Goal: Task Accomplishment & Management: Use online tool/utility

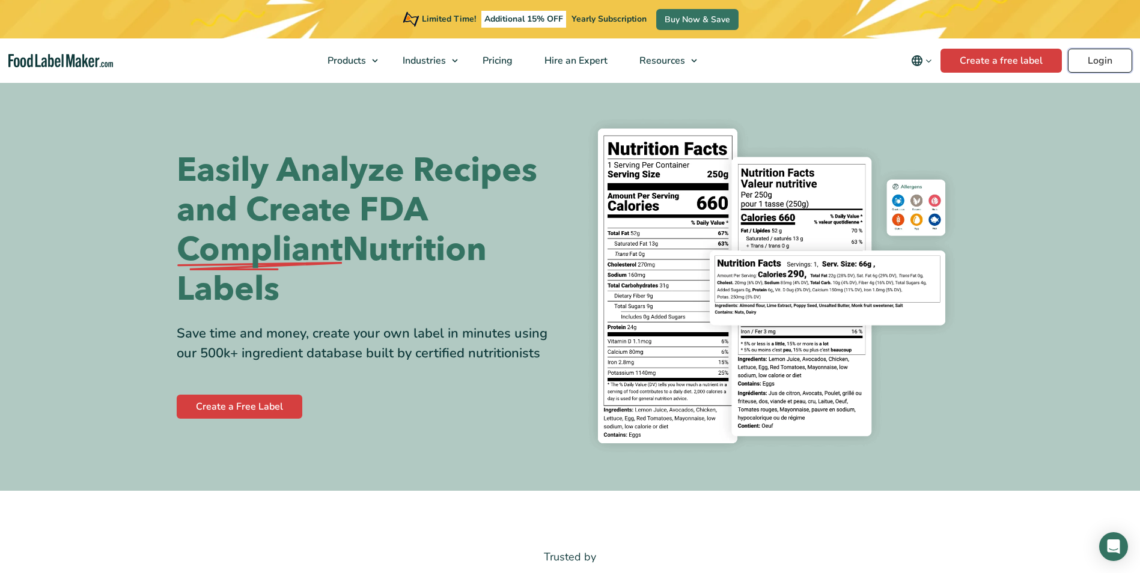
click at [1078, 56] on link "Login" at bounding box center [1100, 61] width 64 height 24
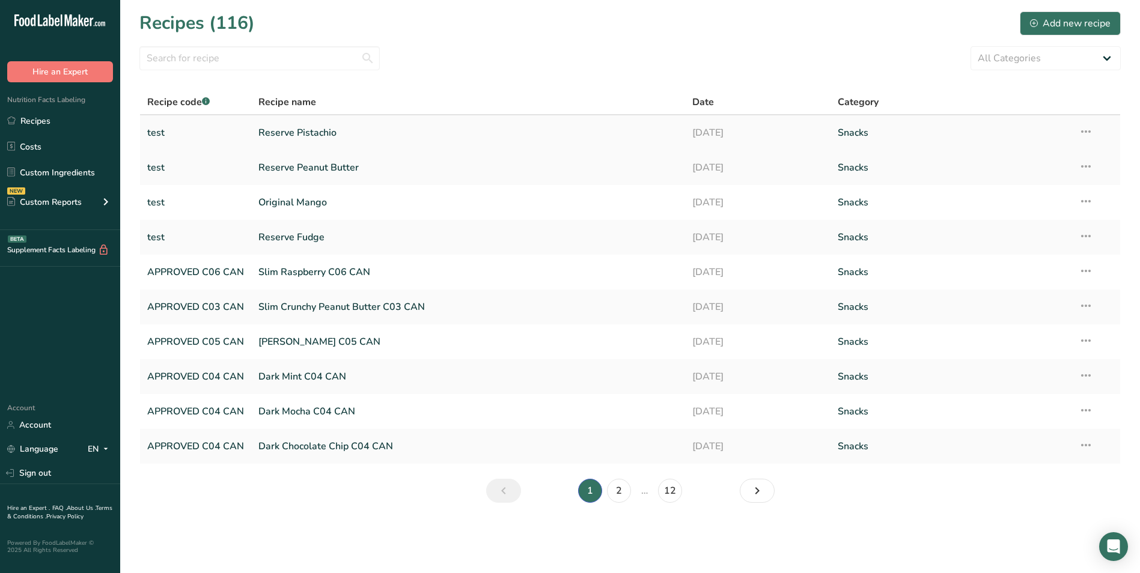
click at [310, 130] on link "Reserve Pistachio" at bounding box center [468, 132] width 420 height 25
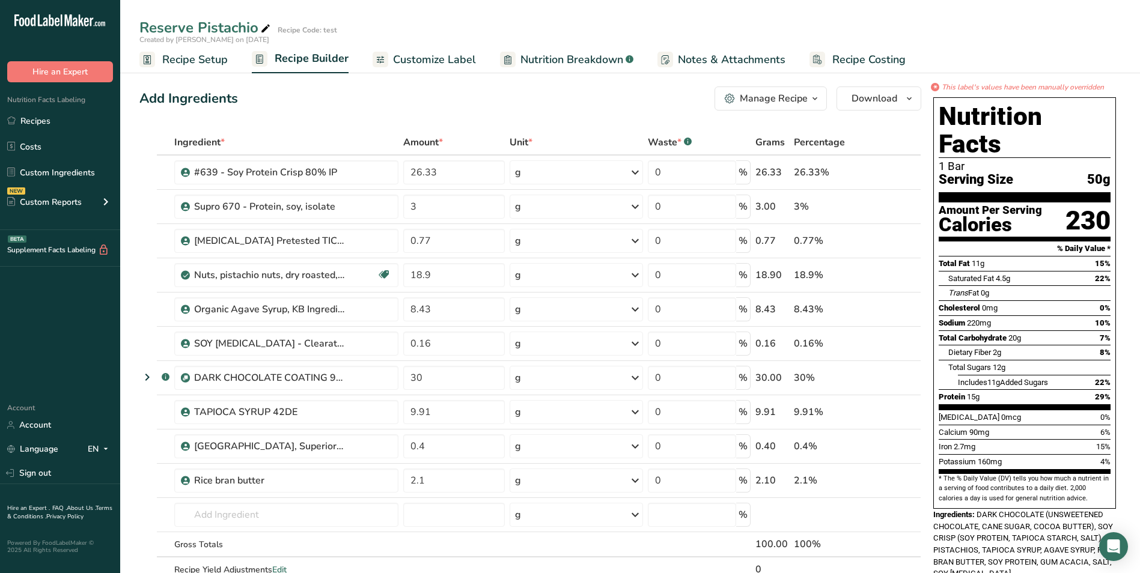
click at [816, 99] on icon "button" at bounding box center [815, 98] width 10 height 15
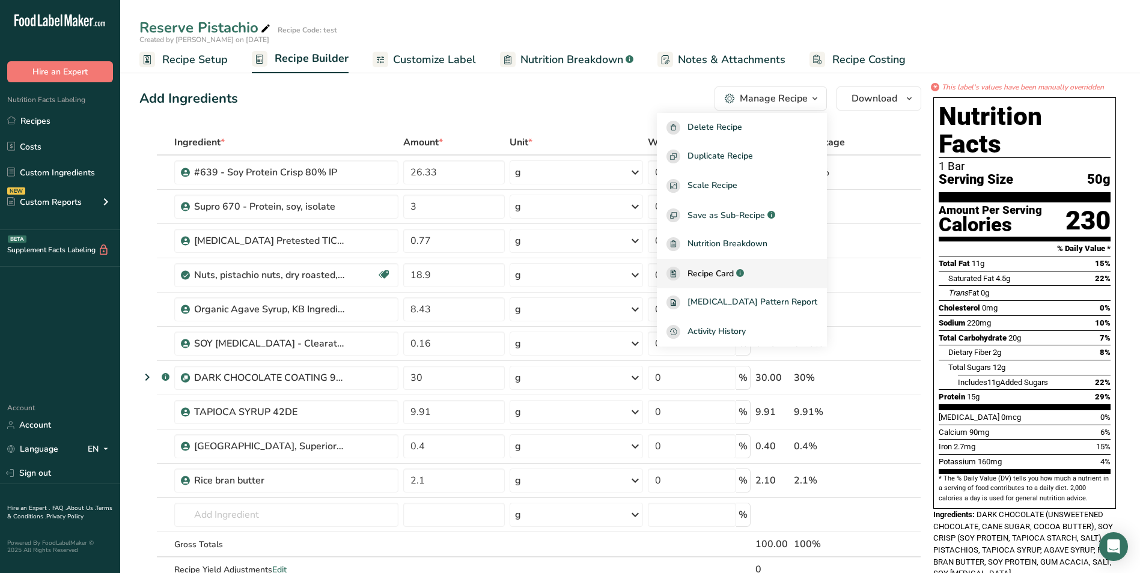
click at [734, 270] on span "Recipe Card" at bounding box center [711, 273] width 46 height 13
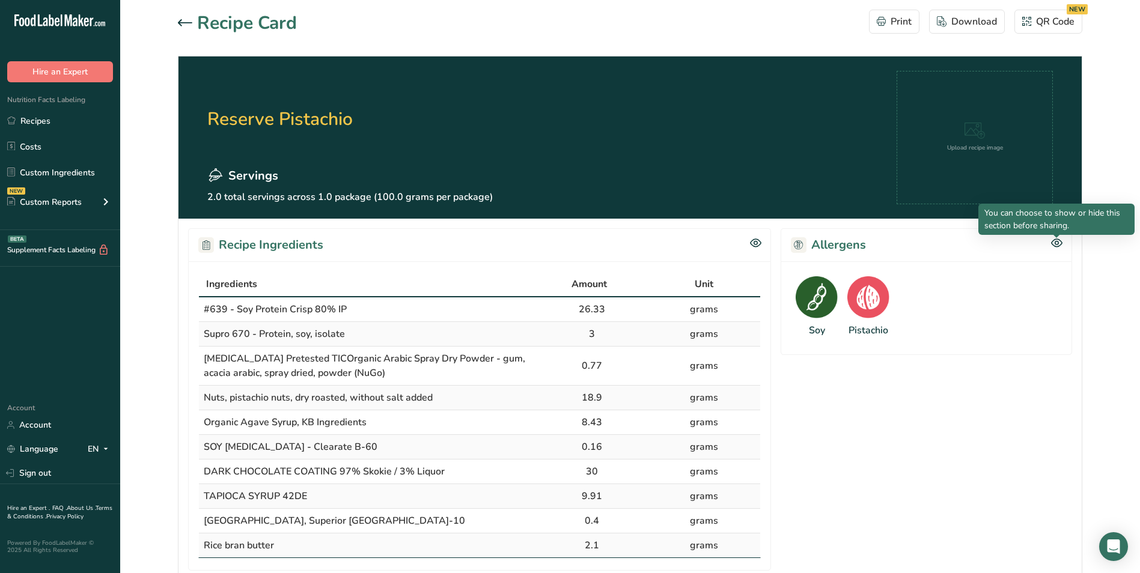
click at [1057, 243] on icon at bounding box center [1056, 243] width 11 height 10
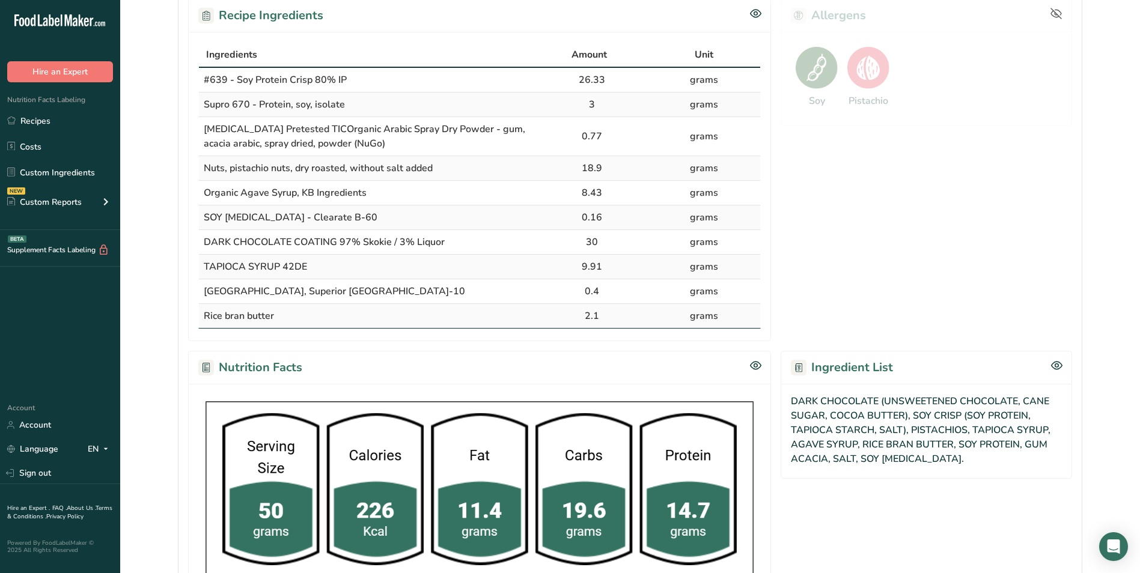
scroll to position [240, 0]
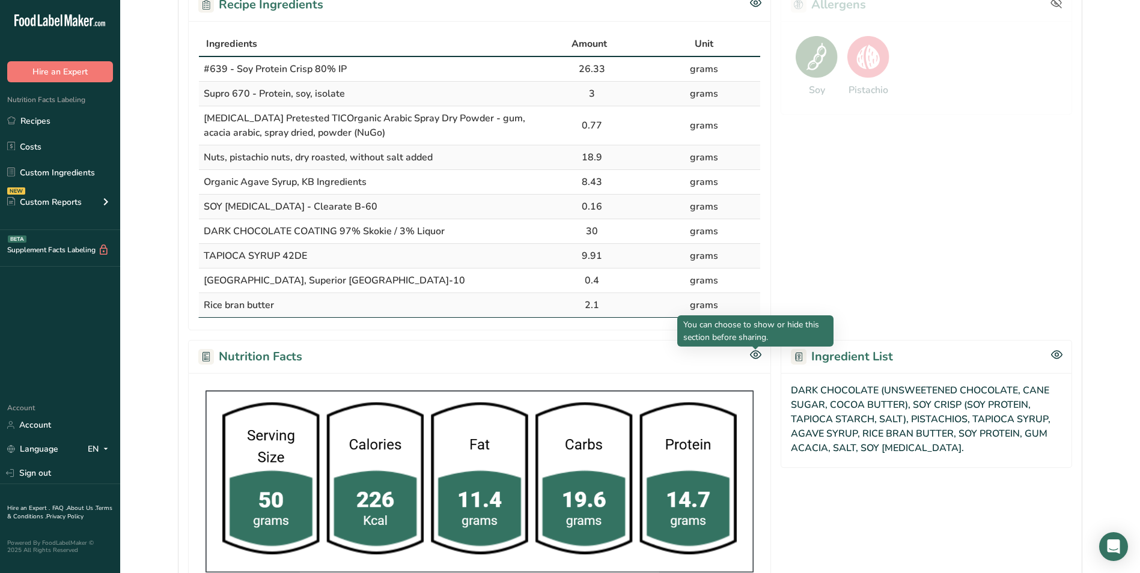
click at [756, 353] on icon at bounding box center [756, 355] width 4 height 4
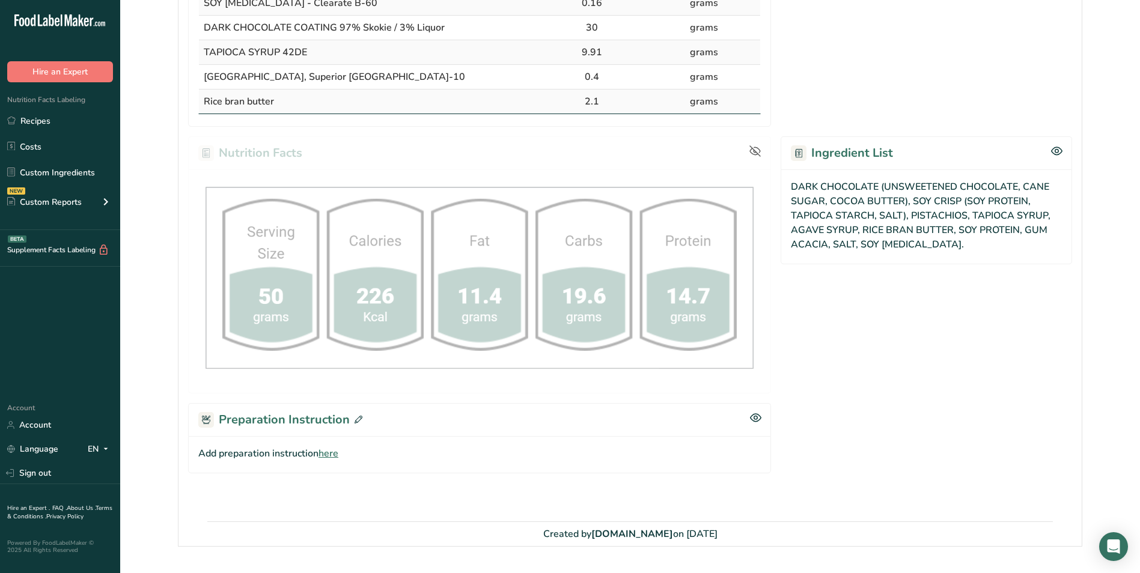
scroll to position [475, 0]
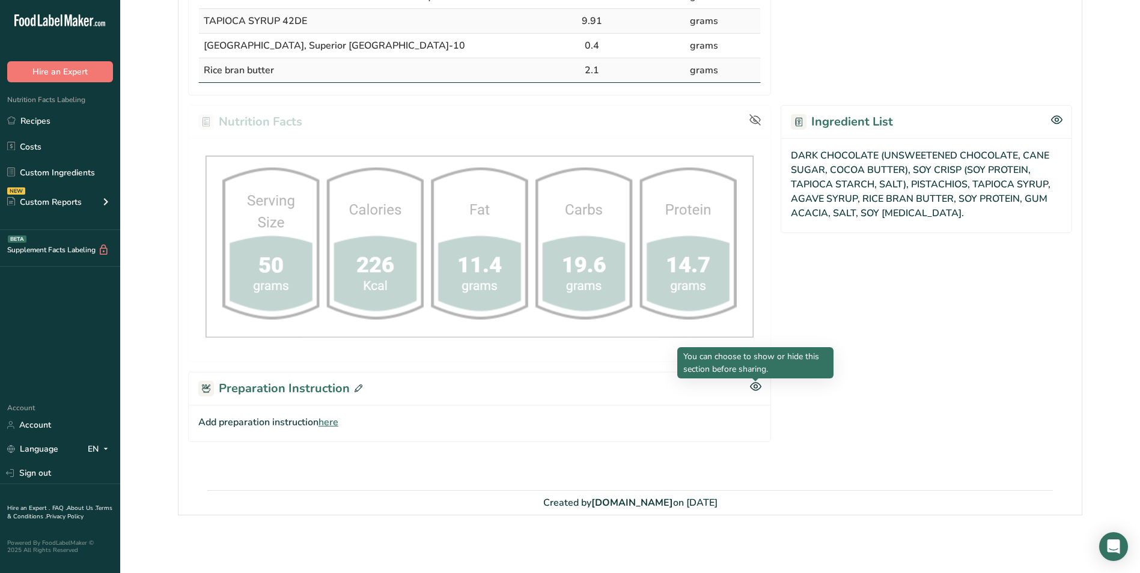
click at [757, 386] on icon at bounding box center [755, 387] width 11 height 10
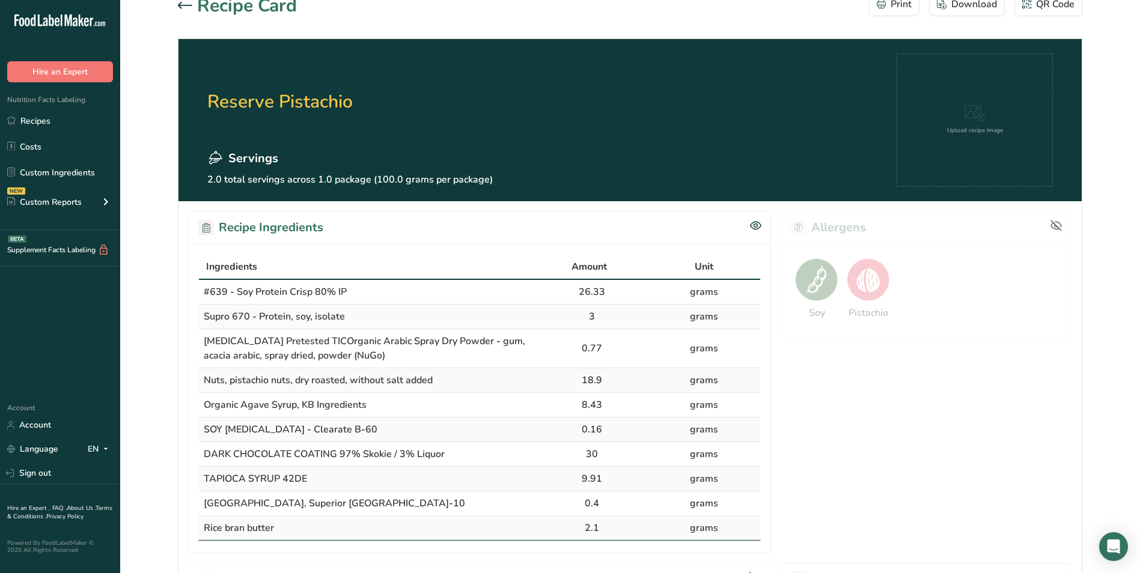
scroll to position [0, 0]
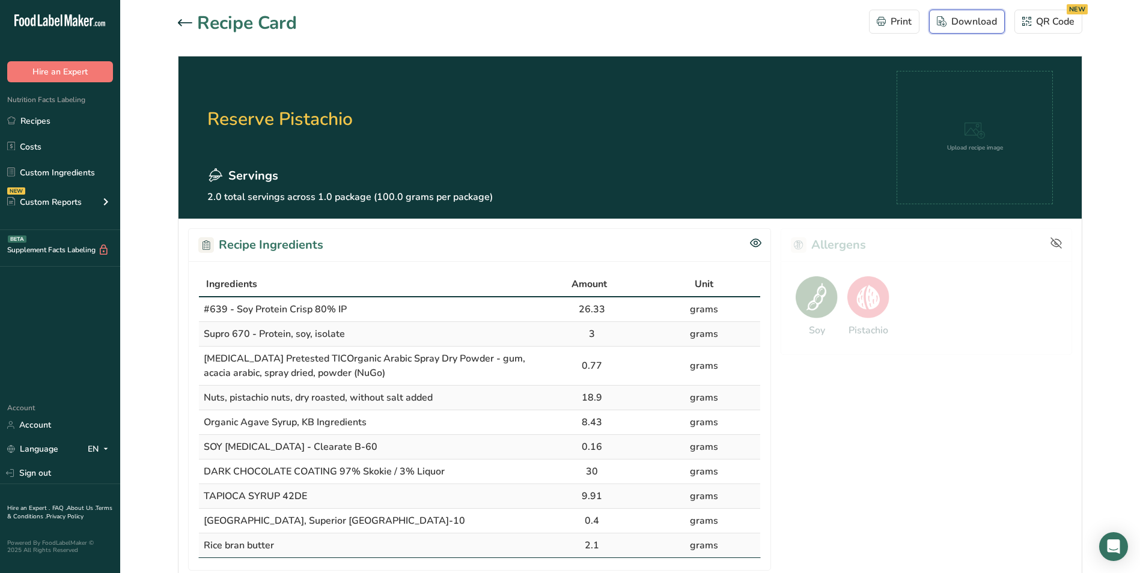
click at [983, 18] on div "Download" at bounding box center [967, 21] width 60 height 14
click at [184, 22] on icon at bounding box center [185, 22] width 14 height 7
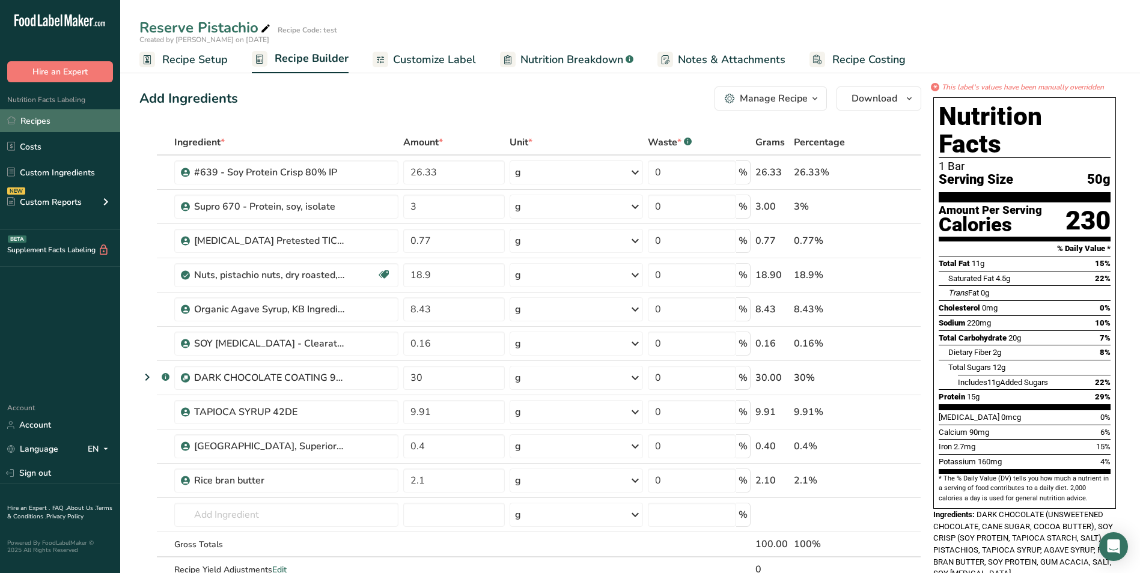
click at [36, 120] on link "Recipes" at bounding box center [60, 120] width 120 height 23
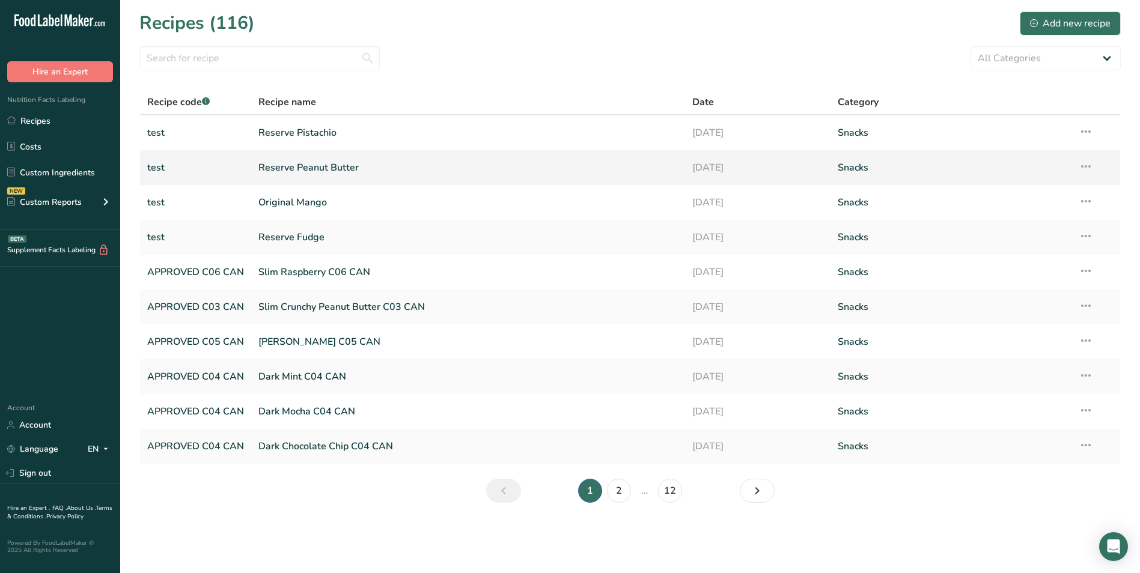
click at [296, 169] on link "Reserve Peanut Butter" at bounding box center [468, 167] width 420 height 25
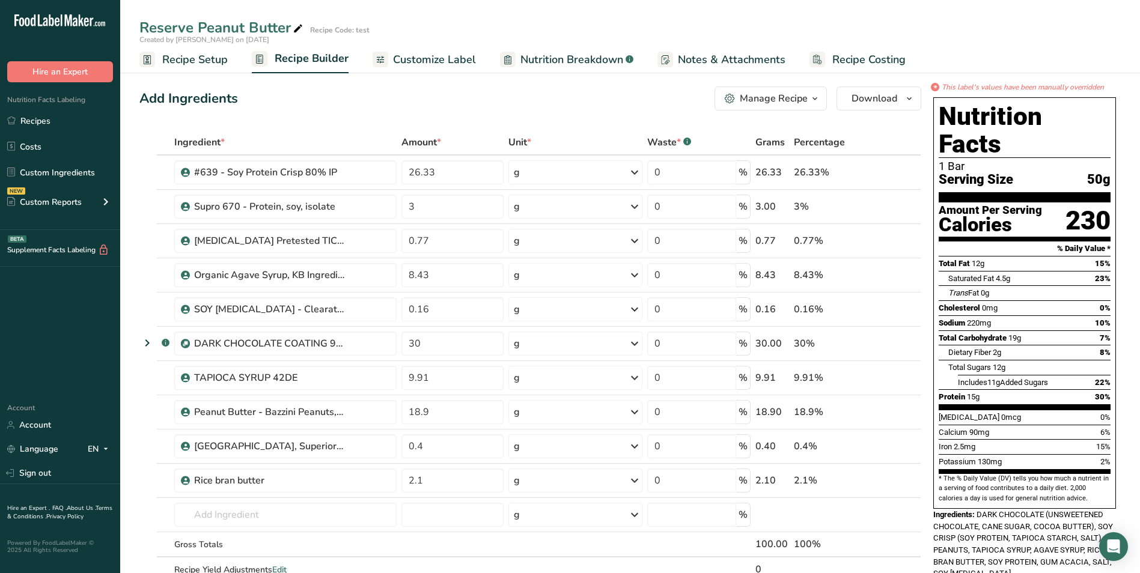
click at [785, 104] on div "Manage Recipe" at bounding box center [774, 98] width 68 height 14
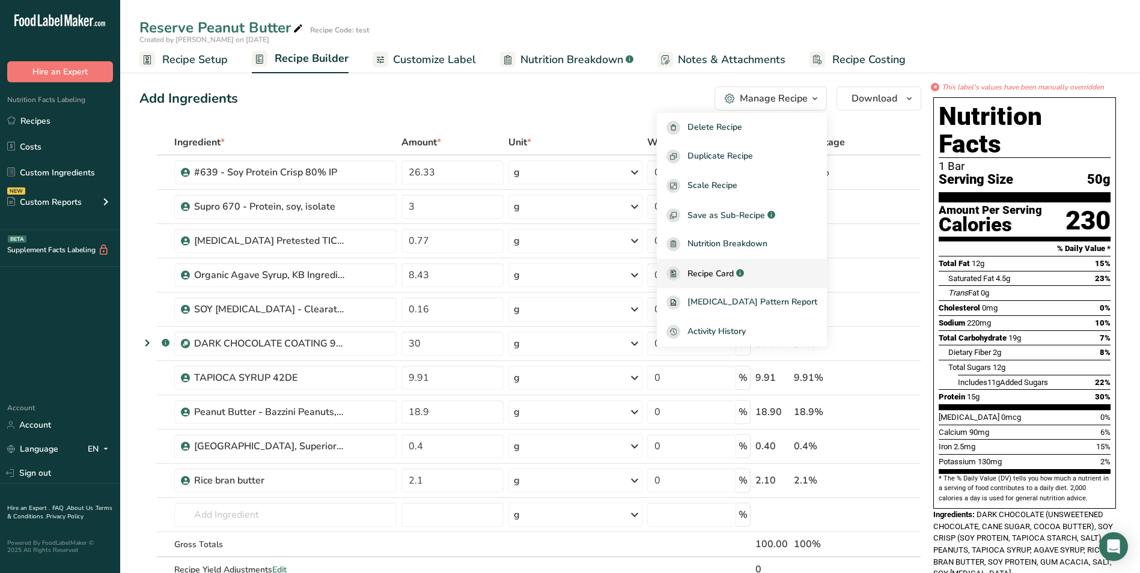
click at [725, 270] on span "Recipe Card" at bounding box center [711, 273] width 46 height 13
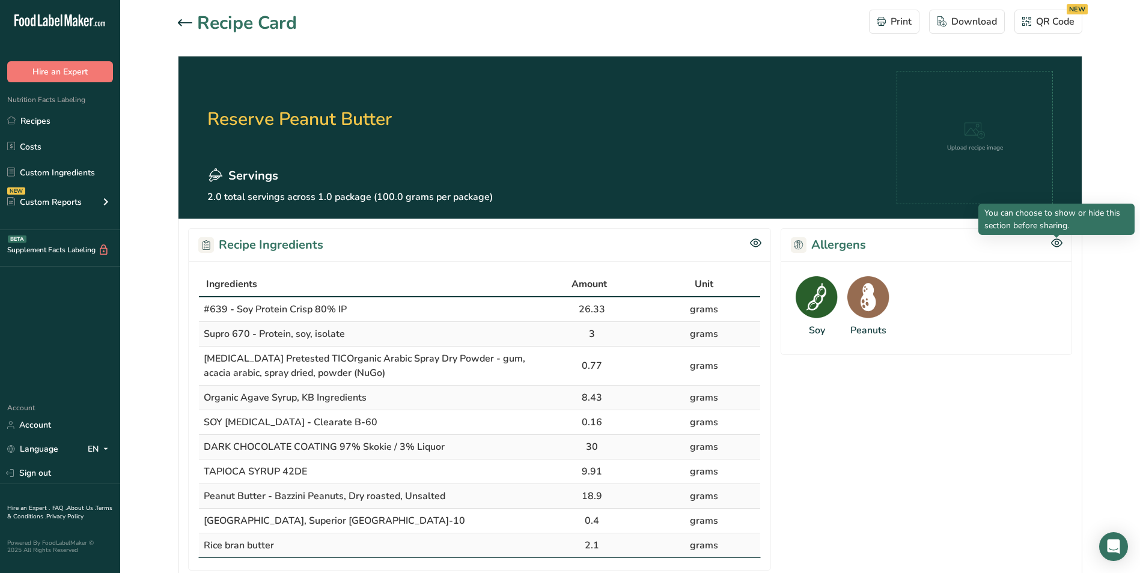
click at [1055, 241] on icon at bounding box center [1056, 243] width 11 height 10
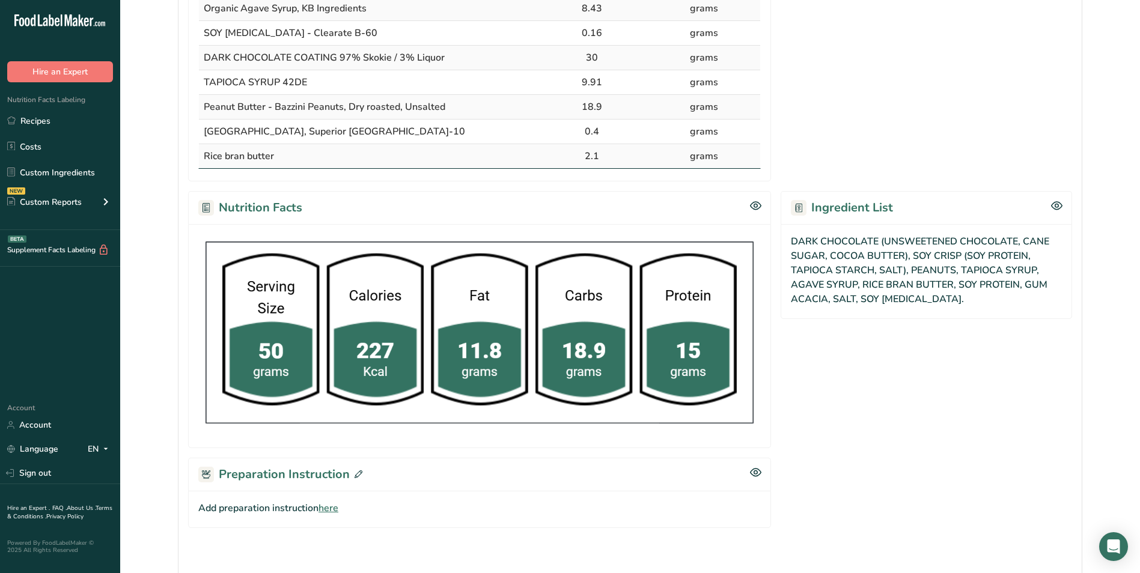
scroll to position [421, 0]
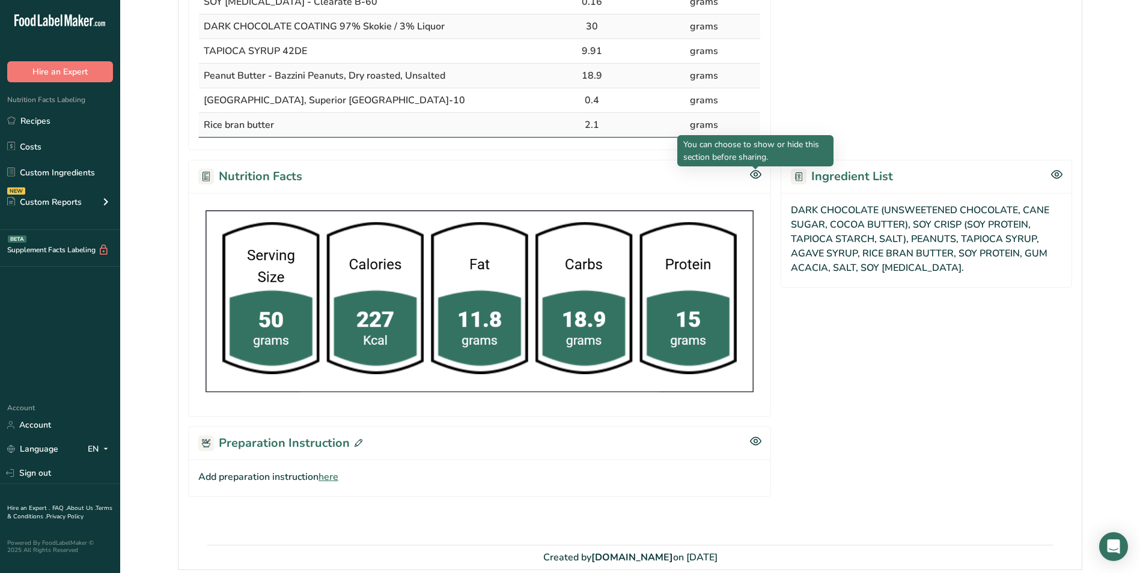
click at [756, 174] on icon at bounding box center [755, 174] width 11 height 10
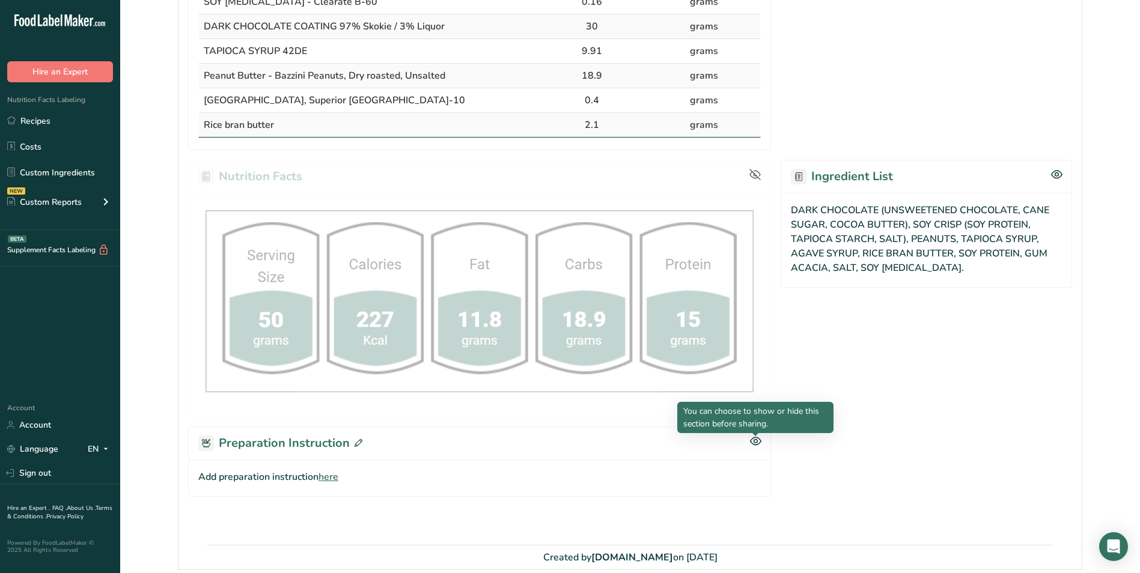
click at [756, 442] on icon at bounding box center [755, 441] width 11 height 10
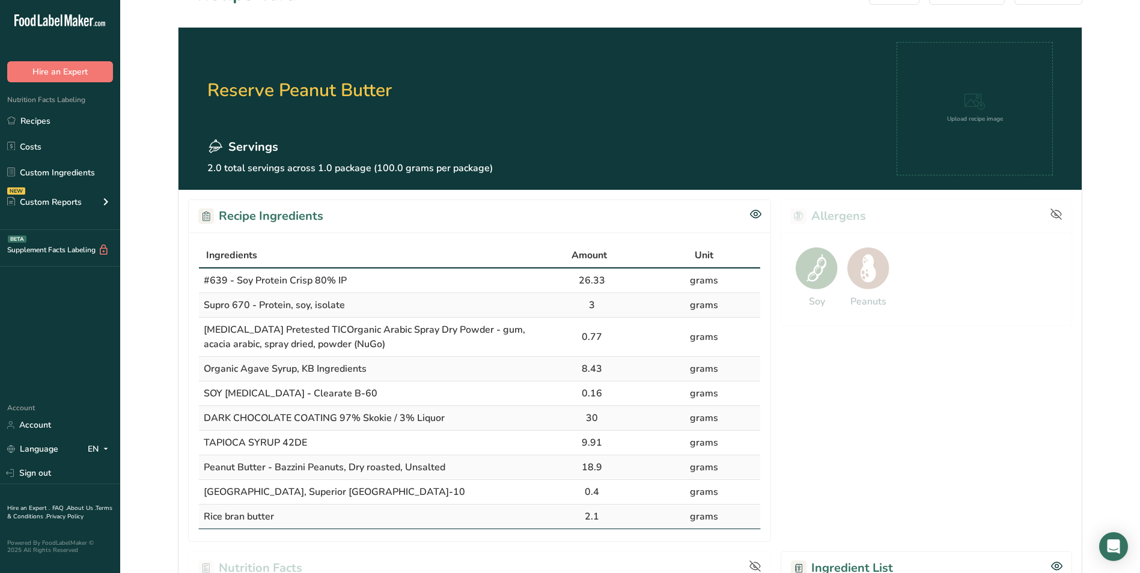
scroll to position [0, 0]
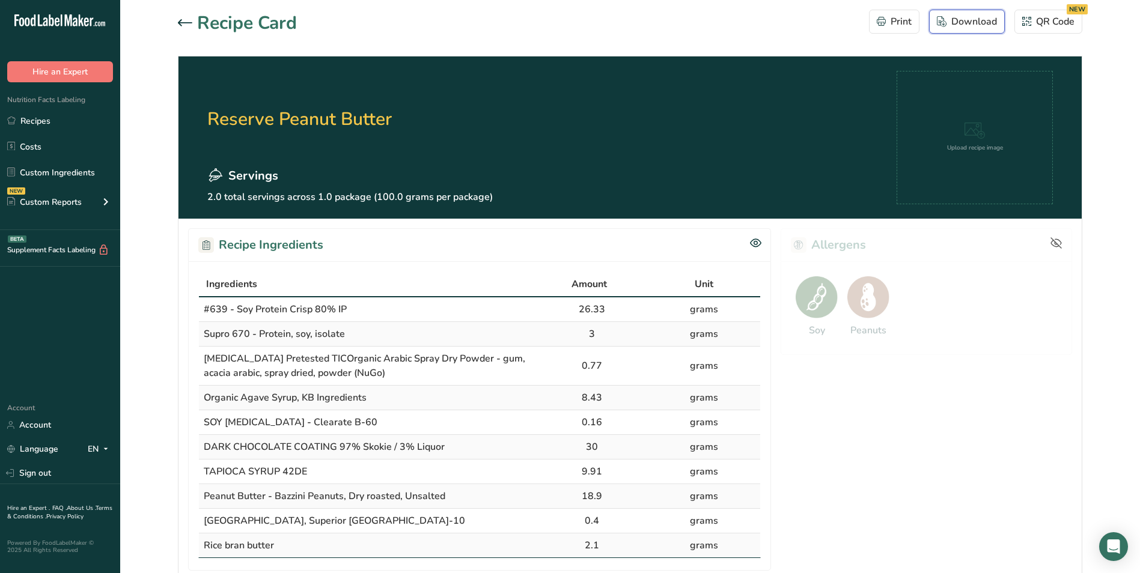
click at [953, 22] on div "Download" at bounding box center [967, 21] width 60 height 14
click at [944, 507] on div at bounding box center [927, 399] width 292 height 343
click at [183, 23] on icon at bounding box center [185, 22] width 14 height 7
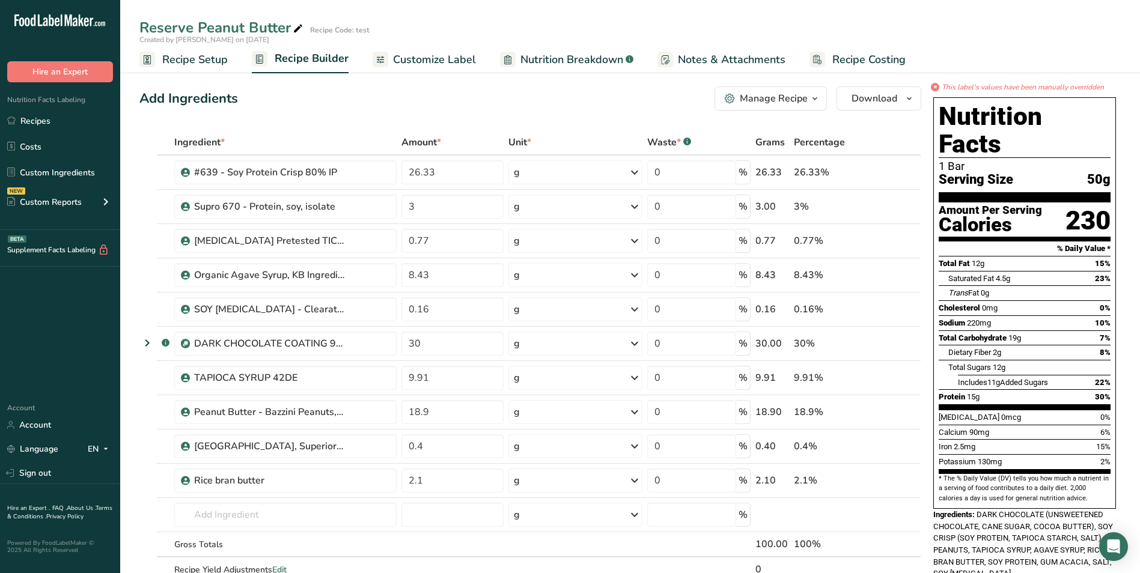
click at [436, 61] on span "Customize Label" at bounding box center [434, 60] width 83 height 16
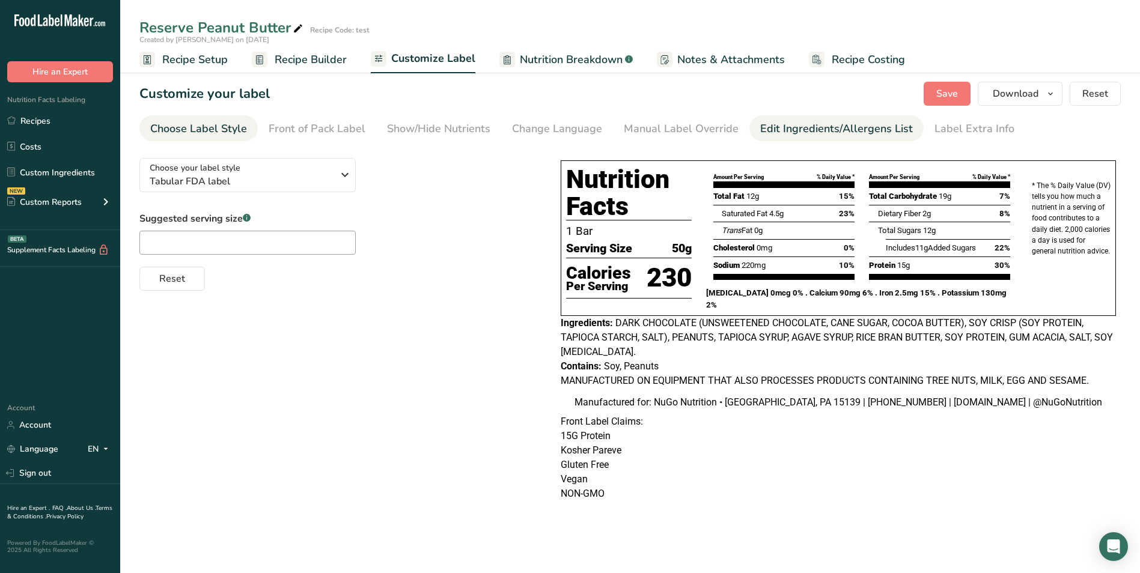
click at [835, 127] on div "Edit Ingredients/Allergens List" at bounding box center [836, 129] width 153 height 16
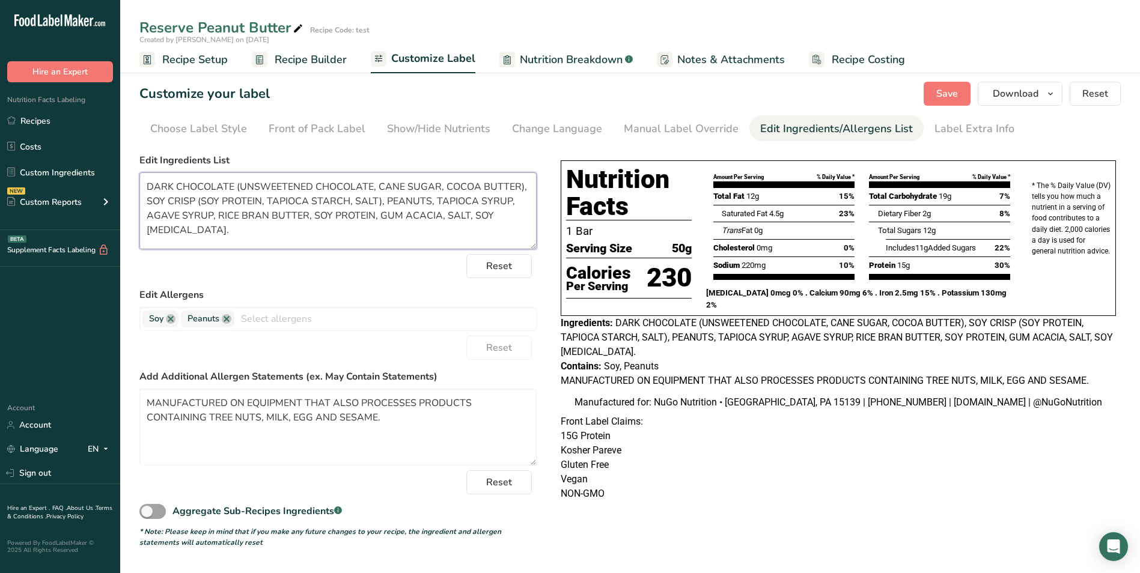
click at [314, 215] on textarea "DARK CHOCOLATE (UNSWEETENED CHOCOLATE, CANE SUGAR, COCOA BUTTER), SOY CRISP (SO…" at bounding box center [337, 210] width 397 height 77
click at [285, 213] on textarea "DARK CHOCOLATE (UNSWEETENED CHOCOLATE, CANE SUGAR, COCOA BUTTER), SOY CRISP (SO…" at bounding box center [337, 210] width 397 height 77
click at [383, 213] on textarea "DARK CHOCOLATE (UNSWEETENED CHOCOLATE, CANE SUGAR, COCOA BUTTER), SOY CRISP (SO…" at bounding box center [337, 210] width 397 height 77
click at [307, 215] on textarea "DARK CHOCOLATE (UNSWEETENED CHOCOLATE, CANE SUGAR, COCOA BUTTER), SOY CRISP (SO…" at bounding box center [337, 210] width 397 height 77
type textarea "DARK CHOCOLATE (UNSWEETENED CHOCOLATE, CANE SUGAR, COCOA BUTTER), SOY CRISP (SO…"
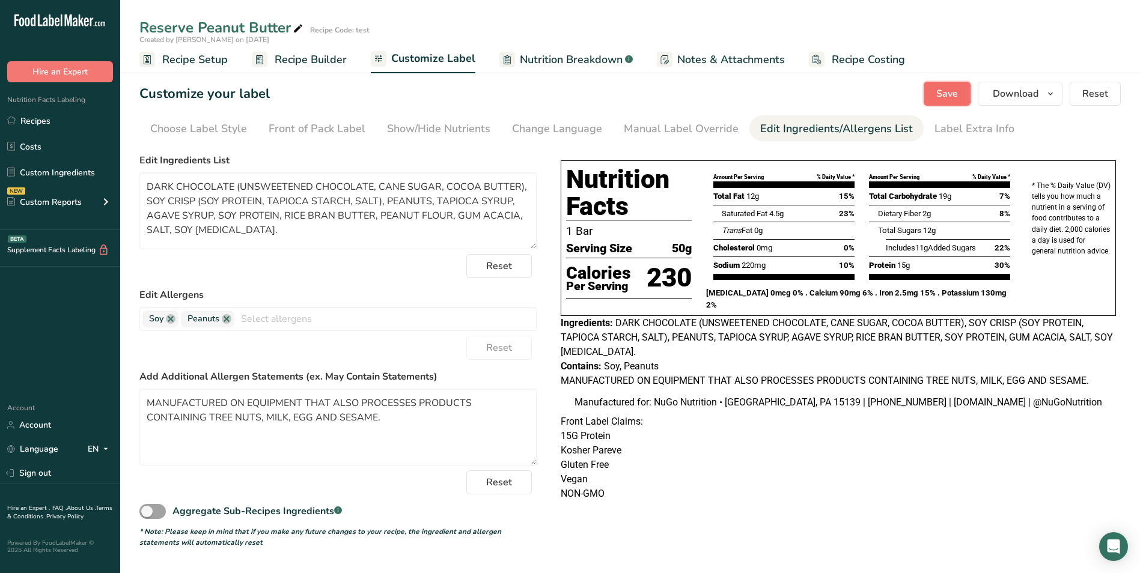
click at [953, 89] on span "Save" at bounding box center [947, 94] width 22 height 14
click at [1051, 93] on icon "button" at bounding box center [1051, 94] width 10 height 15
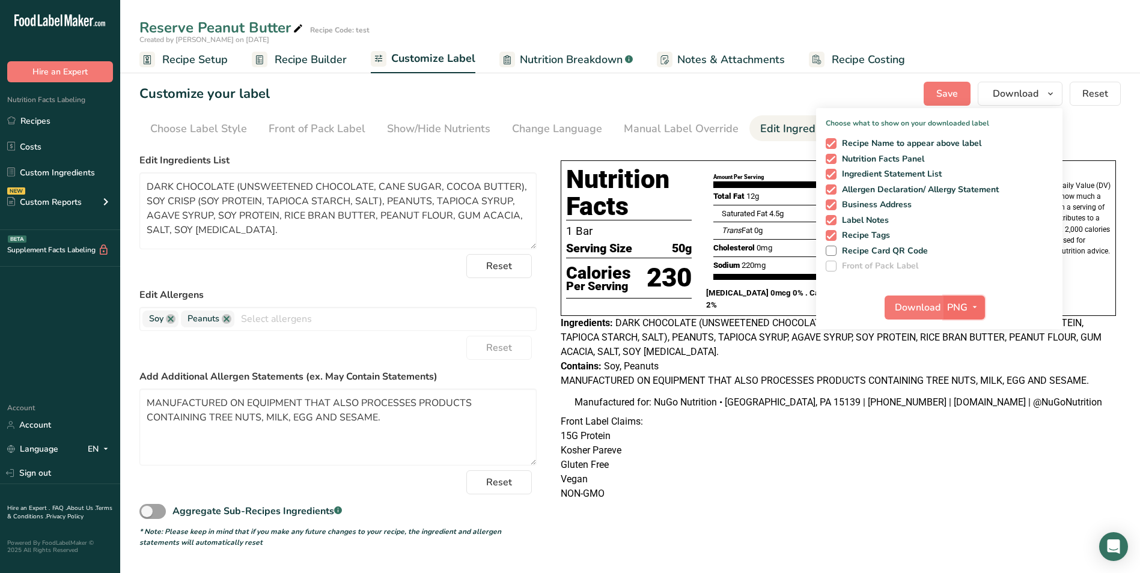
click at [958, 310] on span "PNG" at bounding box center [957, 308] width 20 height 14
click at [966, 389] on link "PDF" at bounding box center [966, 392] width 38 height 20
click at [966, 389] on link "PDF" at bounding box center [964, 392] width 38 height 20
drag, startPoint x: 966, startPoint y: 389, endPoint x: 918, endPoint y: 309, distance: 93.3
click at [918, 309] on span "Download" at bounding box center [919, 308] width 46 height 14
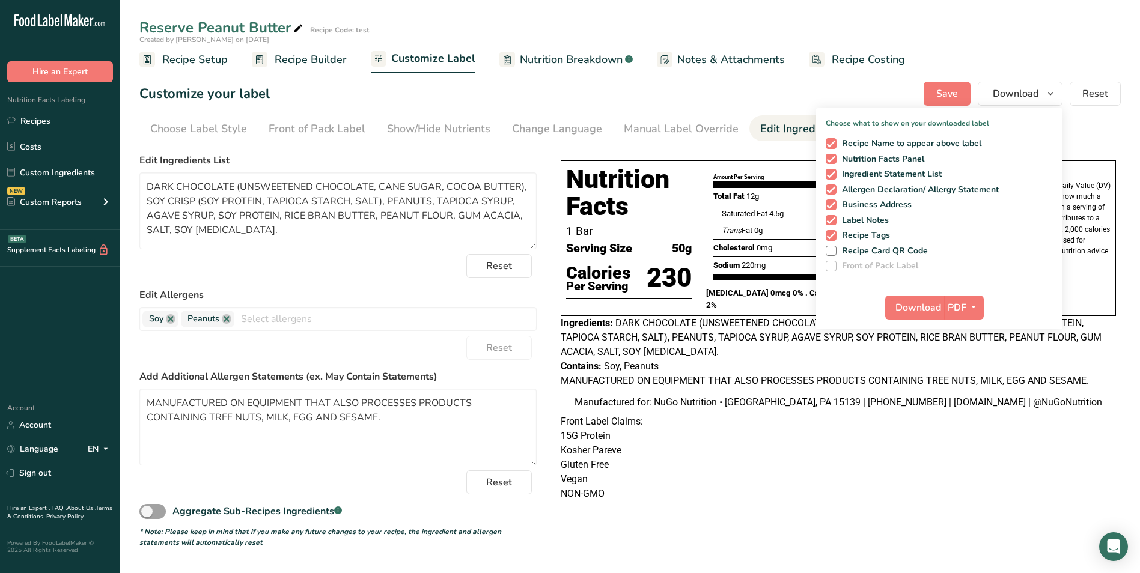
click at [956, 501] on p "NON-GMO" at bounding box center [838, 494] width 555 height 14
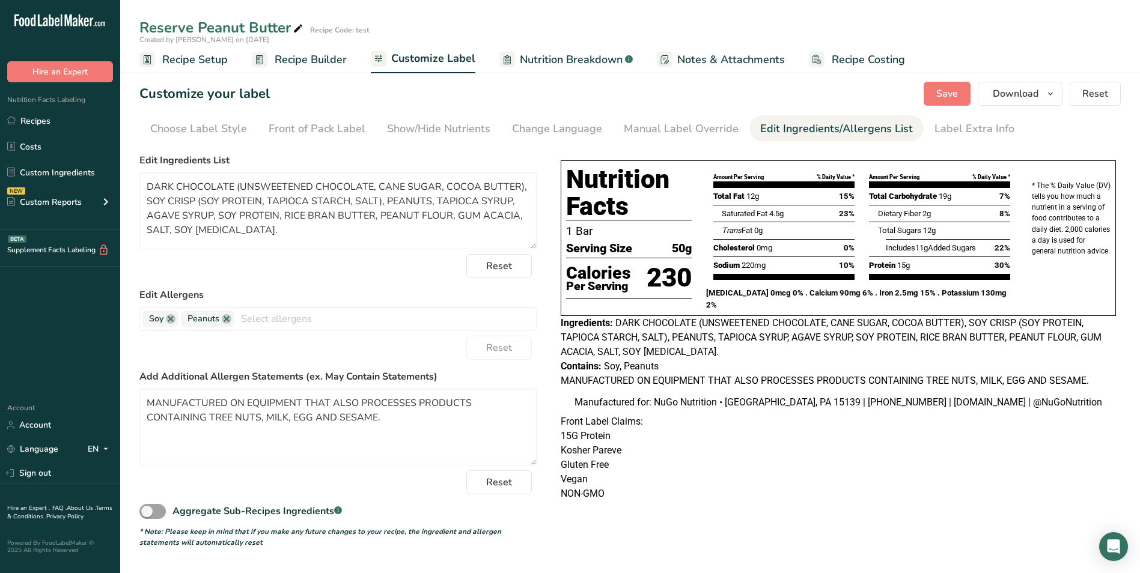
click at [560, 63] on span "Nutrition Breakdown" at bounding box center [571, 60] width 103 height 16
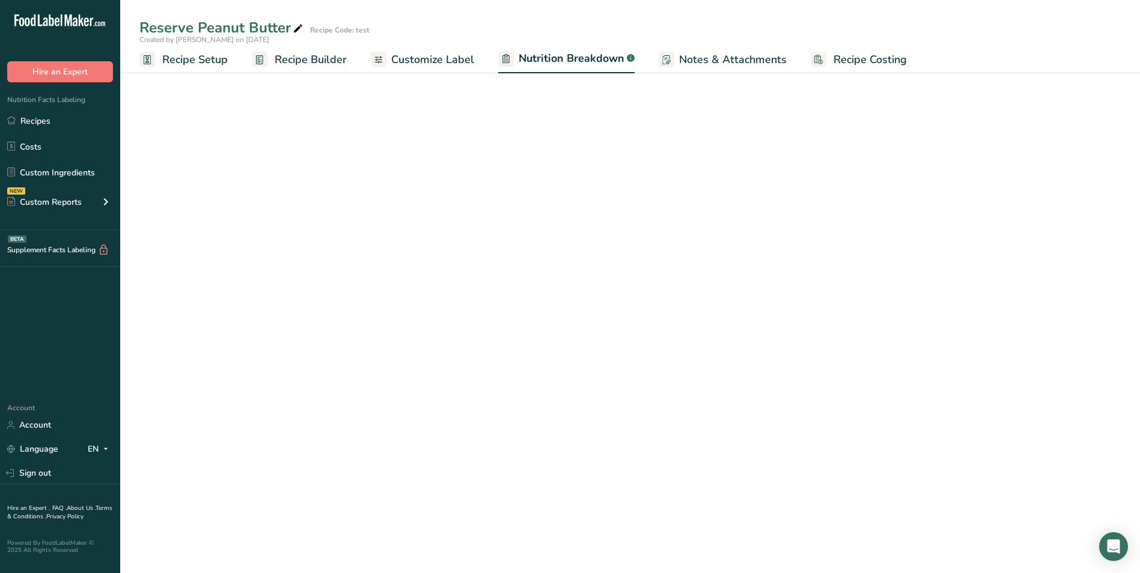
select select "Calories"
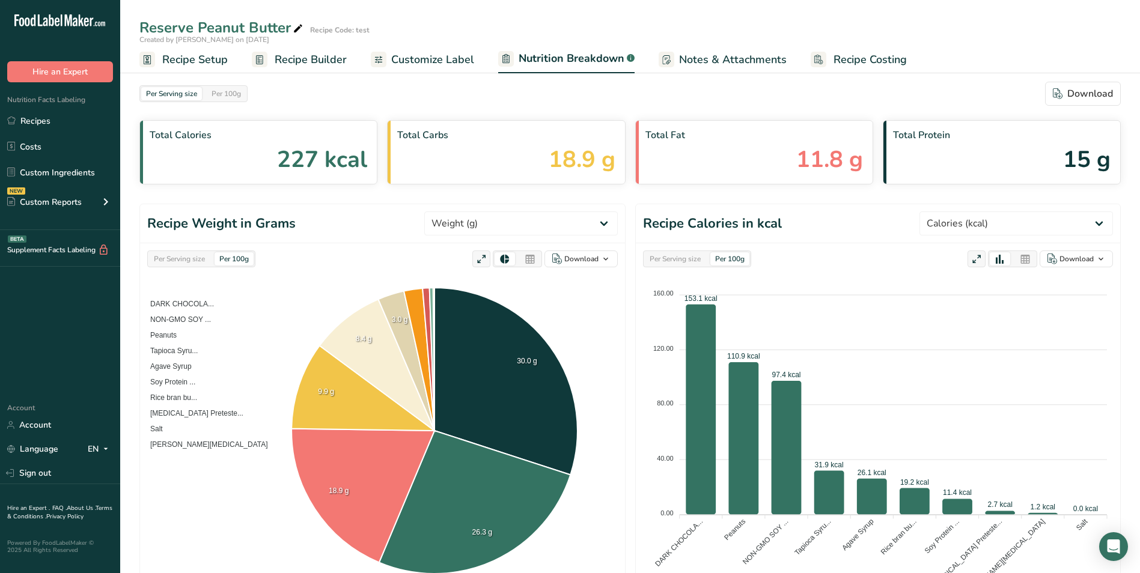
click at [426, 60] on span "Customize Label" at bounding box center [432, 60] width 83 height 16
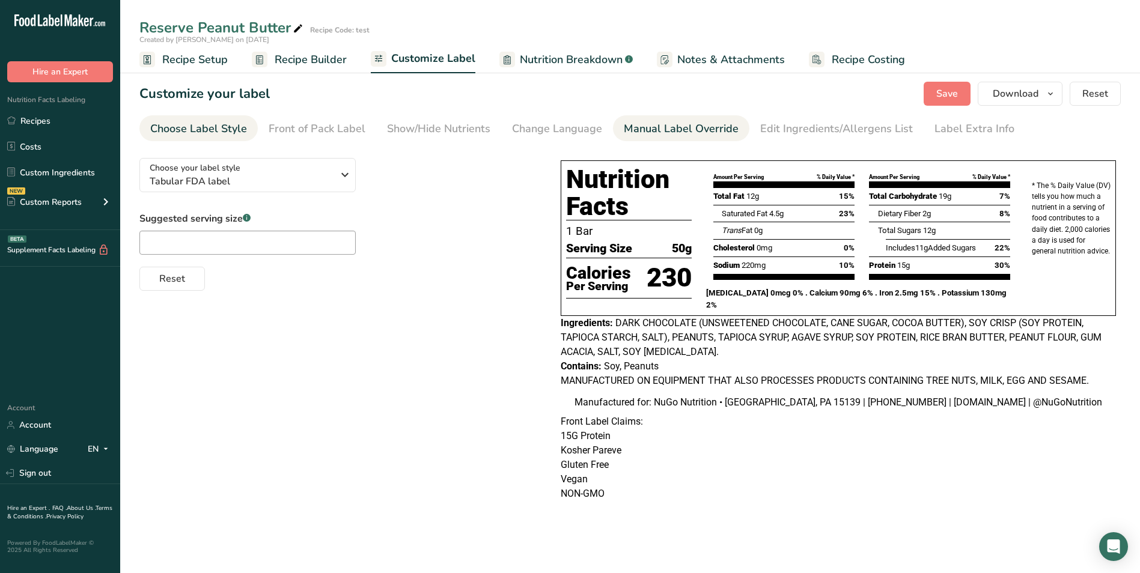
click at [683, 127] on div "Manual Label Override" at bounding box center [681, 129] width 115 height 16
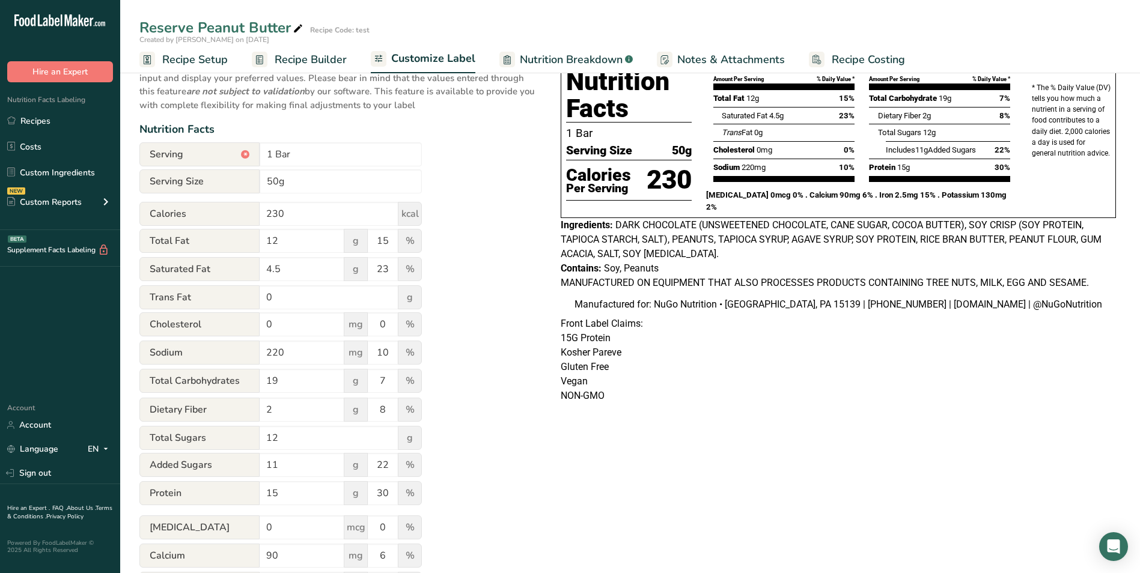
scroll to position [76, 0]
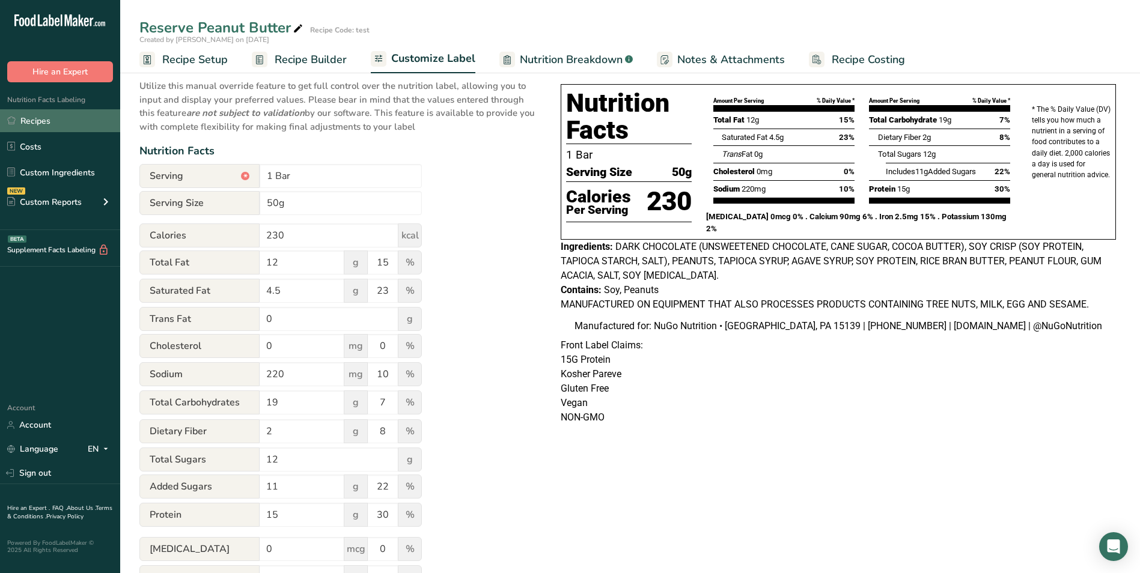
click at [33, 119] on link "Recipes" at bounding box center [60, 120] width 120 height 23
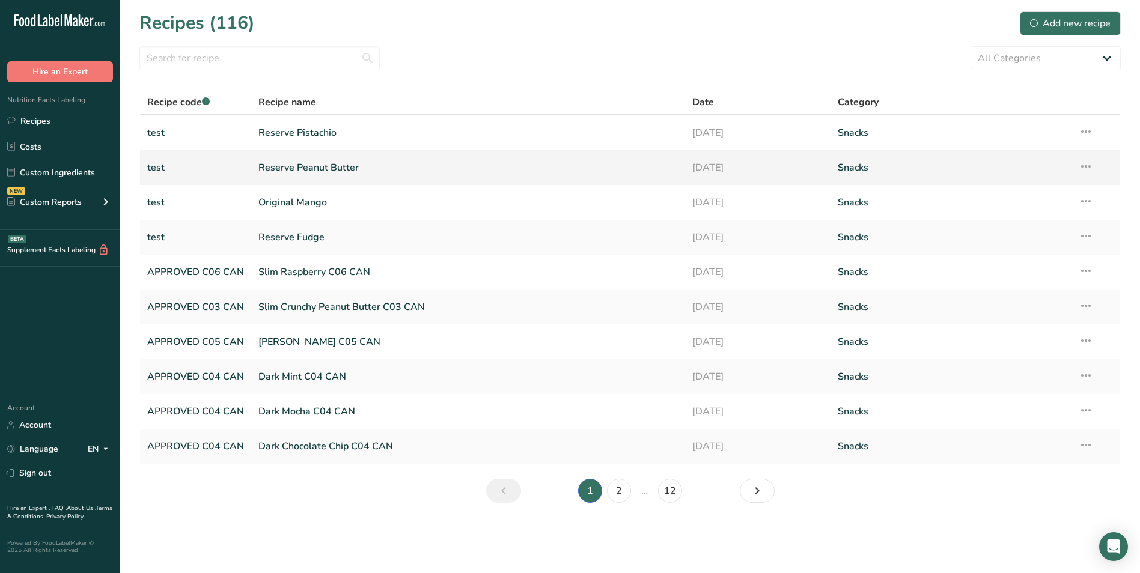
click at [1086, 165] on icon at bounding box center [1086, 167] width 14 height 22
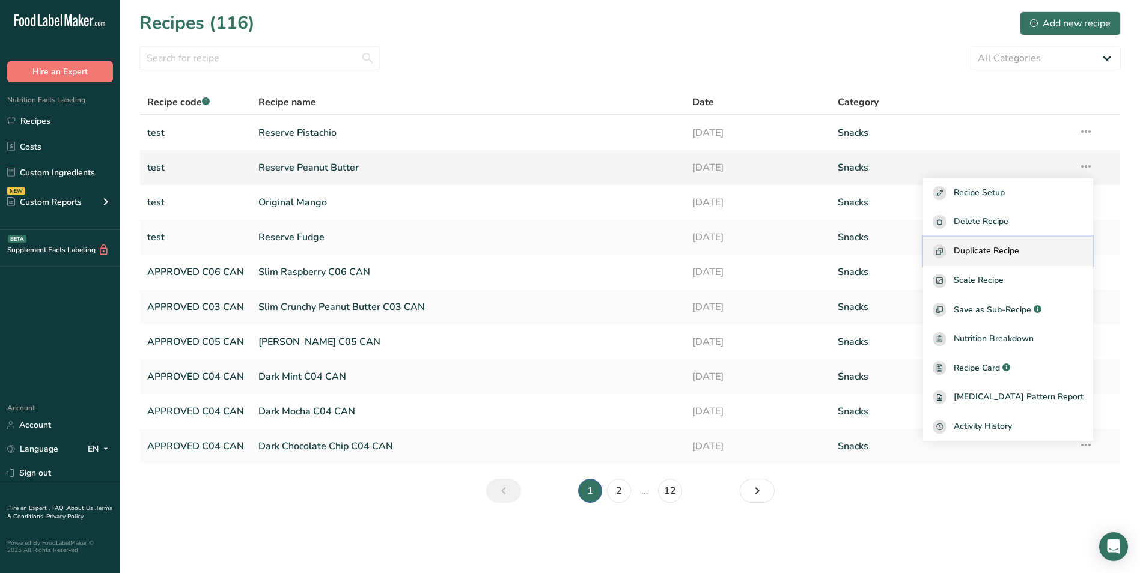
click at [1009, 251] on span "Duplicate Recipe" at bounding box center [987, 252] width 66 height 14
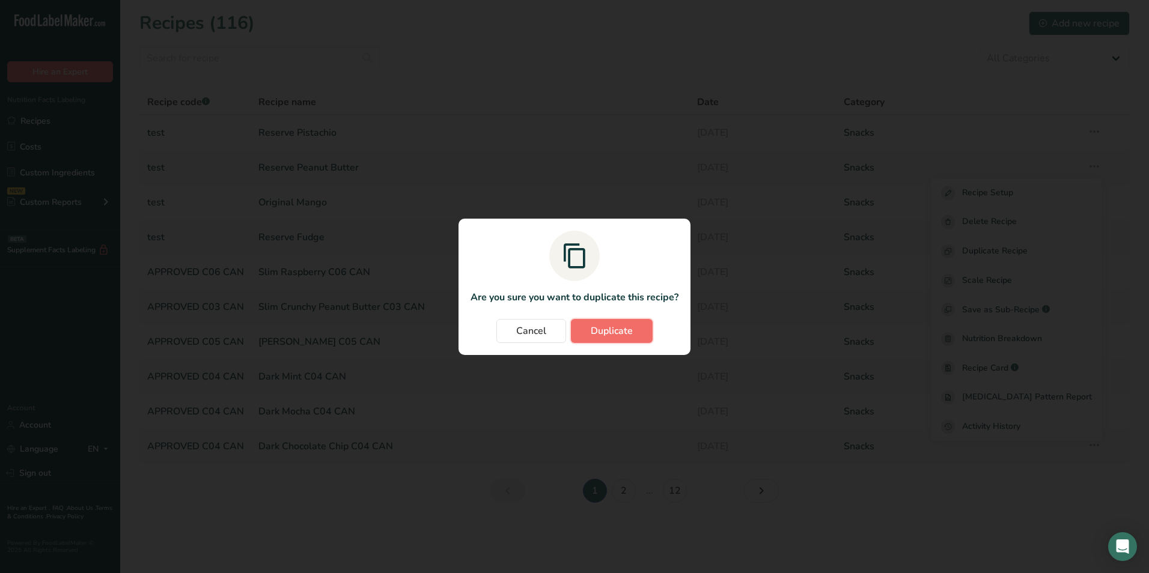
click at [591, 333] on span "Duplicate" at bounding box center [612, 331] width 42 height 14
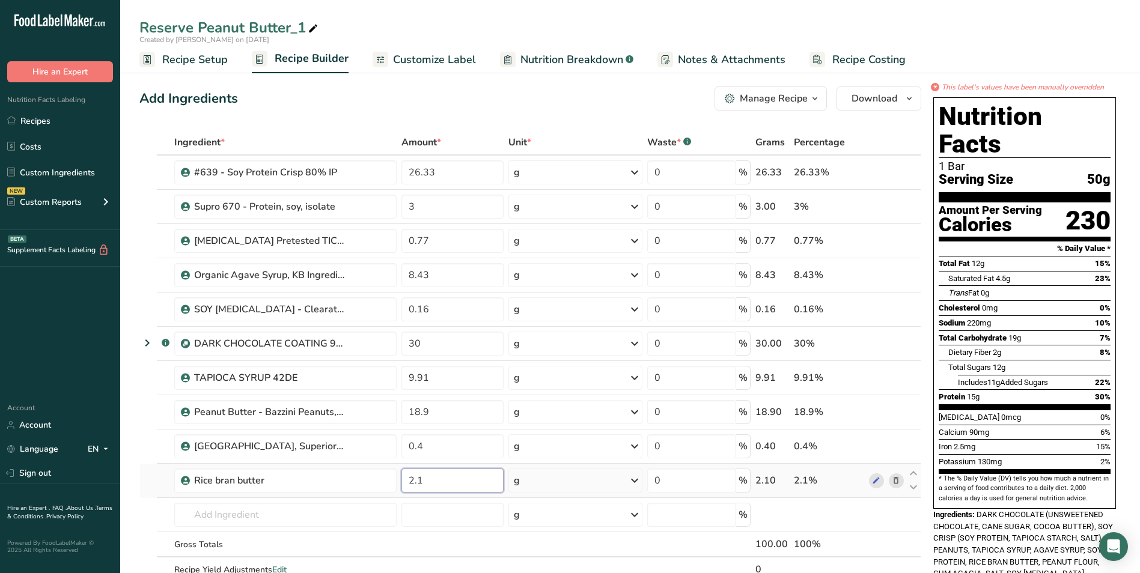
drag, startPoint x: 412, startPoint y: 480, endPoint x: 417, endPoint y: 484, distance: 6.4
click at [413, 480] on input "2.1" at bounding box center [452, 481] width 102 height 24
type input "0"
type input "1.1"
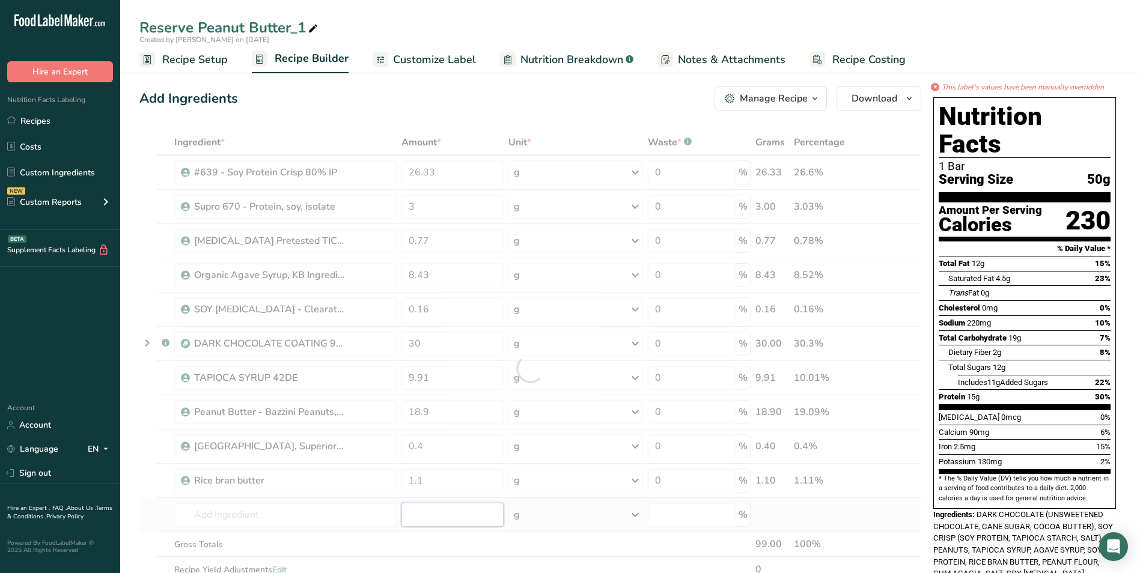
click at [428, 513] on div "Ingredient * Amount * Unit * Waste * .a-a{fill:#347362;}.b-a{fill:#fff;} Grams …" at bounding box center [530, 369] width 782 height 478
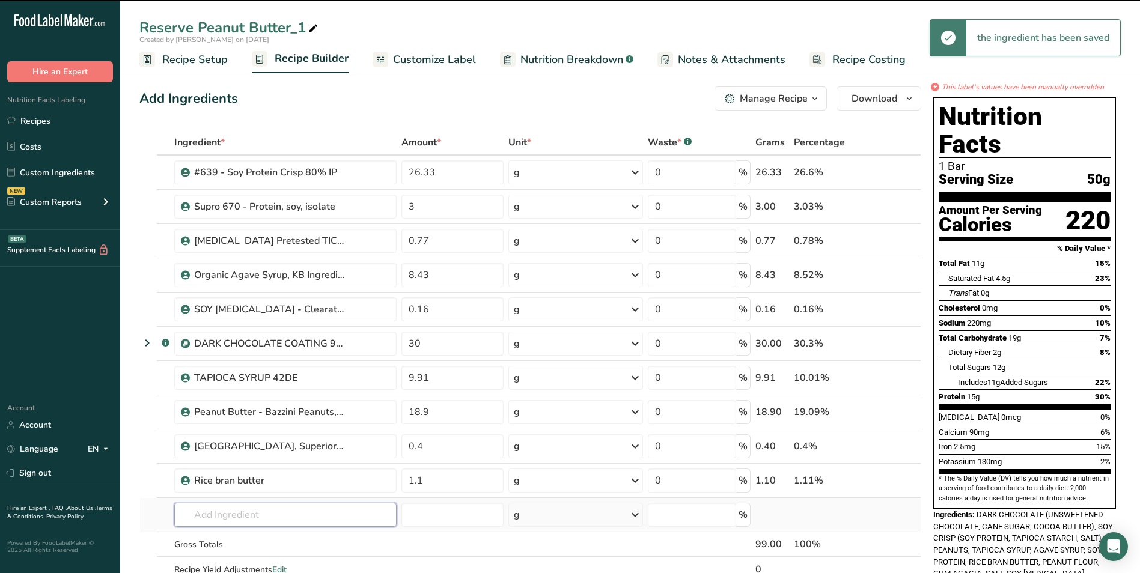
click at [368, 513] on input "text" at bounding box center [285, 515] width 222 height 24
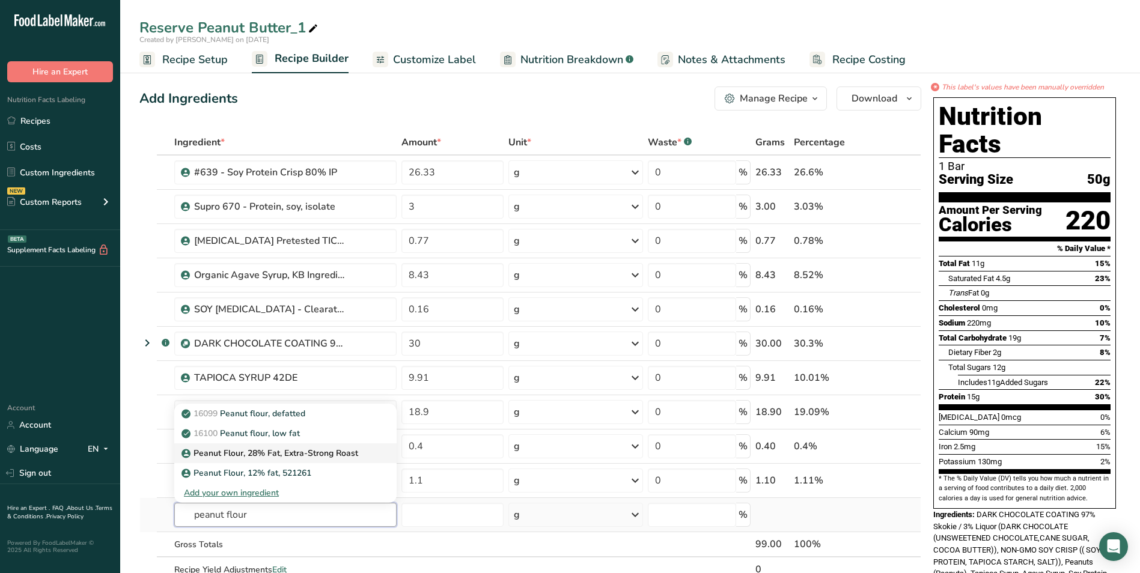
type input "peanut flour"
click at [340, 453] on p "Peanut Flour, 28% Fat, Extra-Strong Roast" at bounding box center [271, 453] width 174 height 13
type input "Peanut Flour, 28% Fat, Extra-Strong Roast"
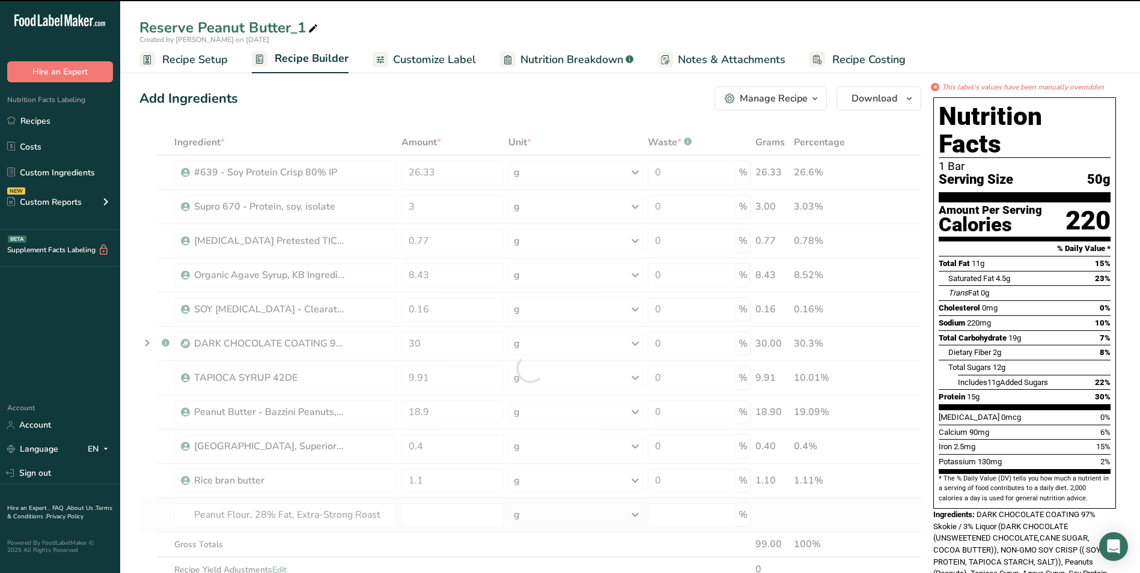
type input "0"
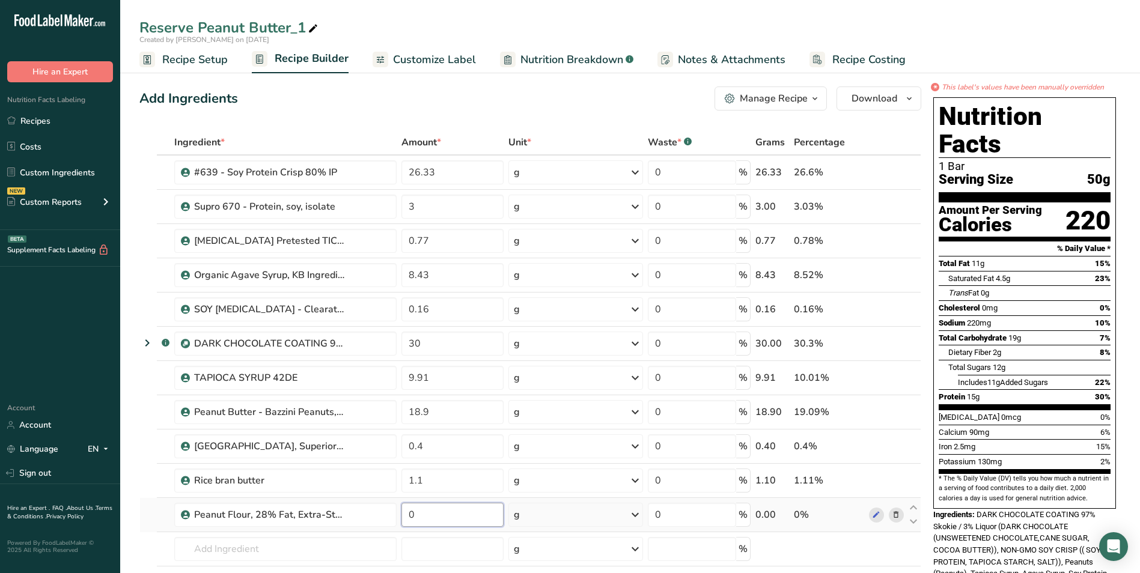
click at [420, 510] on input "0" at bounding box center [452, 515] width 102 height 24
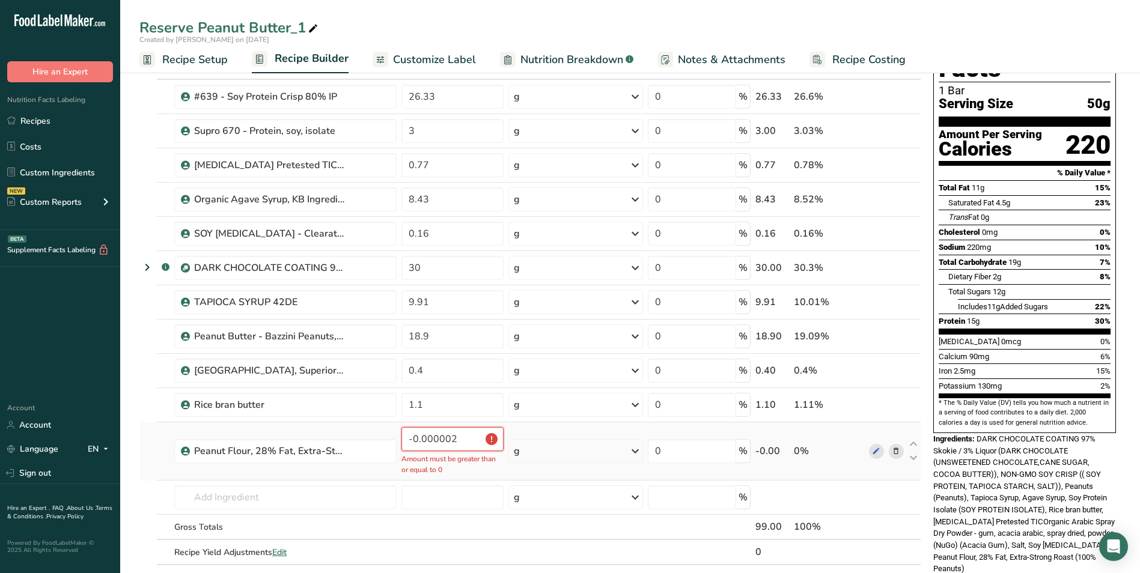
scroll to position [60, 0]
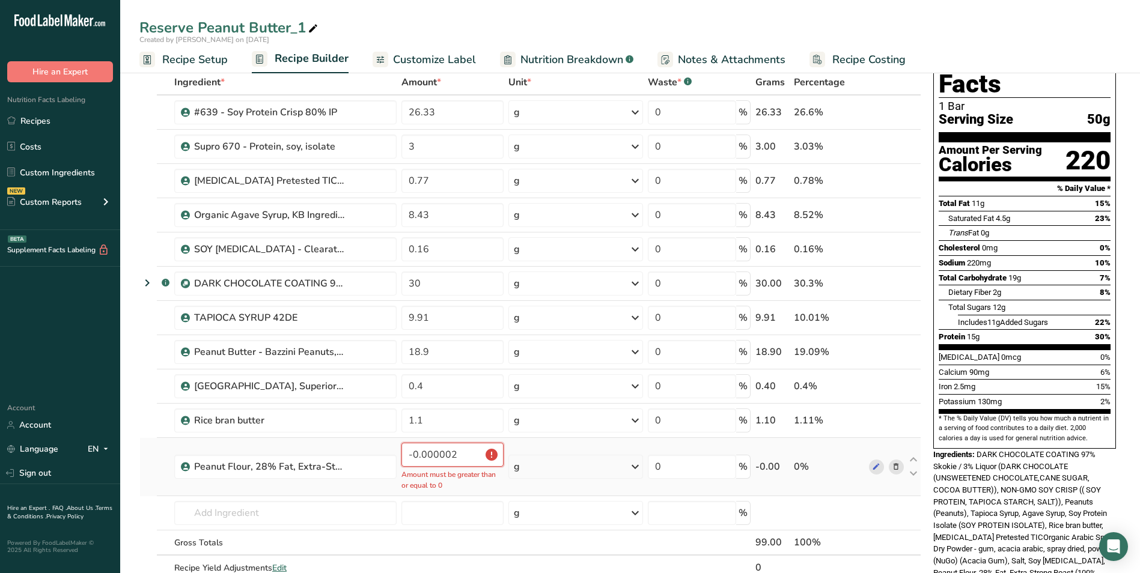
type input "0"
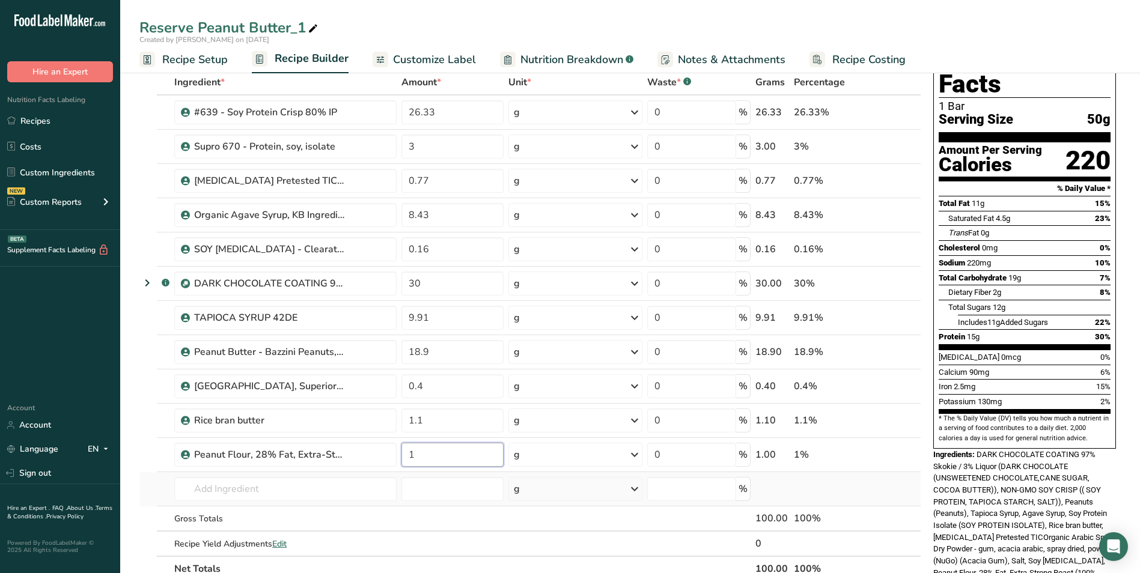
scroll to position [0, 0]
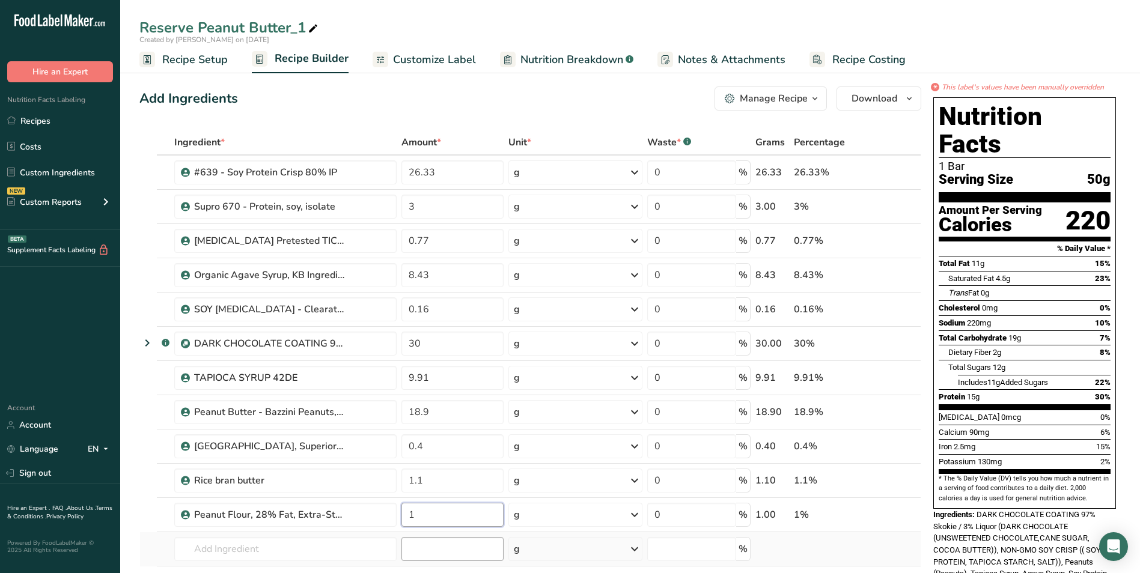
type input "1"
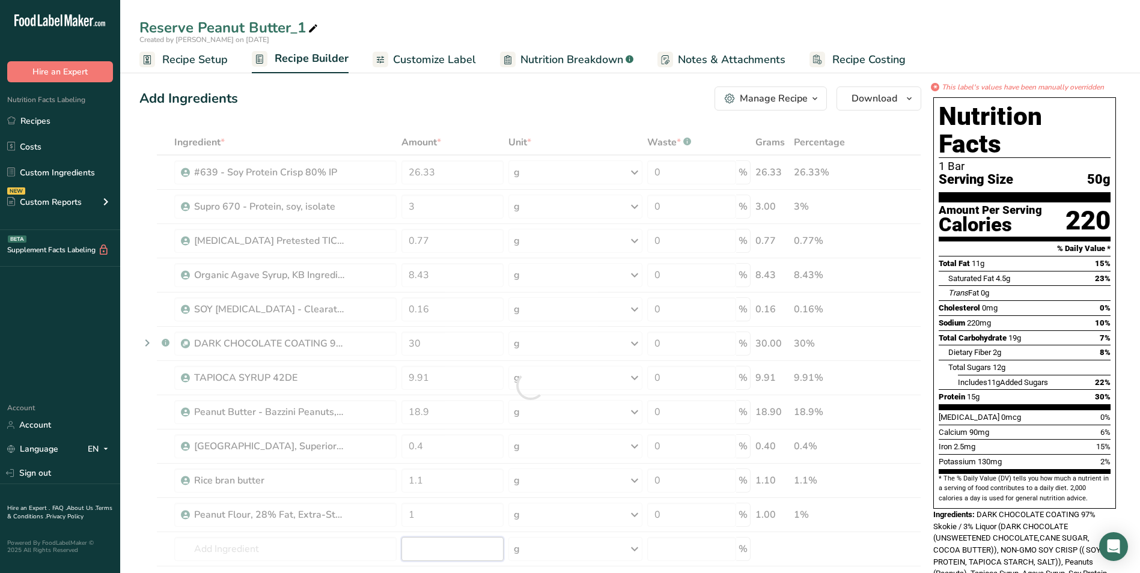
click at [436, 542] on div "Ingredient * Amount * Unit * Waste * .a-a{fill:#347362;}.b-a{fill:#fff;} Grams …" at bounding box center [530, 386] width 782 height 512
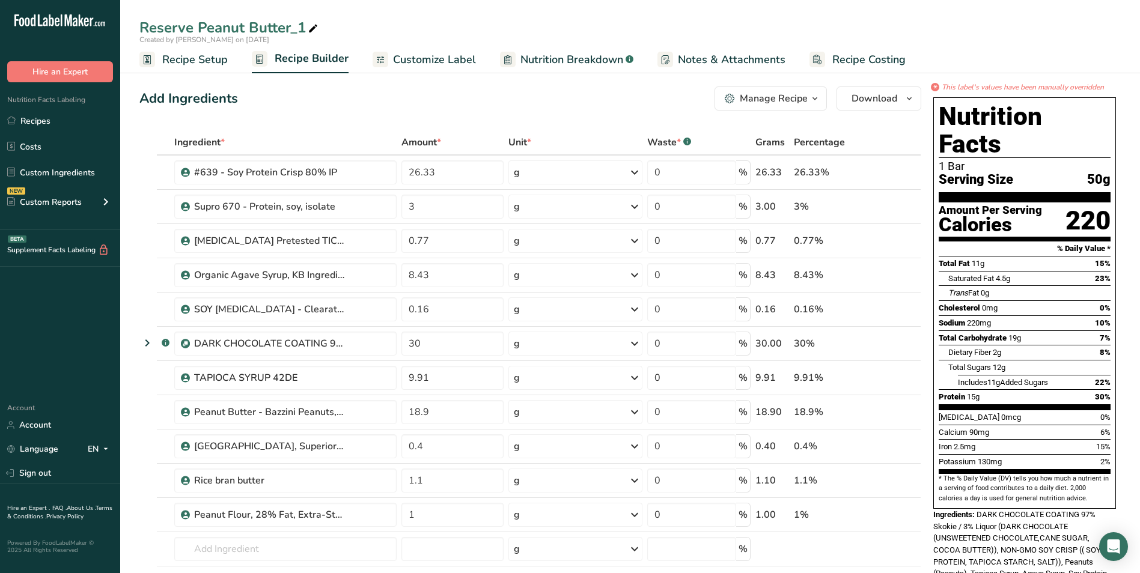
click at [573, 59] on span "Nutrition Breakdown" at bounding box center [571, 60] width 103 height 16
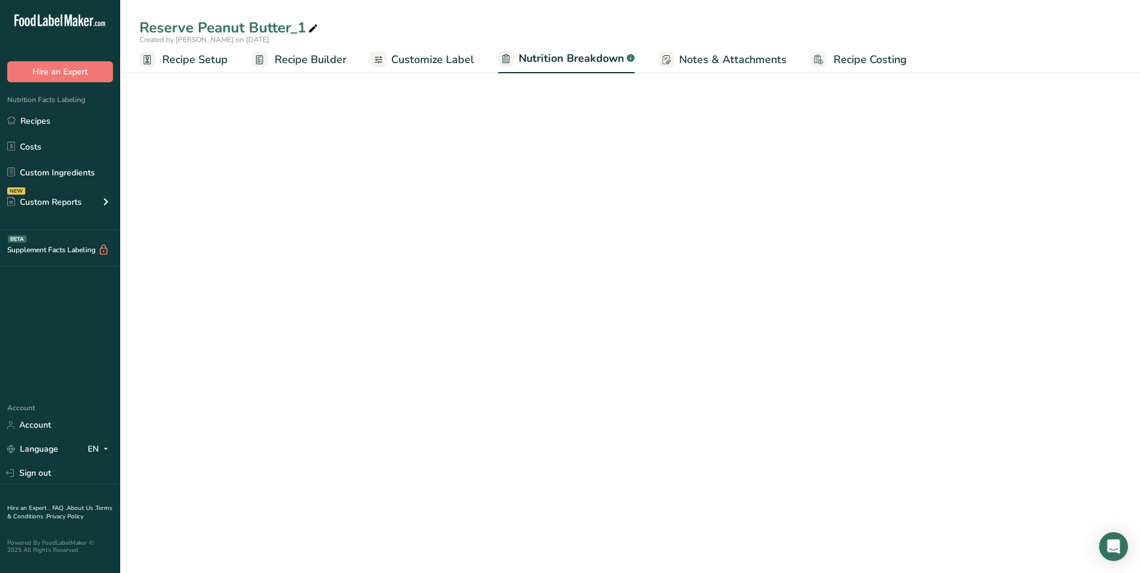
select select "Calories"
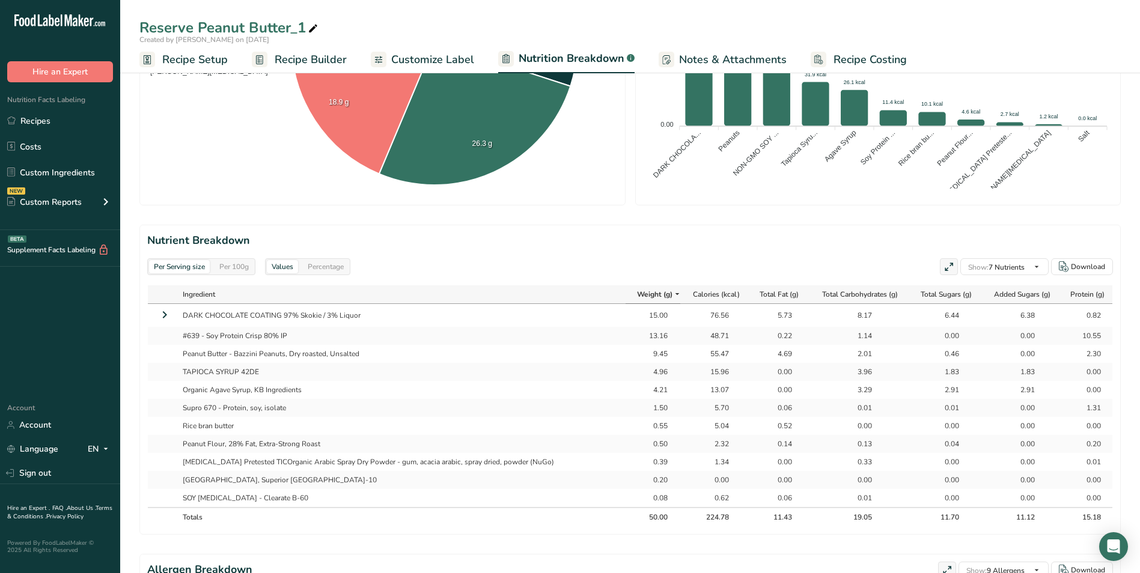
scroll to position [361, 0]
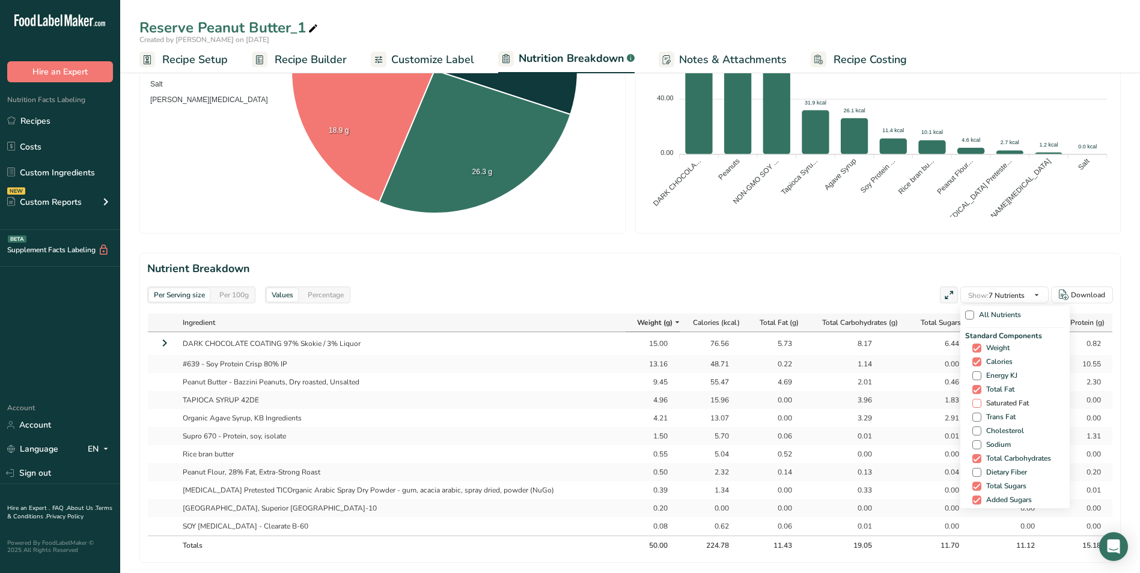
click at [975, 403] on span at bounding box center [976, 403] width 9 height 9
click at [975, 403] on input "Saturated Fat" at bounding box center [976, 404] width 8 height 8
checkbox input "true"
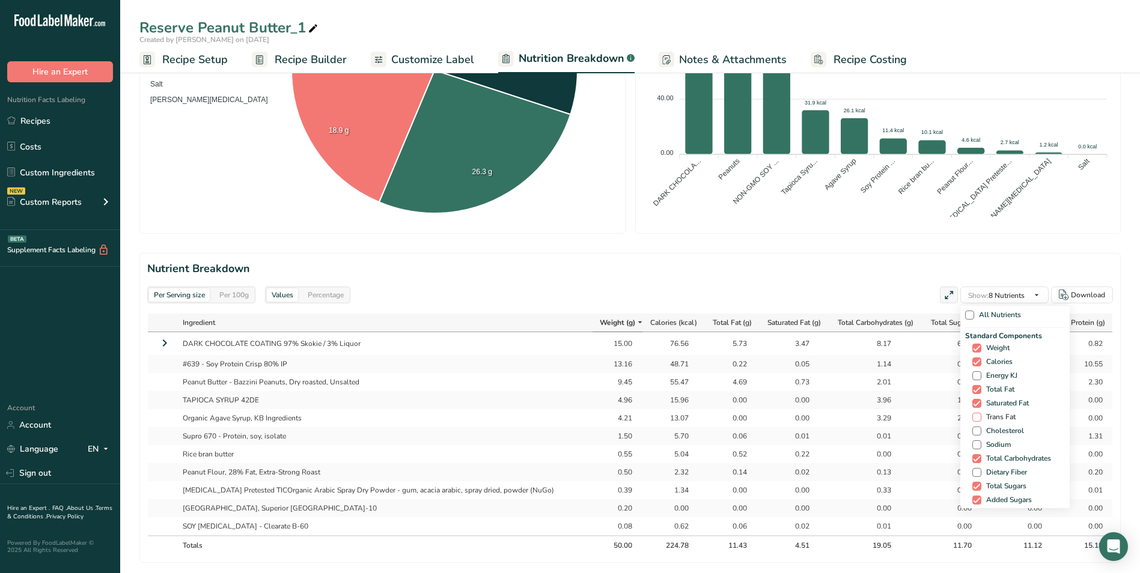
click at [973, 415] on span at bounding box center [976, 417] width 9 height 9
click at [973, 415] on input "Trans Fat" at bounding box center [976, 418] width 8 height 8
checkbox input "true"
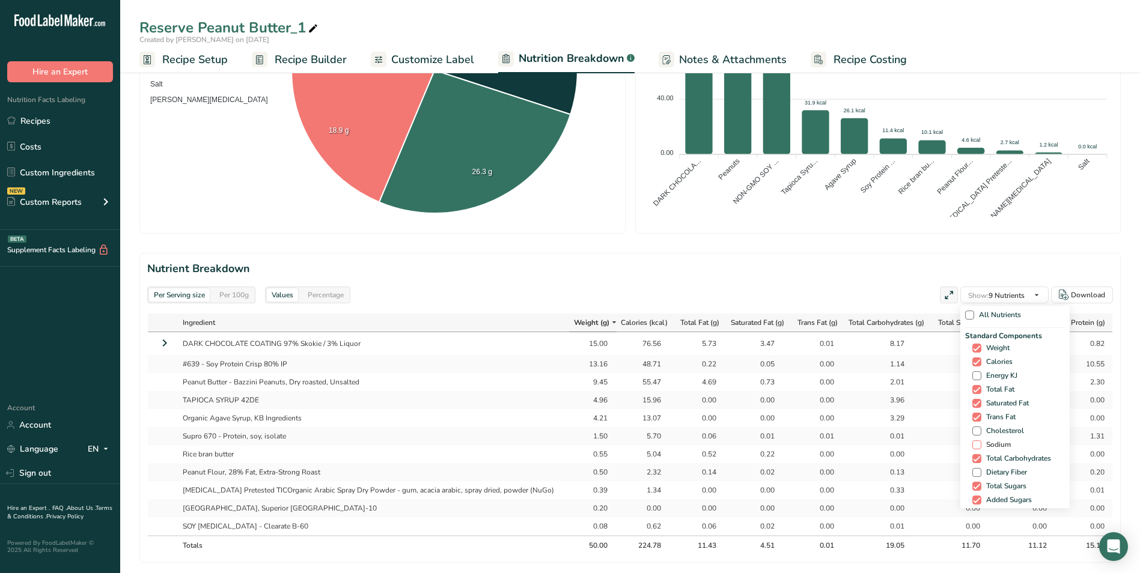
click at [976, 445] on span at bounding box center [976, 445] width 9 height 9
click at [976, 445] on input "Sodium" at bounding box center [976, 445] width 8 height 8
checkbox input "true"
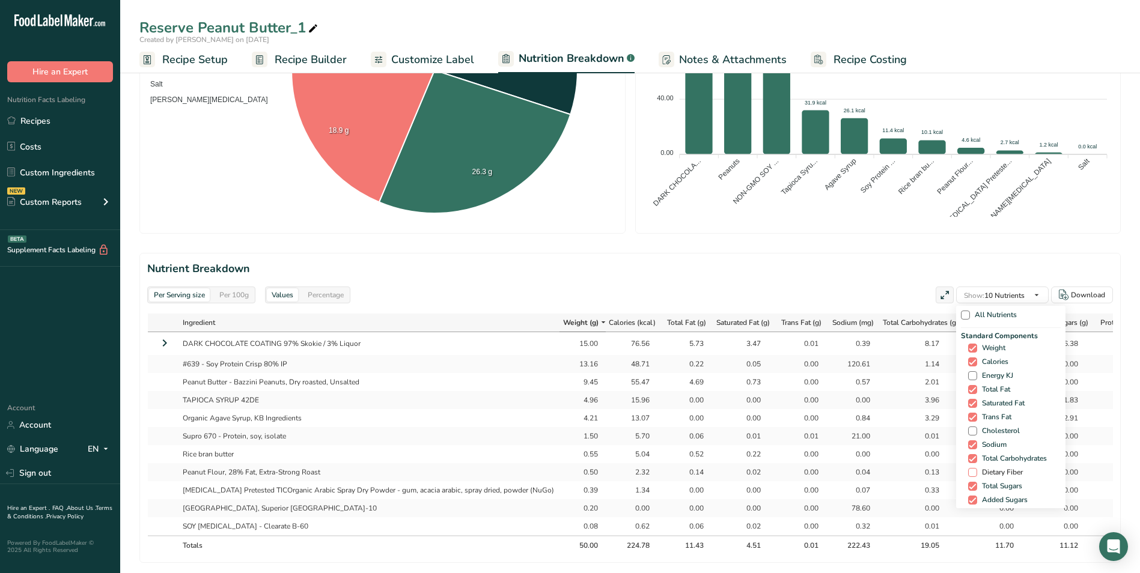
click at [970, 471] on span at bounding box center [972, 472] width 9 height 9
click at [970, 471] on input "Dietary Fiber" at bounding box center [972, 473] width 8 height 8
checkbox input "true"
click at [971, 432] on span at bounding box center [972, 431] width 9 height 9
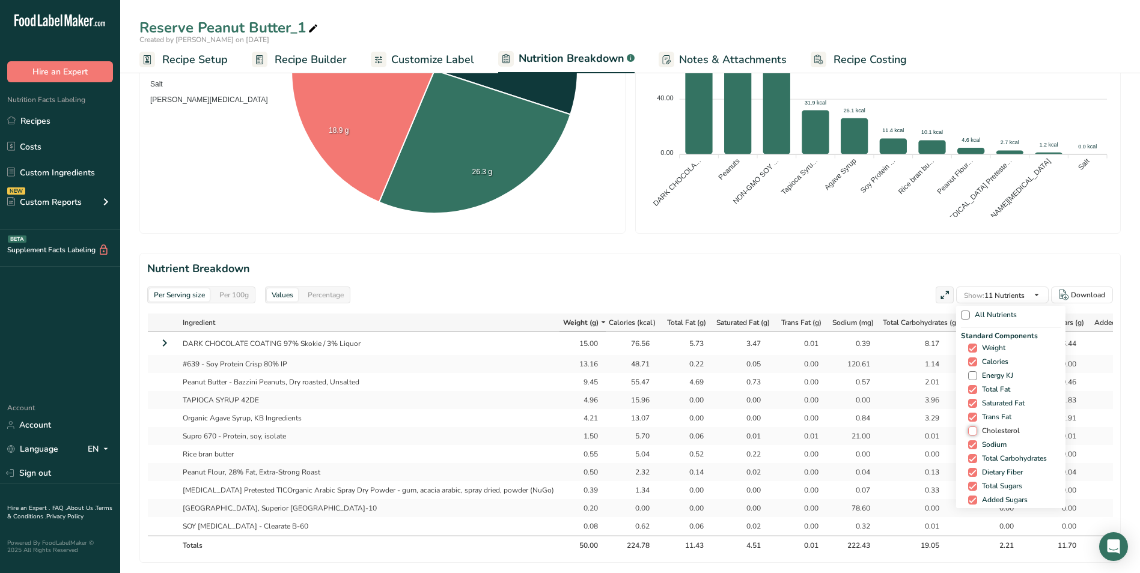
click at [971, 432] on input "Cholesterol" at bounding box center [972, 431] width 8 height 8
checkbox input "true"
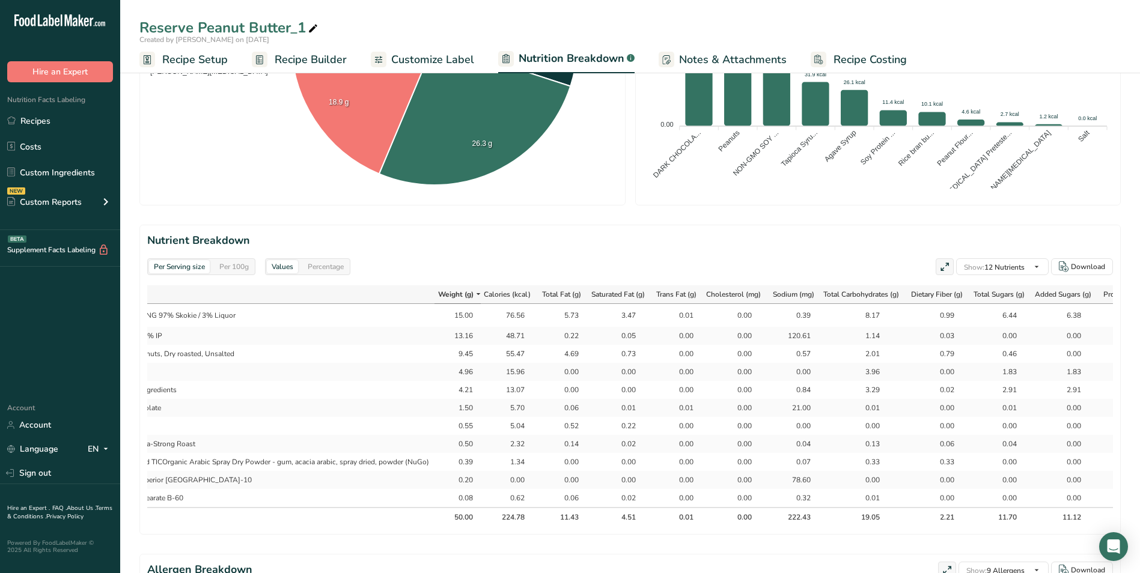
scroll to position [361, 0]
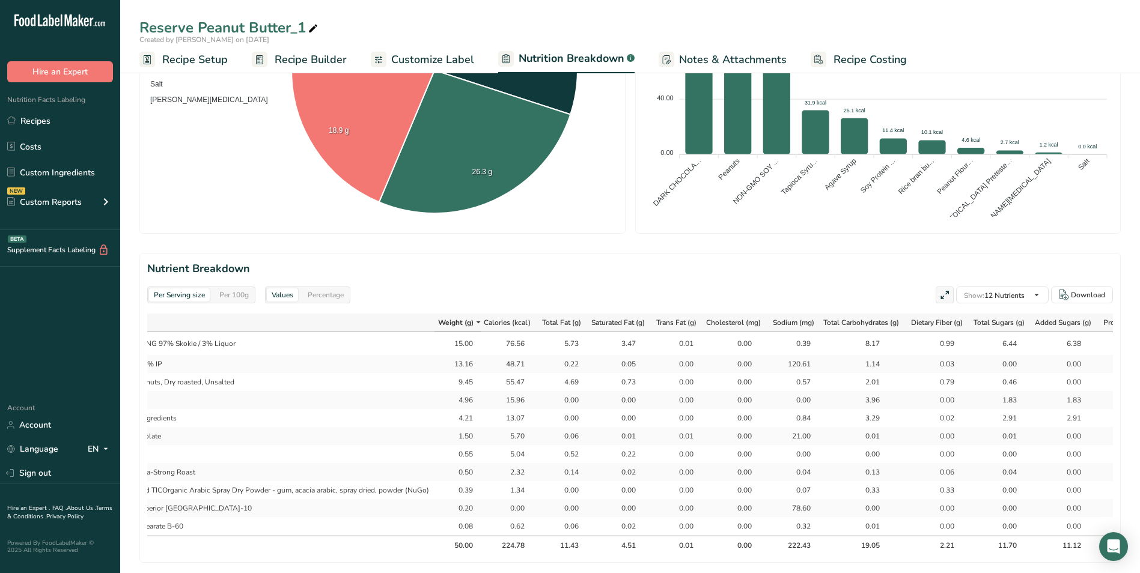
click at [181, 61] on span "Recipe Setup" at bounding box center [195, 60] width 66 height 16
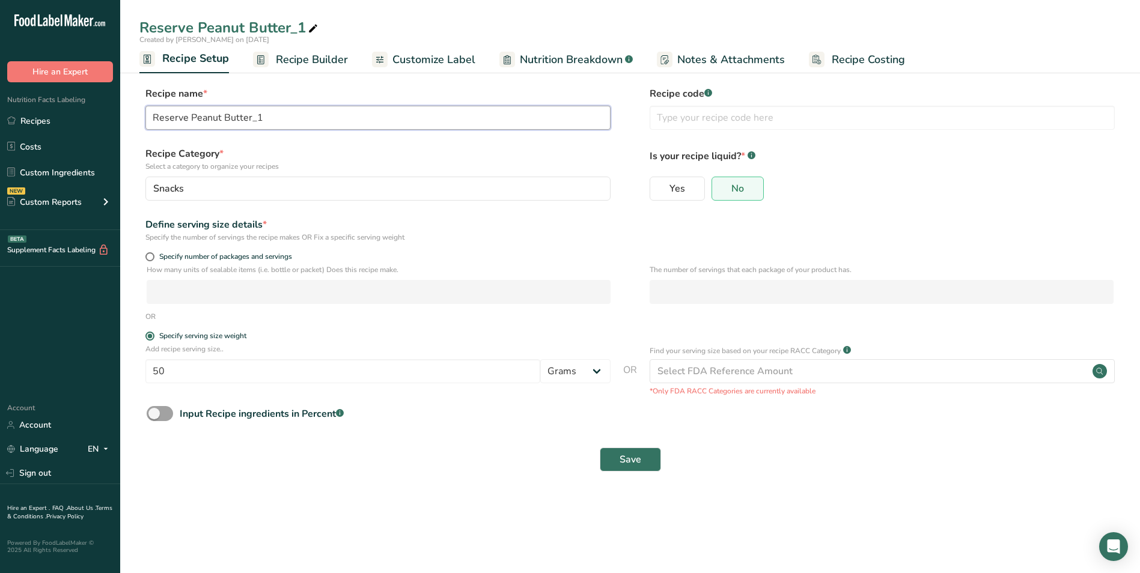
click at [281, 117] on input "Reserve Peanut Butter_1" at bounding box center [377, 118] width 465 height 24
type input "Reserve Peanut Butter with peanut flour + rice bran butter"
click at [632, 459] on span "Save" at bounding box center [631, 460] width 22 height 14
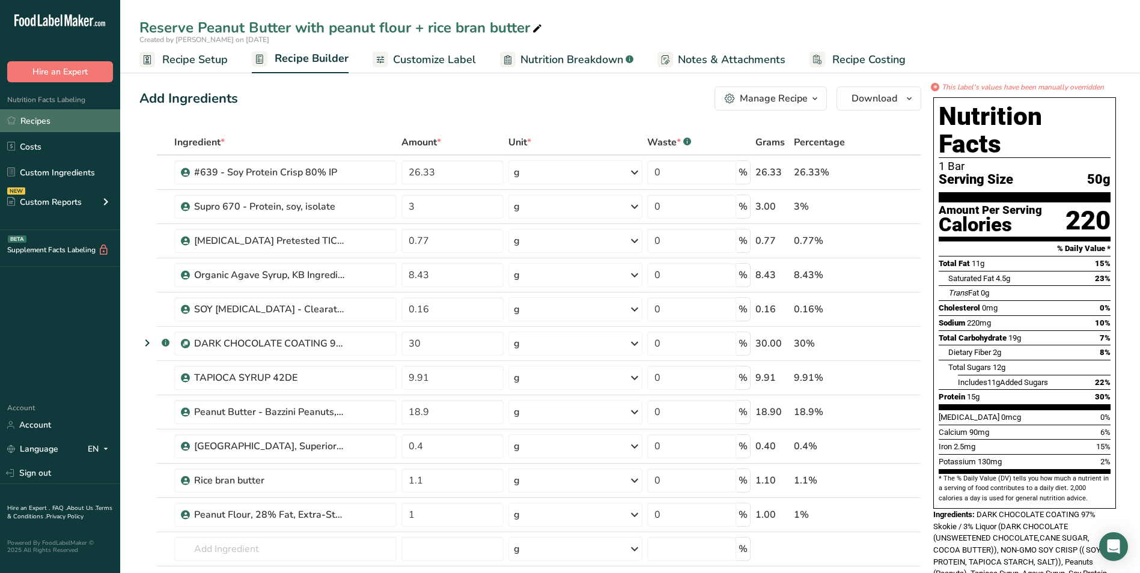
click at [36, 121] on link "Recipes" at bounding box center [60, 120] width 120 height 23
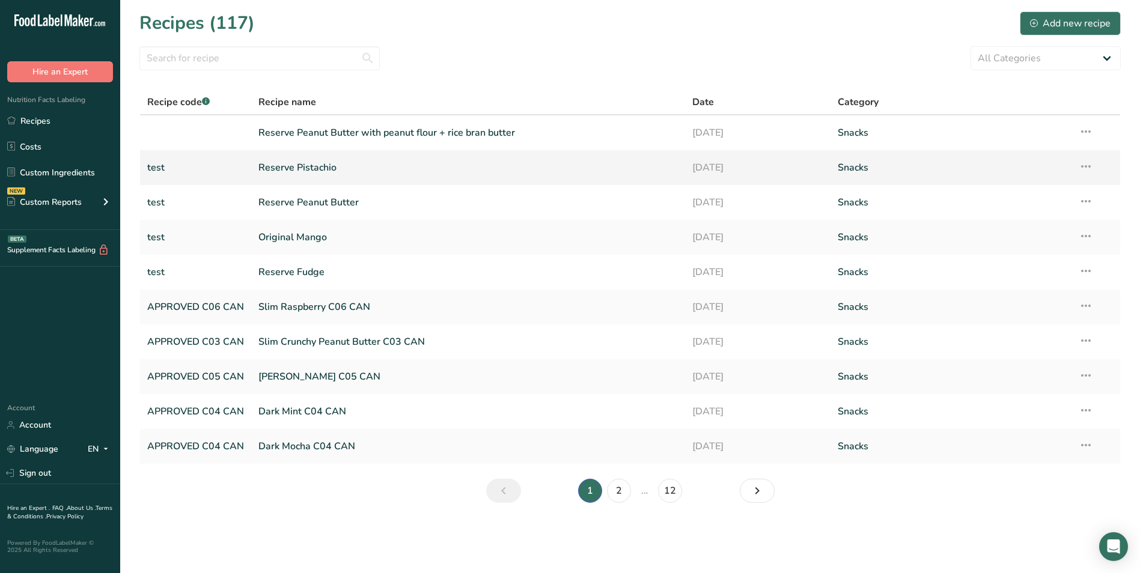
click at [284, 168] on link "Reserve Pistachio" at bounding box center [468, 167] width 420 height 25
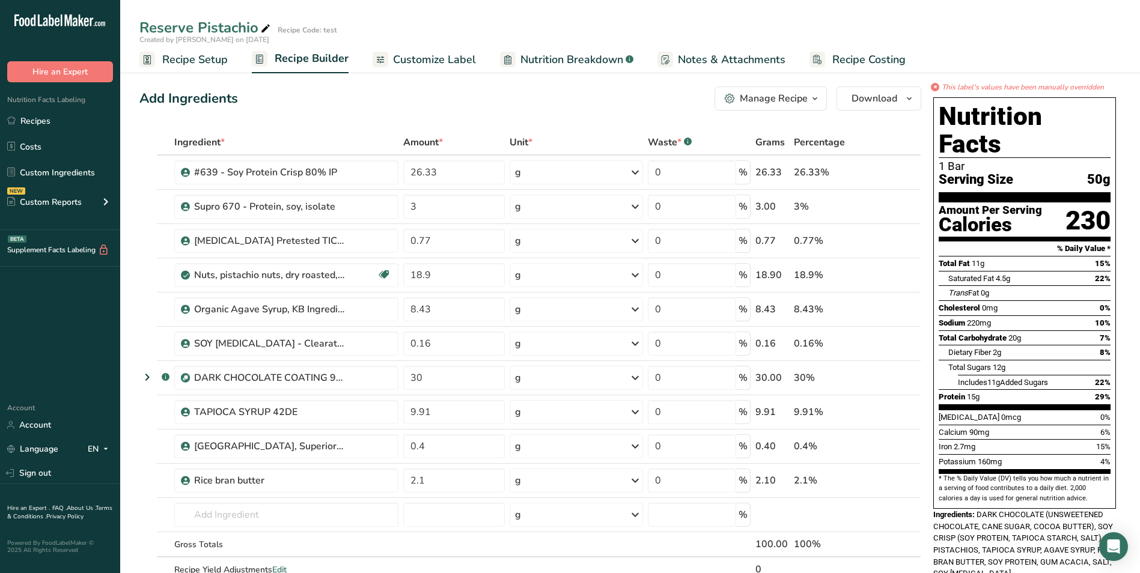
click at [556, 59] on span "Nutrition Breakdown" at bounding box center [571, 60] width 103 height 16
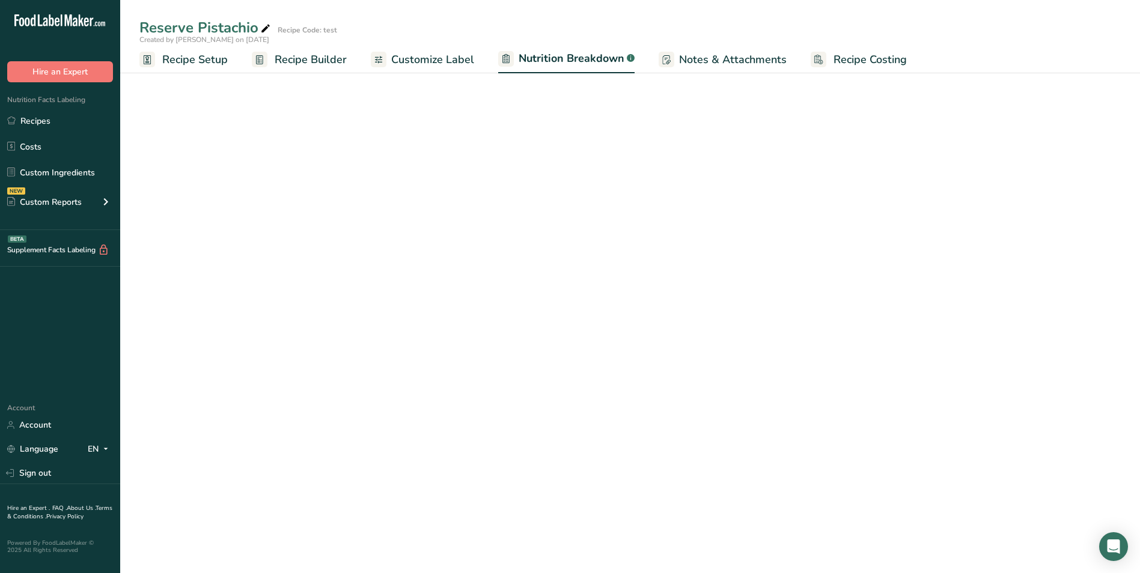
select select "Calories"
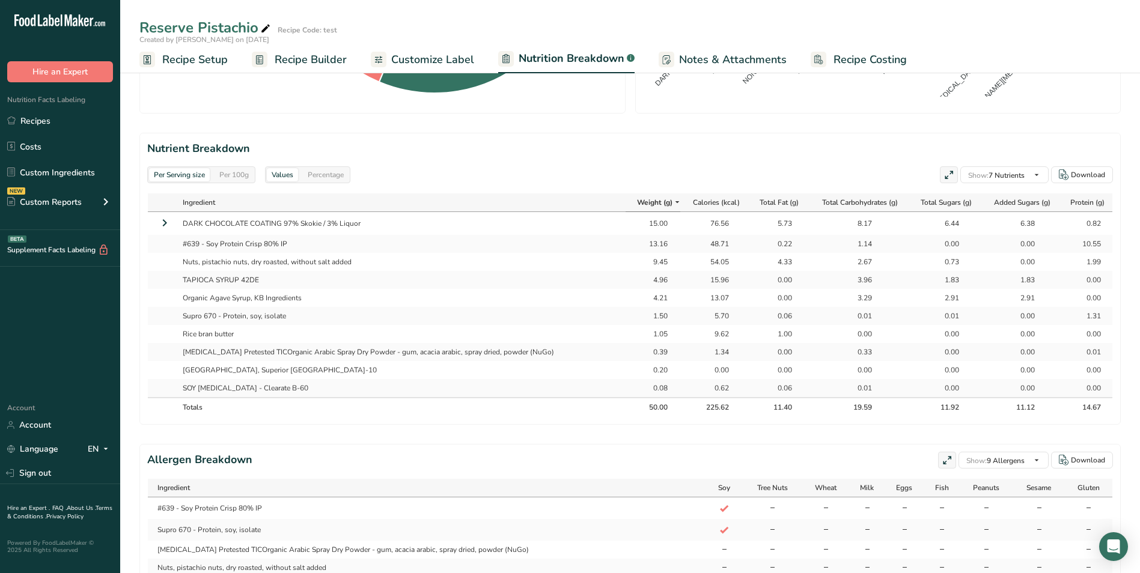
scroll to position [0, 1]
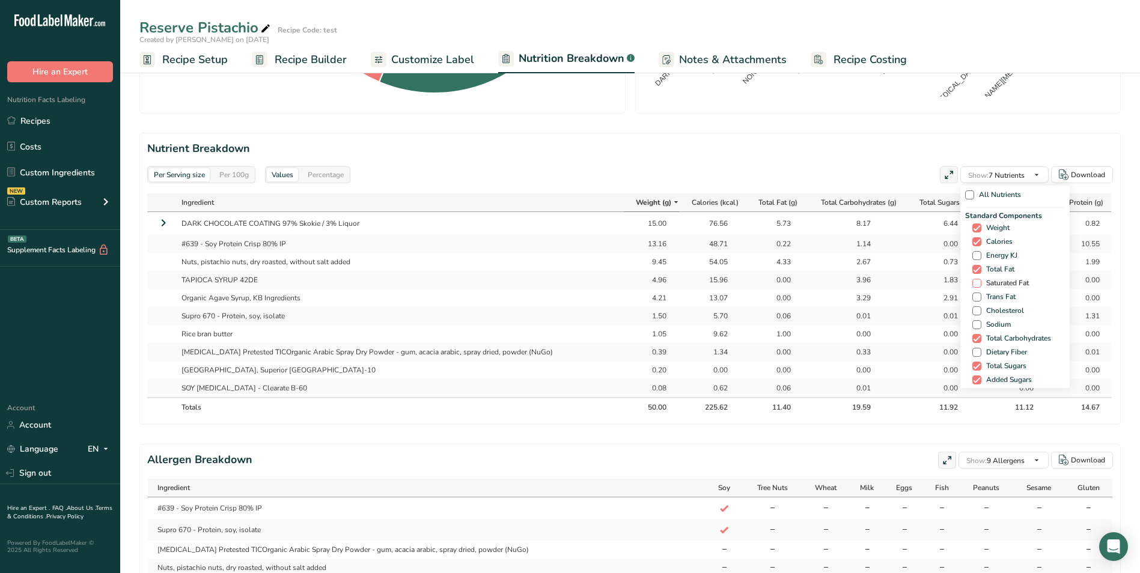
click at [974, 281] on span at bounding box center [976, 283] width 9 height 9
click at [974, 281] on input "Saturated Fat" at bounding box center [976, 283] width 8 height 8
checkbox input "true"
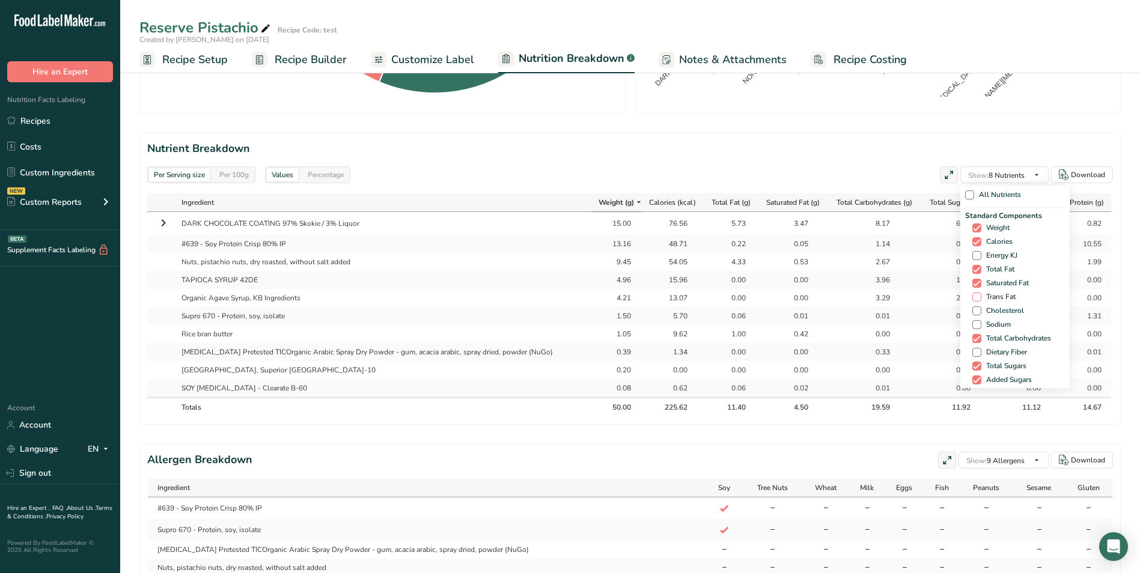
click at [972, 295] on span at bounding box center [976, 297] width 9 height 9
click at [972, 295] on input "Trans Fat" at bounding box center [976, 297] width 8 height 8
checkbox input "true"
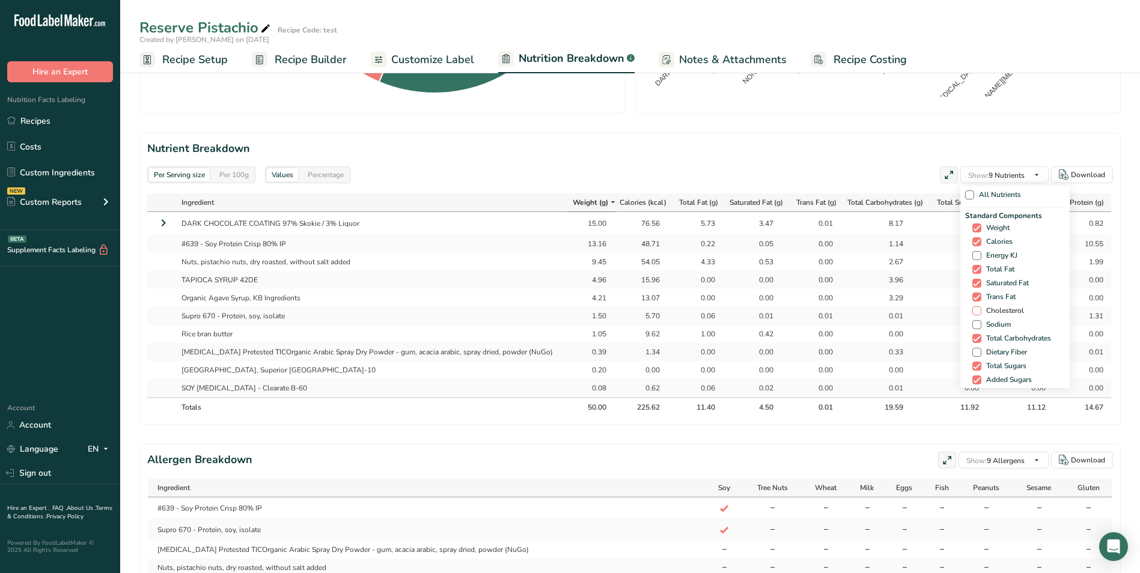
click at [974, 310] on span at bounding box center [976, 311] width 9 height 9
click at [974, 310] on input "Cholesterol" at bounding box center [976, 311] width 8 height 8
checkbox input "true"
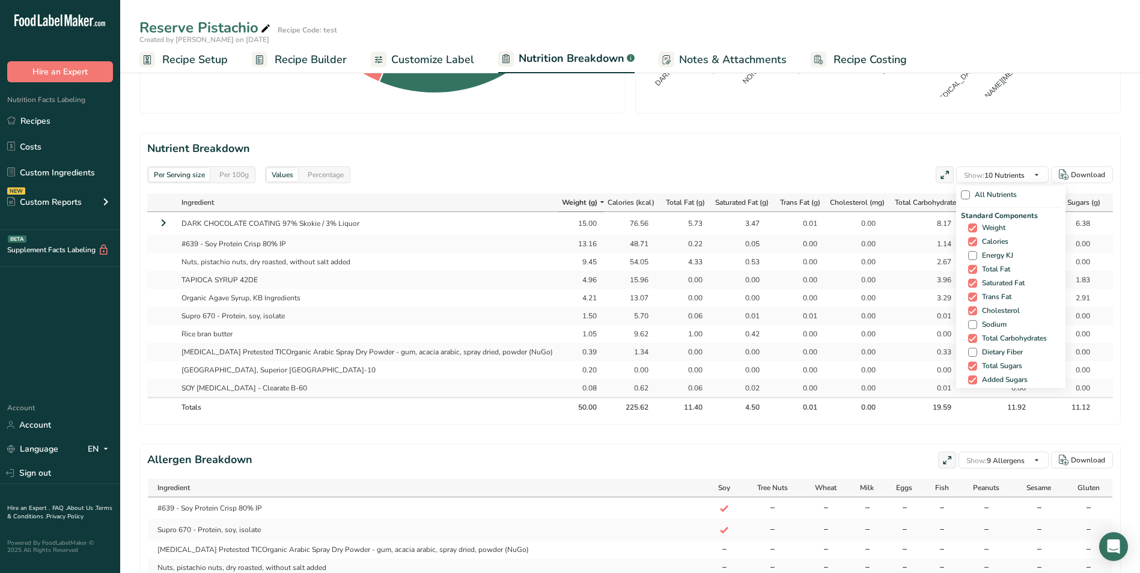
drag, startPoint x: 969, startPoint y: 323, endPoint x: 970, endPoint y: 332, distance: 9.7
click at [968, 323] on span at bounding box center [972, 324] width 9 height 9
click at [968, 323] on input "Sodium" at bounding box center [972, 325] width 8 height 8
checkbox input "true"
click at [968, 351] on span at bounding box center [972, 352] width 9 height 9
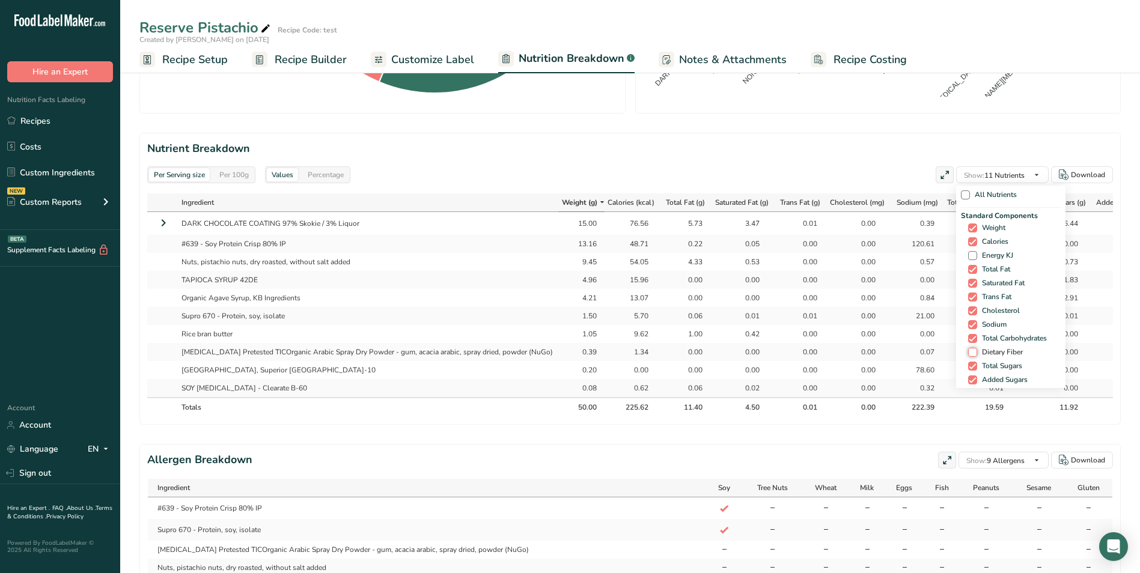
click at [968, 351] on input "Dietary Fiber" at bounding box center [972, 353] width 8 height 8
checkbox input "true"
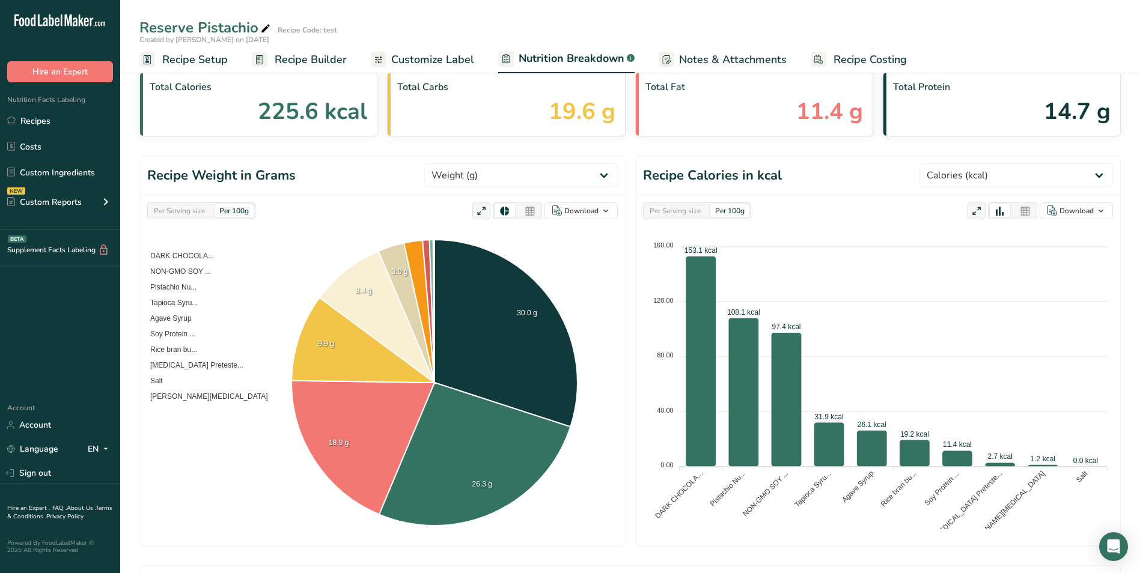
scroll to position [0, 0]
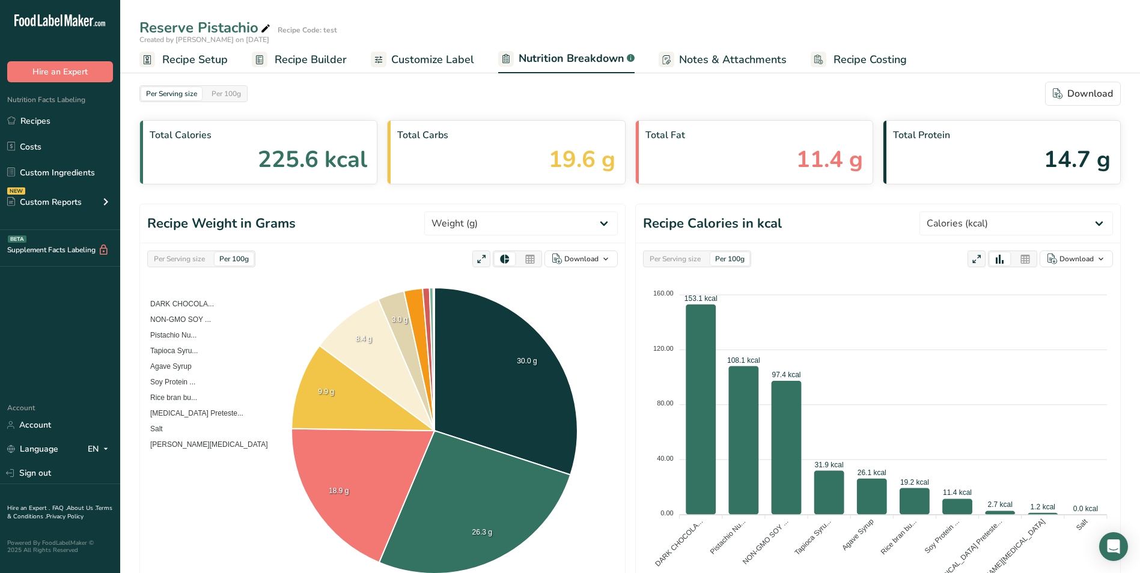
click at [420, 57] on span "Customize Label" at bounding box center [432, 60] width 83 height 16
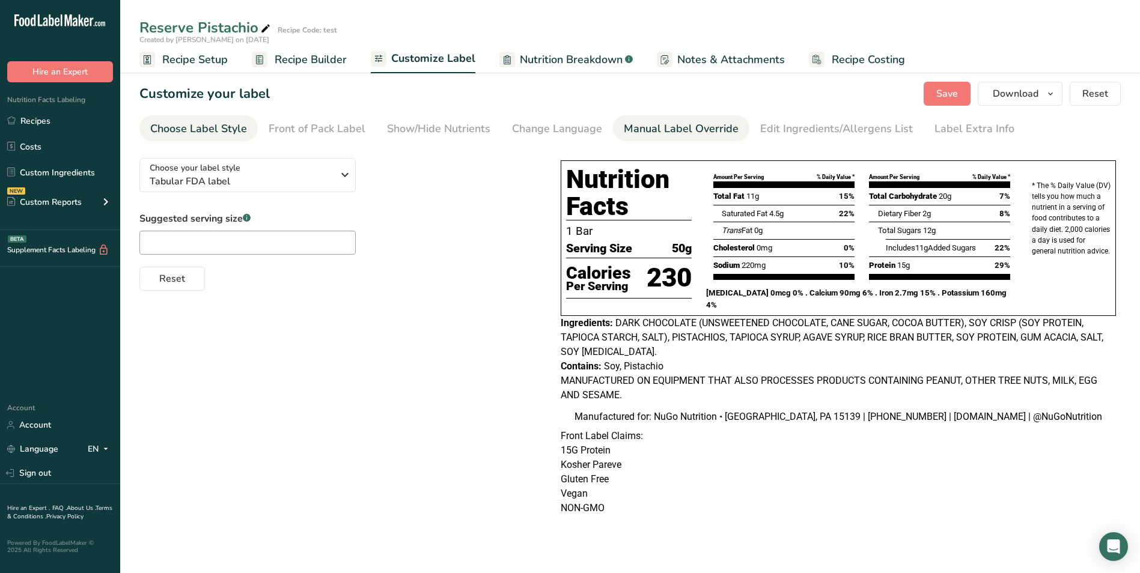
click at [657, 129] on div "Manual Label Override" at bounding box center [681, 129] width 115 height 16
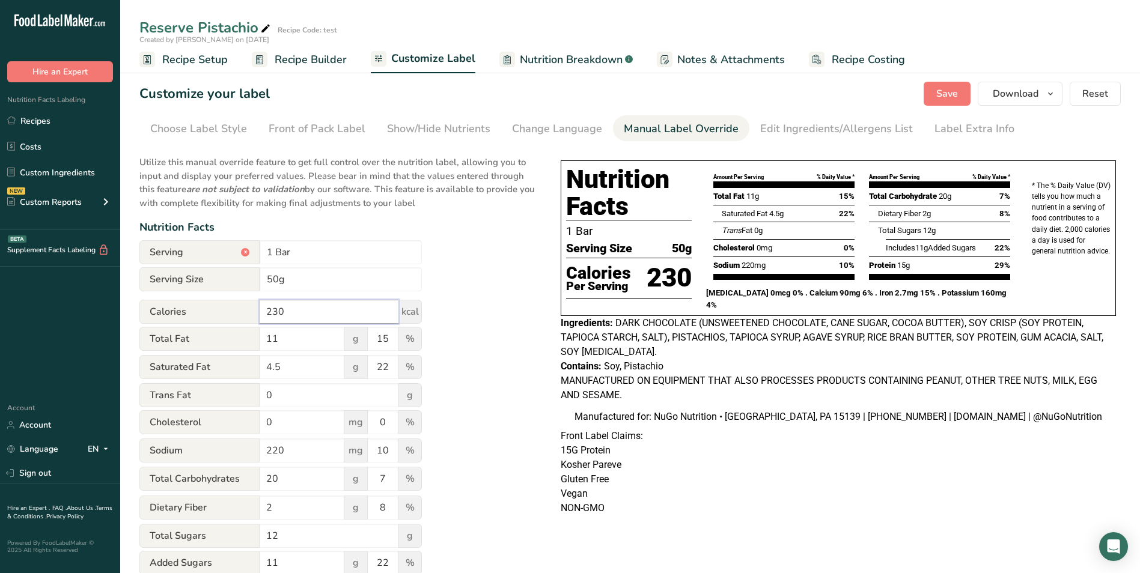
click at [277, 310] on input "230" at bounding box center [329, 312] width 139 height 24
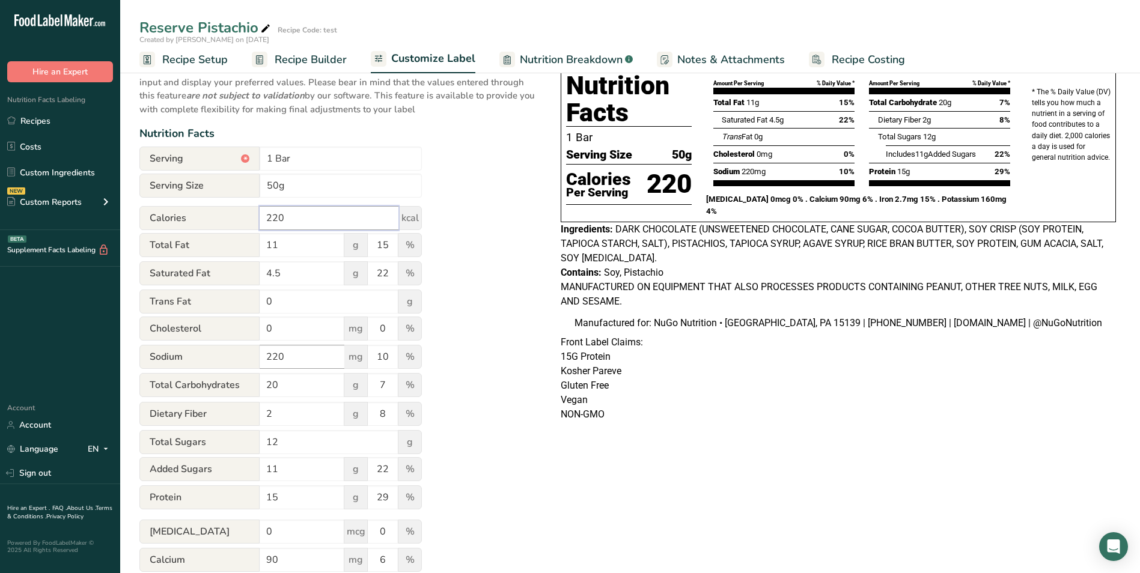
scroll to position [120, 0]
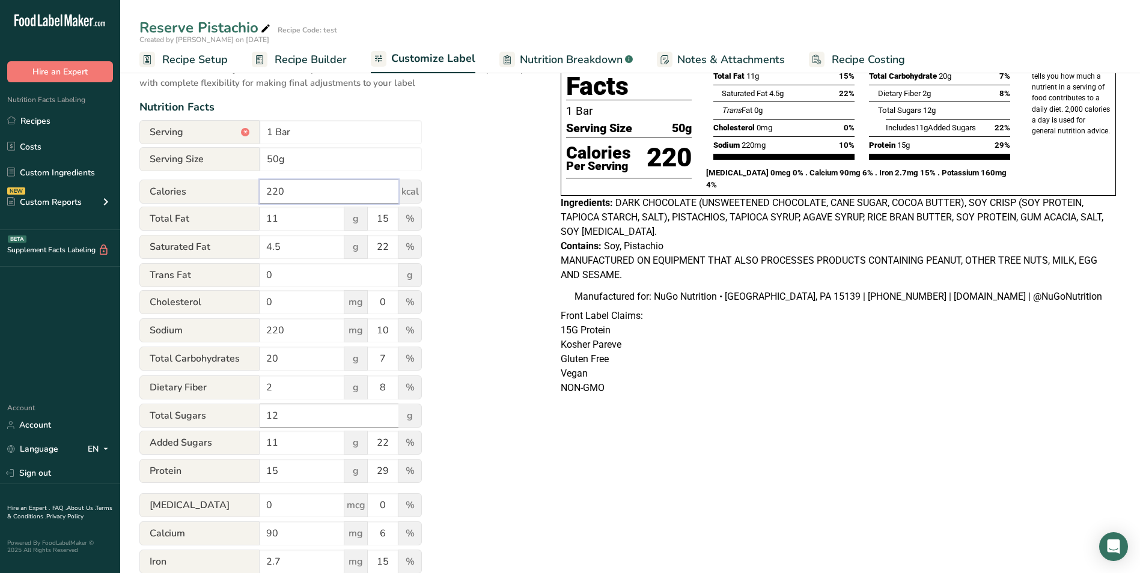
type input "220"
click at [281, 414] on input "12" at bounding box center [329, 416] width 139 height 24
type input "10"
click at [278, 444] on input "11" at bounding box center [302, 443] width 85 height 24
type input "1"
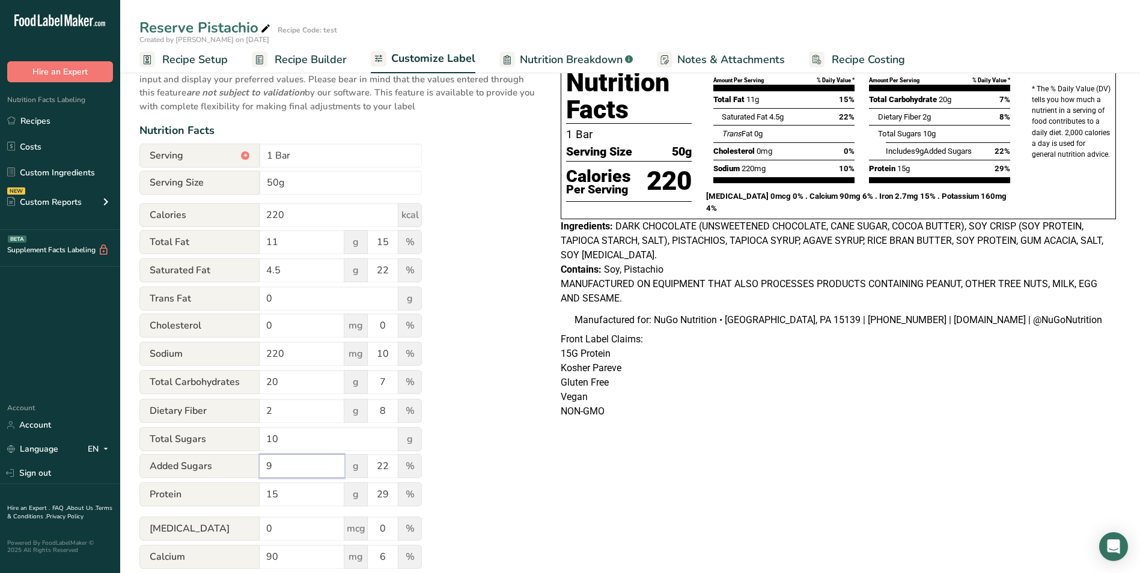
scroll to position [0, 0]
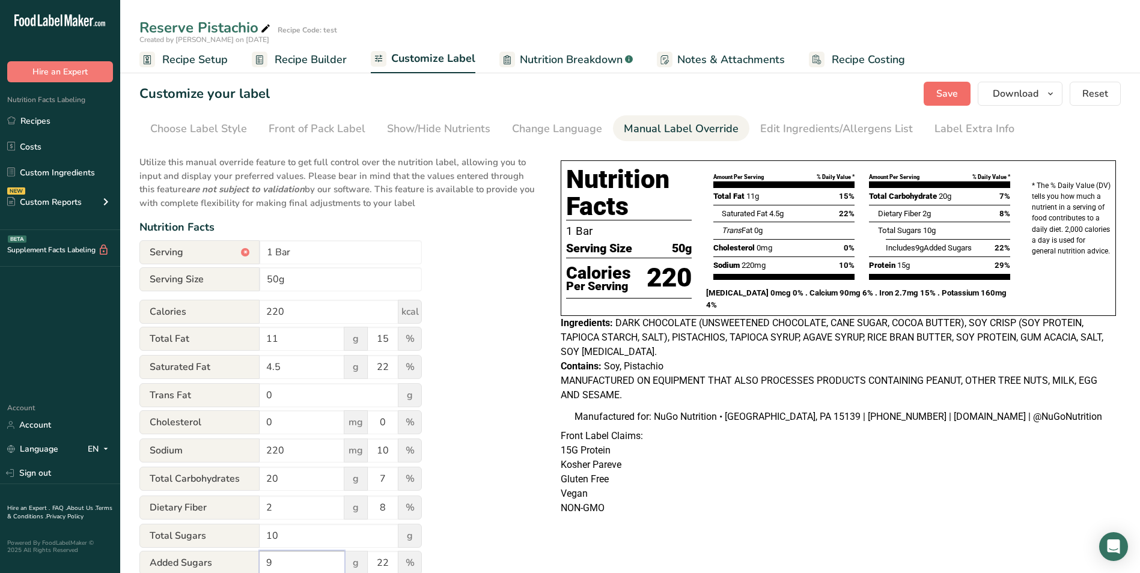
type input "9"
click at [950, 89] on span "Save" at bounding box center [947, 94] width 22 height 14
click at [1018, 93] on span "Download" at bounding box center [1016, 94] width 46 height 14
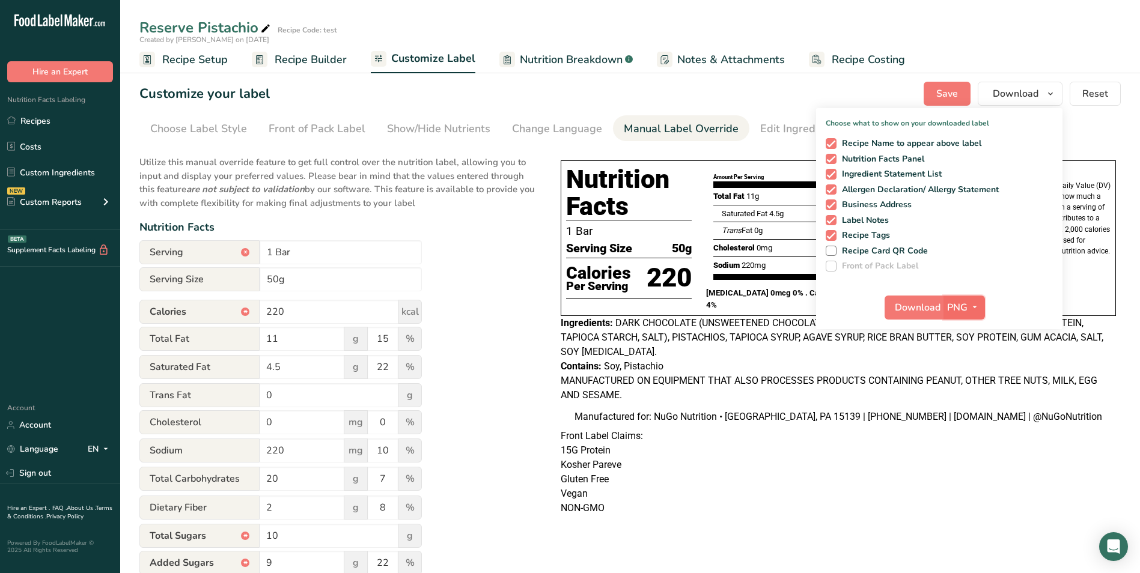
click at [975, 308] on icon "button" at bounding box center [975, 307] width 10 height 15
click at [962, 391] on link "PDF" at bounding box center [966, 392] width 38 height 20
click at [920, 308] on span "Download" at bounding box center [919, 308] width 46 height 14
click at [530, 271] on div "Utilize this manual override feature to get full control over the nutrition lab…" at bounding box center [337, 449] width 397 height 602
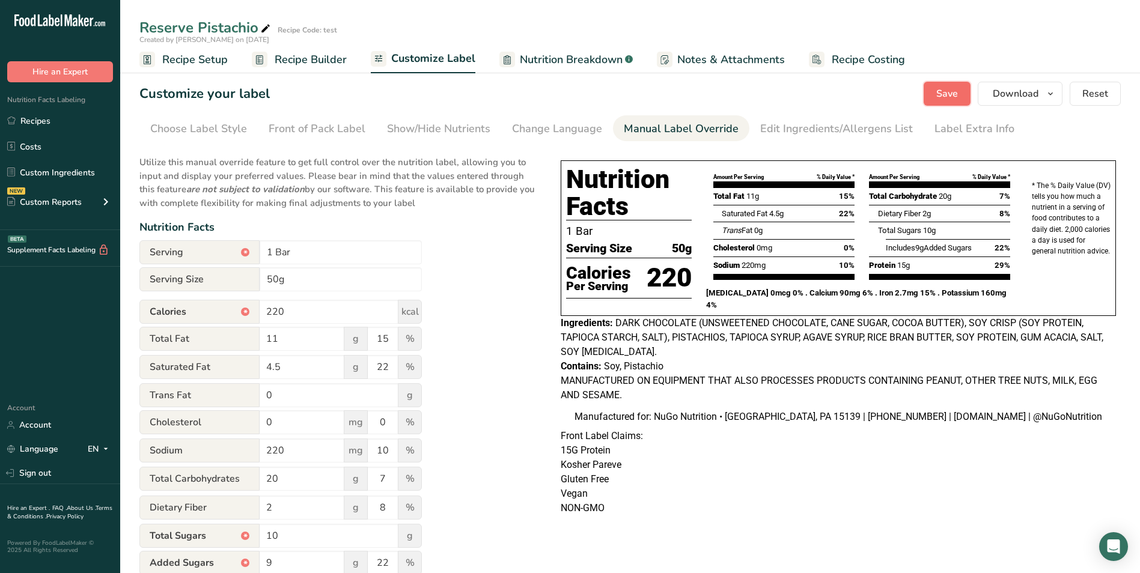
click at [952, 91] on span "Save" at bounding box center [947, 94] width 22 height 14
click at [37, 120] on link "Recipes" at bounding box center [60, 120] width 120 height 23
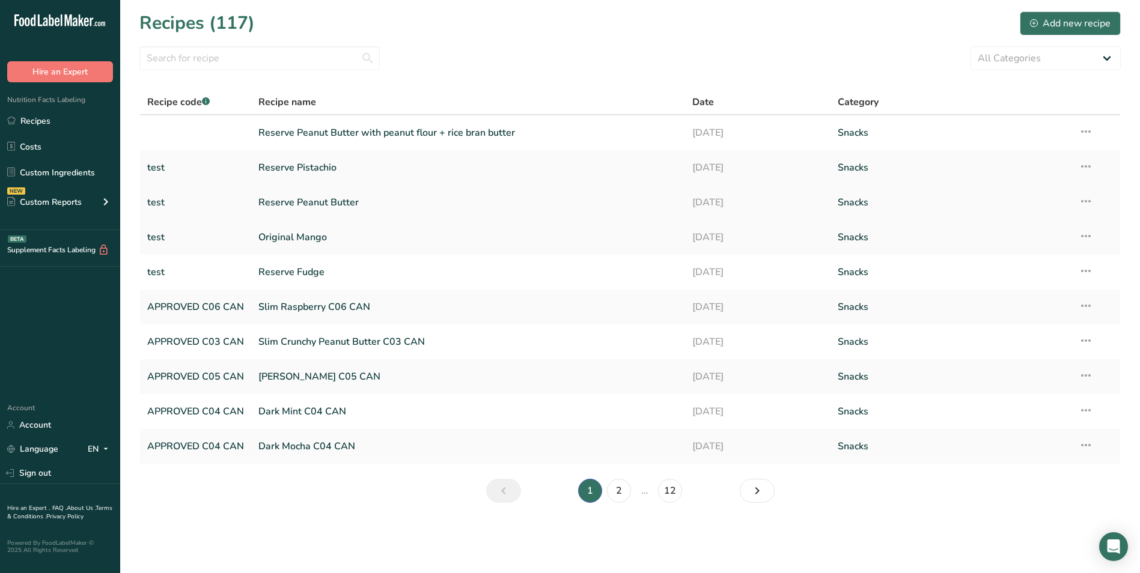
click at [297, 200] on link "Reserve Peanut Butter" at bounding box center [468, 202] width 420 height 25
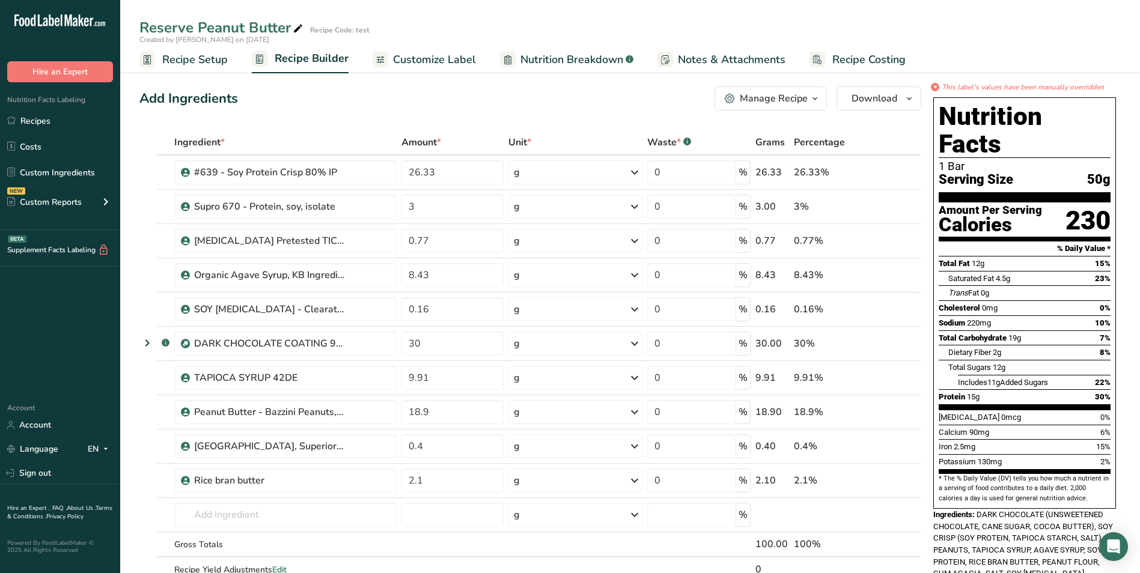
click at [458, 61] on span "Customize Label" at bounding box center [434, 60] width 83 height 16
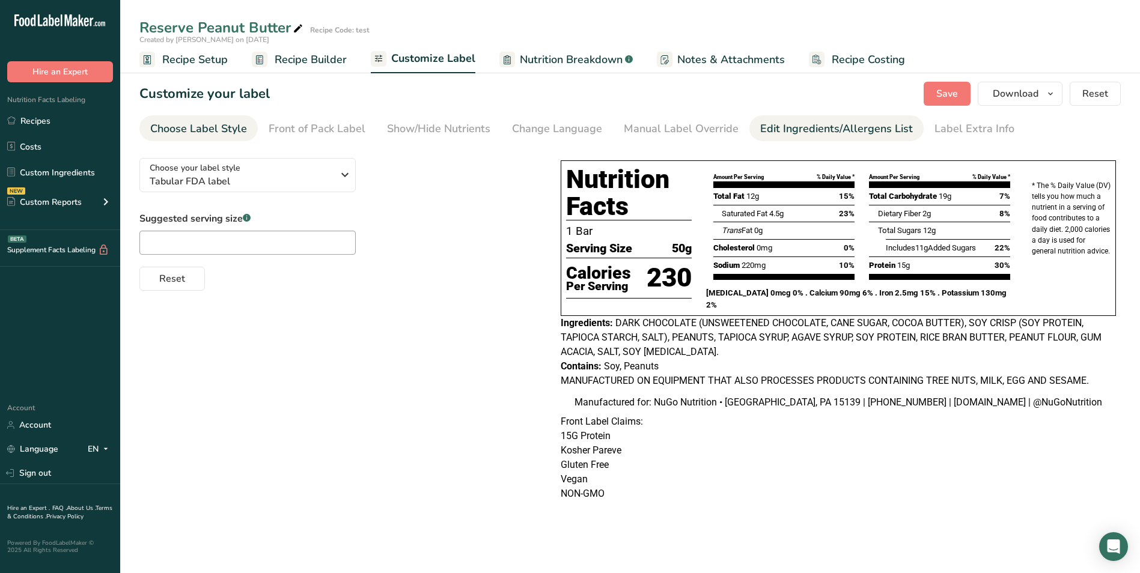
click at [817, 127] on div "Edit Ingredients/Allergens List" at bounding box center [836, 129] width 153 height 16
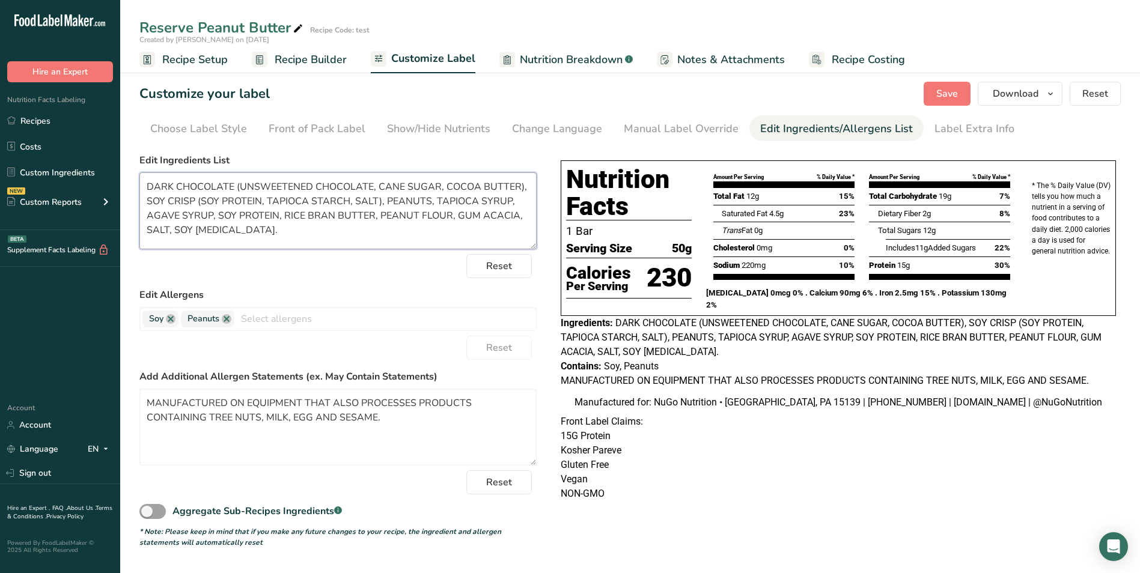
drag, startPoint x: 145, startPoint y: 185, endPoint x: 253, endPoint y: 224, distance: 115.0
click at [253, 224] on textarea "DARK CHOCOLATE (UNSWEETENED CHOCOLATE, CANE SUGAR, COCOA BUTTER), SOY CRISP (SO…" at bounding box center [337, 210] width 397 height 77
click at [269, 206] on textarea "DARK CHOCOLATE (UNSWEETENED CHOCOLATE, CANE SUGAR, COCOA BUTTER), SOY CRISP (SO…" at bounding box center [337, 210] width 397 height 77
drag, startPoint x: 144, startPoint y: 185, endPoint x: 270, endPoint y: 227, distance: 133.0
click at [270, 227] on textarea "DARK CHOCOLATE (UNSWEETENED CHOCOLATE, CANE SUGAR, COCOA BUTTER), SOY CRISP (SO…" at bounding box center [337, 210] width 397 height 77
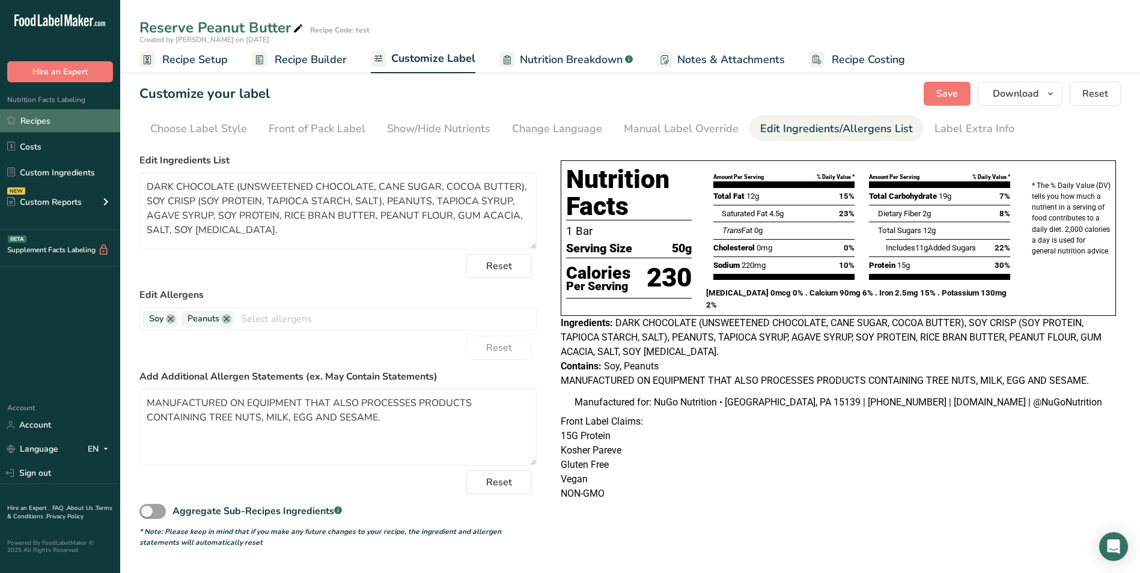
click at [44, 121] on link "Recipes" at bounding box center [60, 120] width 120 height 23
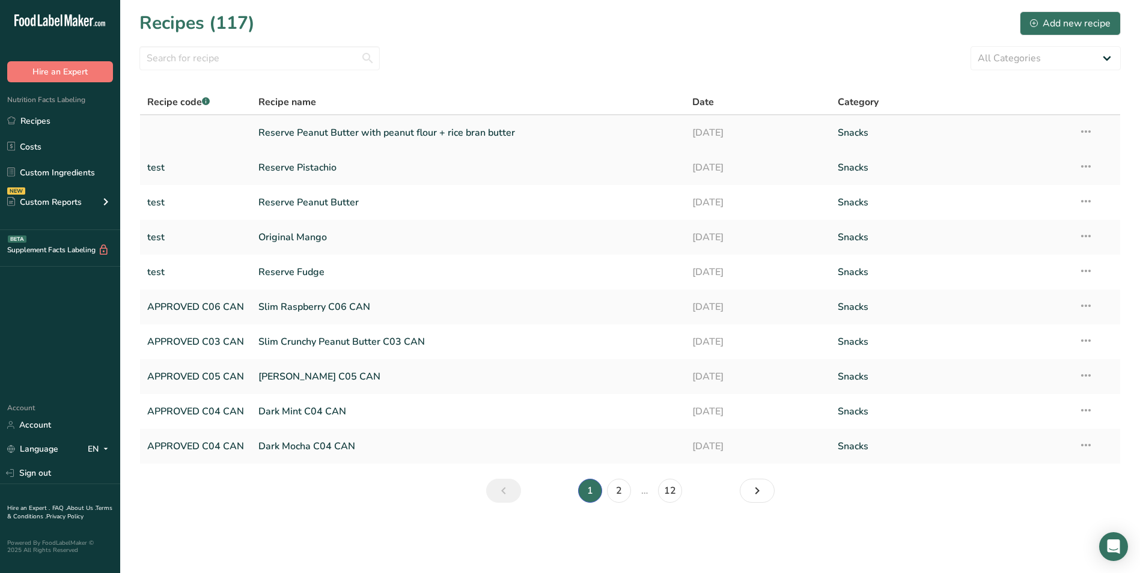
click at [427, 133] on link "Reserve Peanut Butter with peanut flour + rice bran butter" at bounding box center [468, 132] width 420 height 25
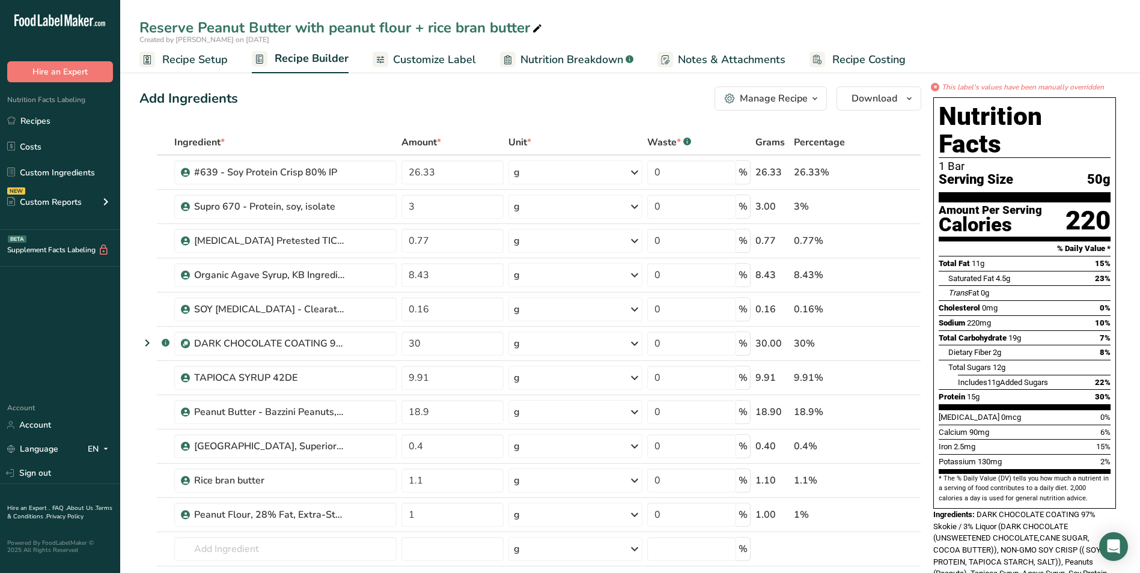
click at [428, 58] on span "Customize Label" at bounding box center [434, 60] width 83 height 16
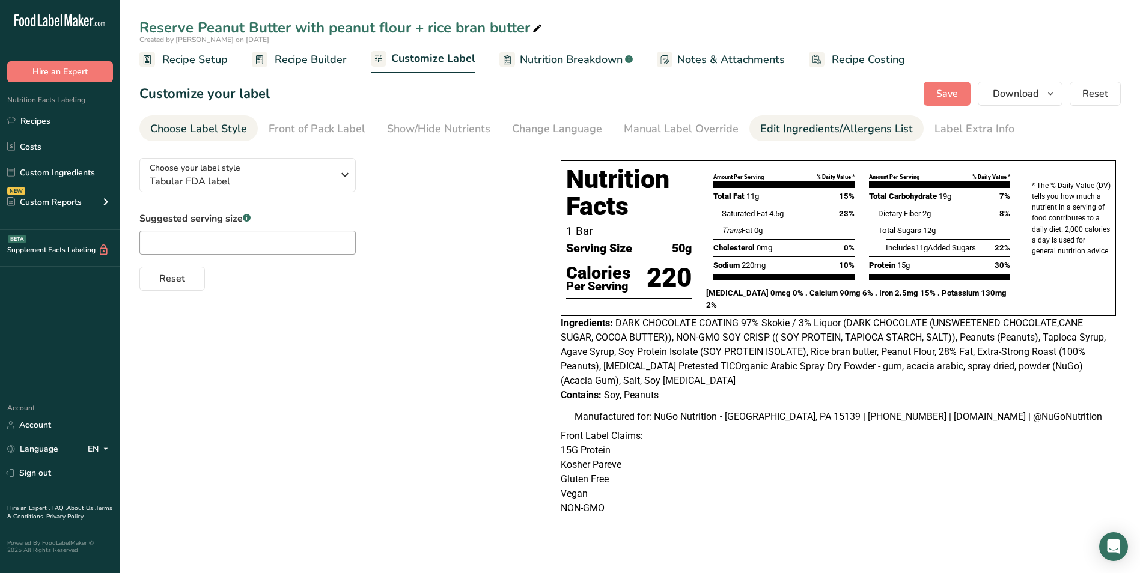
click at [781, 126] on div "Edit Ingredients/Allergens List" at bounding box center [836, 129] width 153 height 16
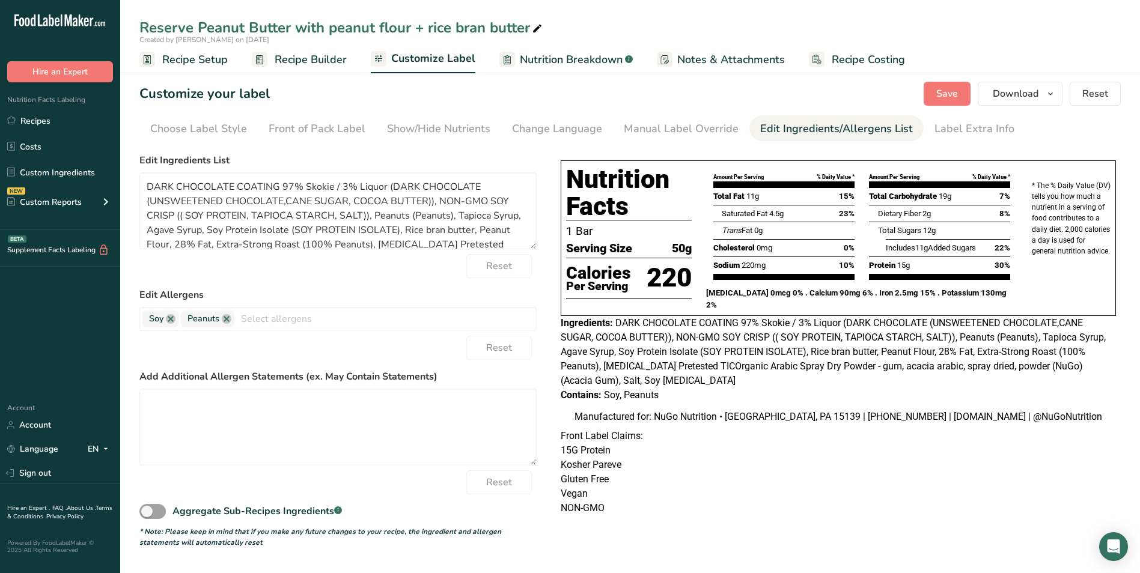
click at [781, 126] on div "Edit Ingredients/Allergens List" at bounding box center [836, 129] width 153 height 16
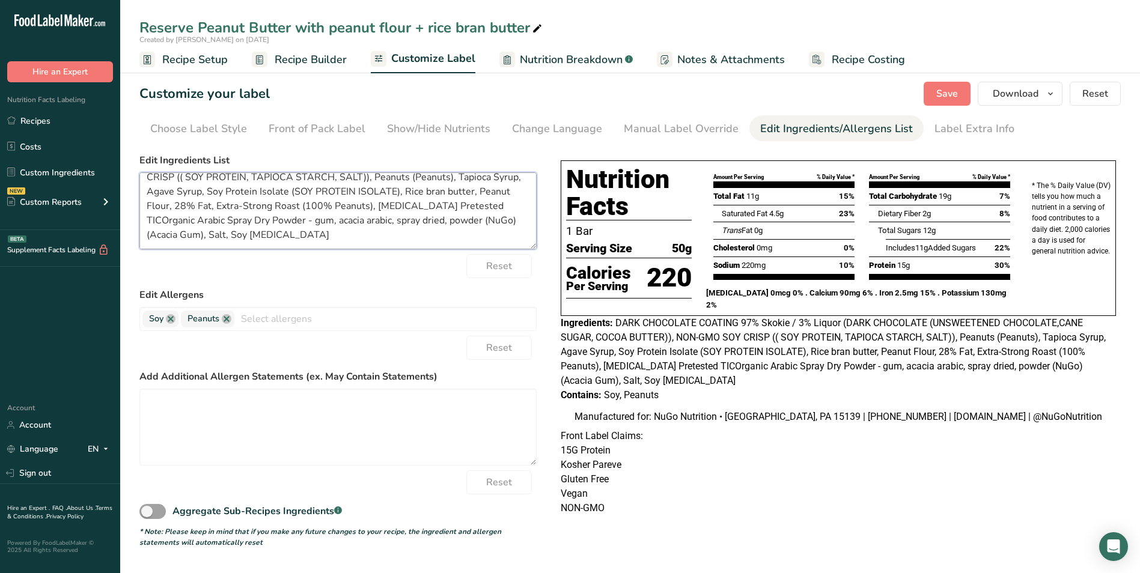
click at [519, 256] on form "Edit Ingredients List DARK CHOCOLATE COATING 97% Skokie / 3% Liquor (DARK CHOCO…" at bounding box center [337, 350] width 397 height 395
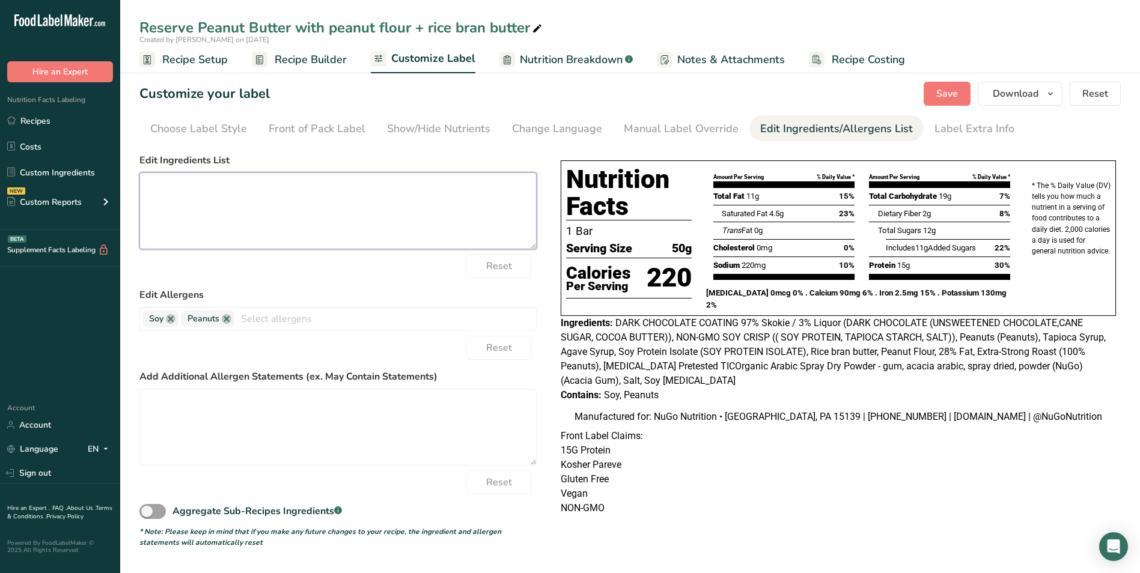
scroll to position [0, 0]
paste textarea "DARK CHOCOLATE (UNSWEETENED CHOCOLATE, CANE SUGAR, COCOA BUTTER), SOY CRISP (SO…"
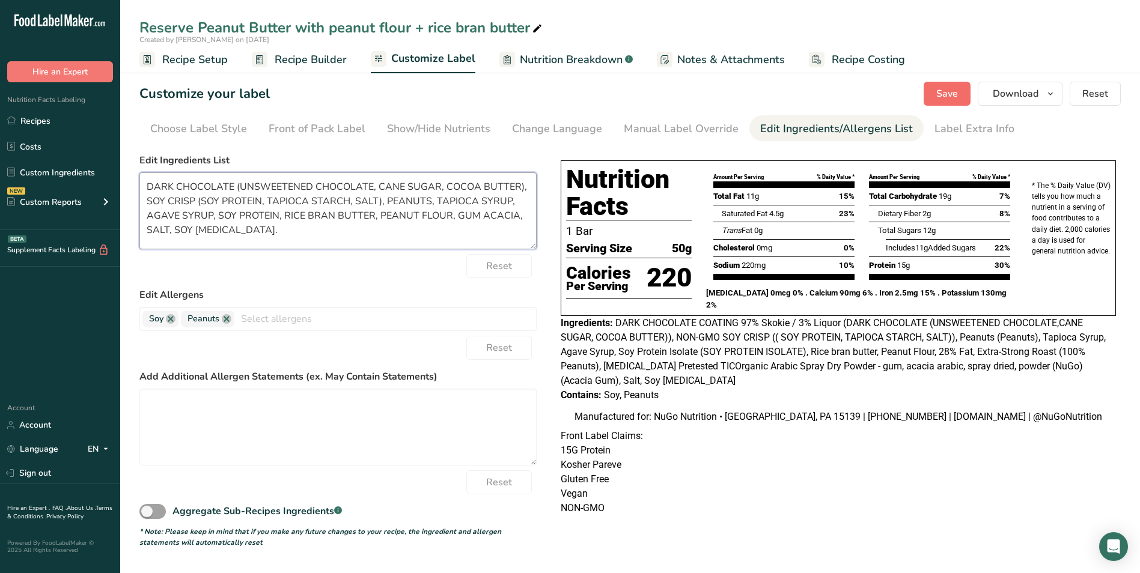
type textarea "DARK CHOCOLATE (UNSWEETENED CHOCOLATE, CANE SUGAR, COCOA BUTTER), SOY CRISP (SO…"
click at [942, 91] on span "Save" at bounding box center [947, 94] width 22 height 14
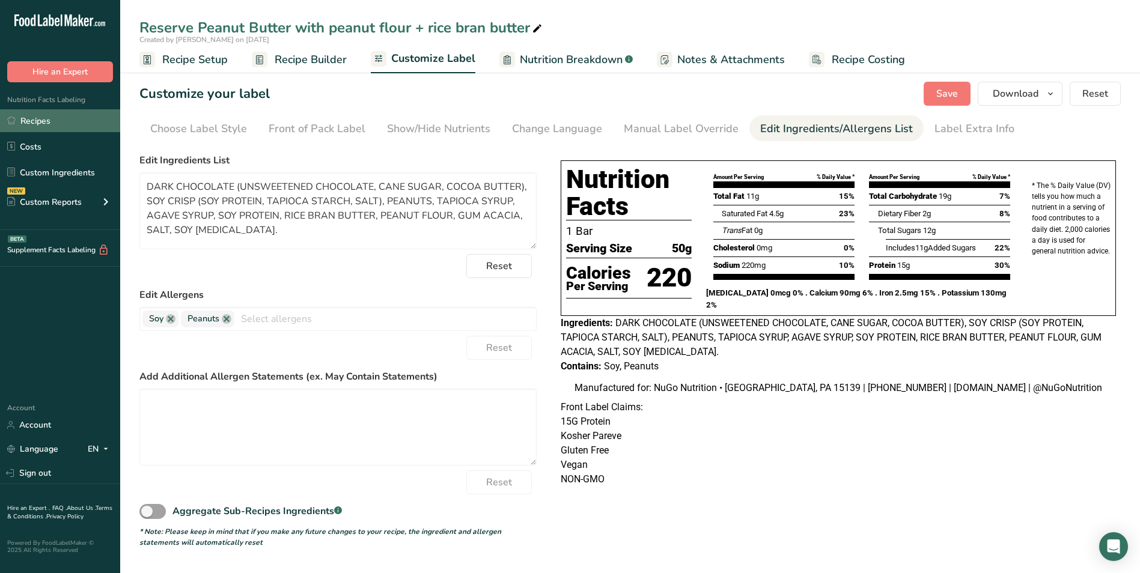
click at [35, 121] on link "Recipes" at bounding box center [60, 120] width 120 height 23
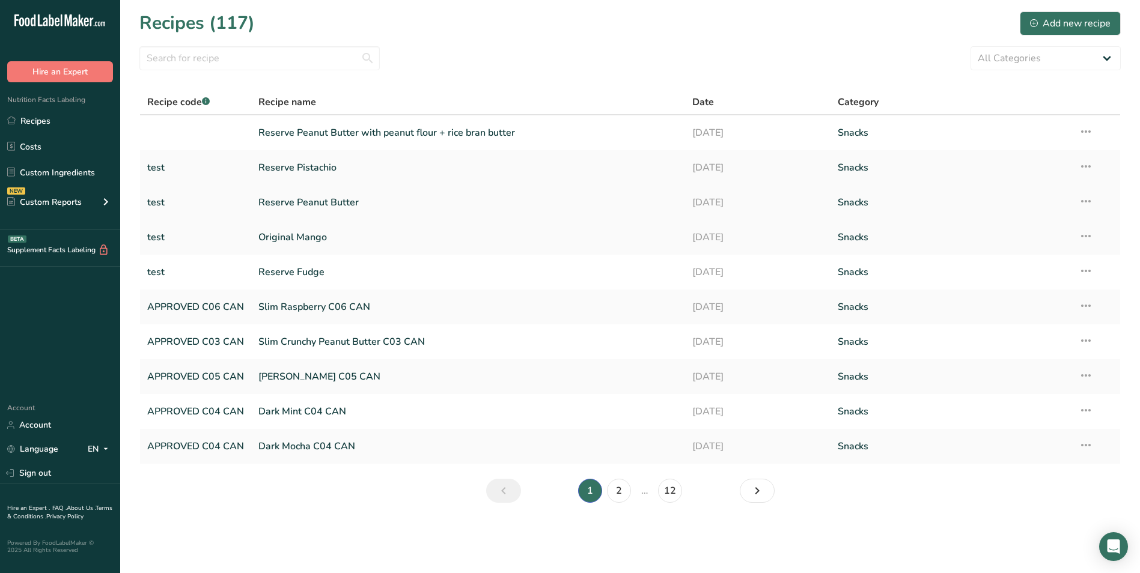
click at [298, 206] on link "Reserve Peanut Butter" at bounding box center [468, 202] width 420 height 25
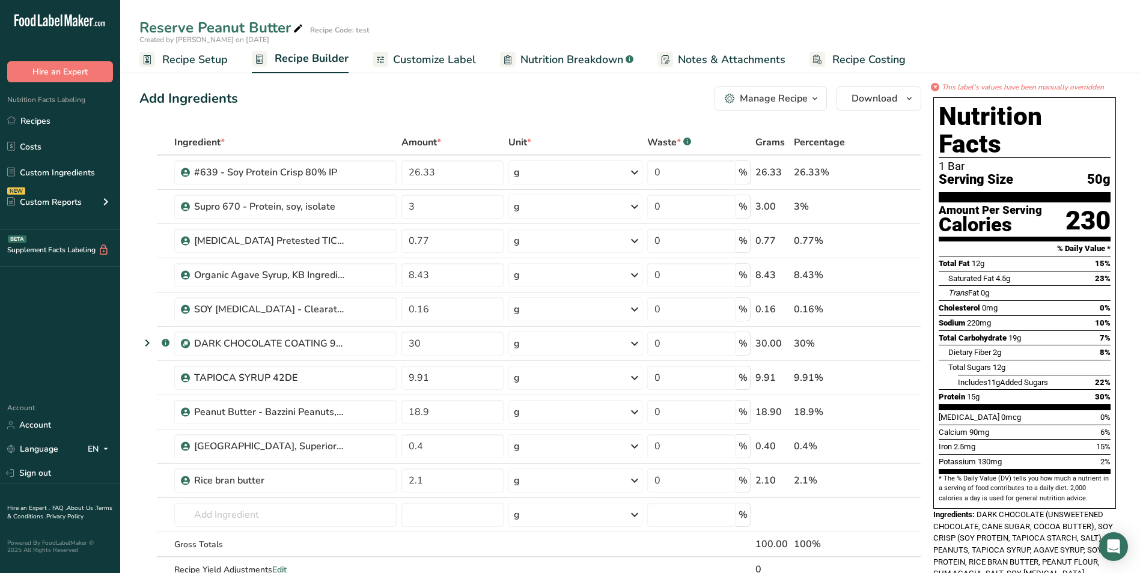
click at [425, 59] on span "Customize Label" at bounding box center [434, 60] width 83 height 16
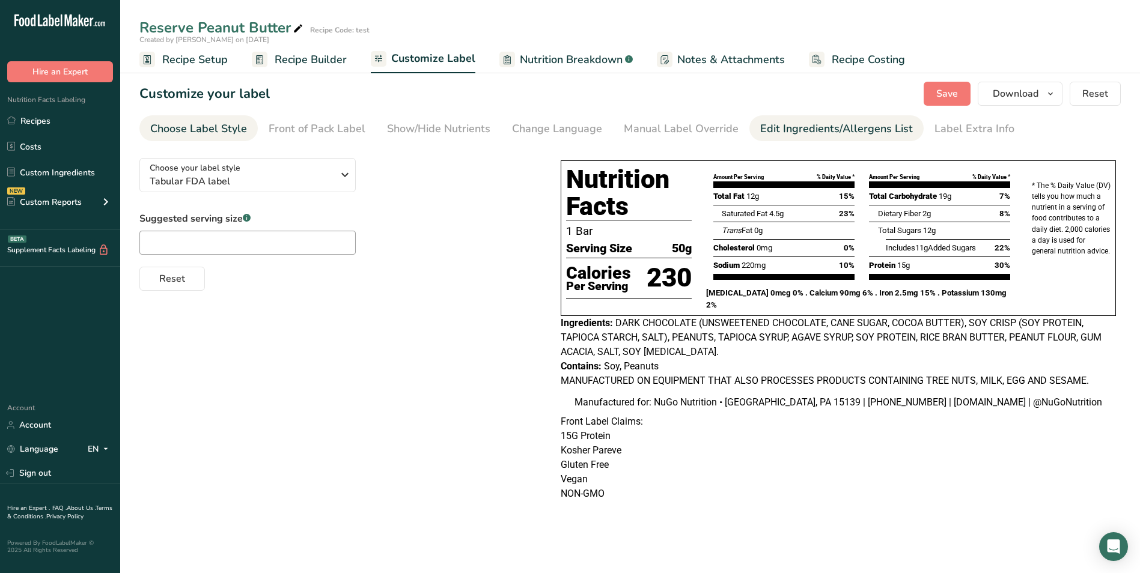
click at [789, 127] on div "Edit Ingredients/Allergens List" at bounding box center [836, 129] width 153 height 16
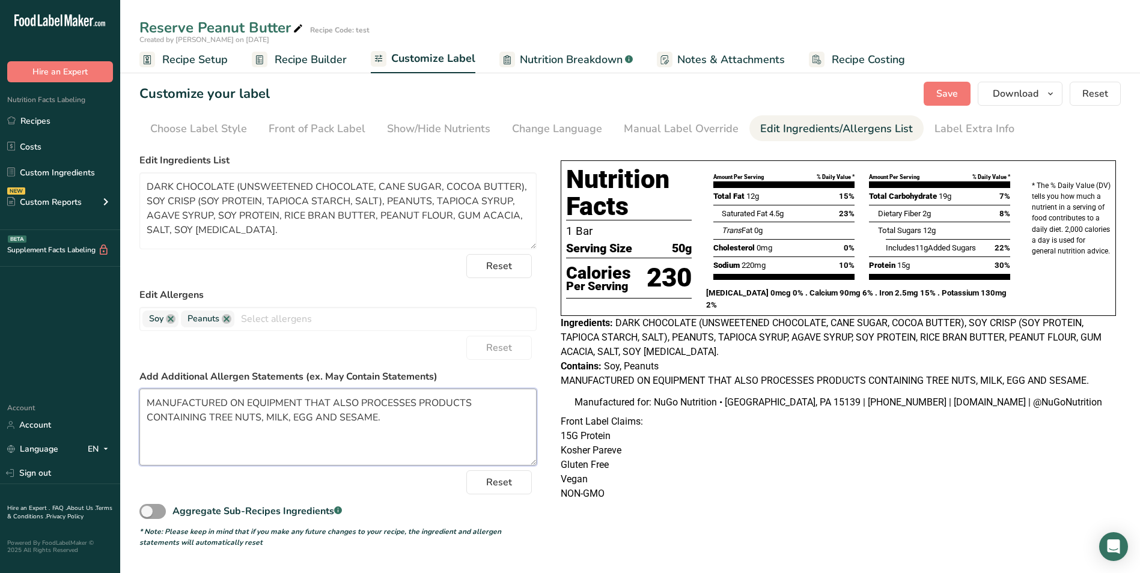
drag, startPoint x: 145, startPoint y: 400, endPoint x: 337, endPoint y: 450, distance: 198.0
click at [337, 450] on textarea "MANUFACTURED ON EQUIPMENT THAT ALSO PROCESSES PRODUCTS CONTAINING TREE NUTS, MI…" at bounding box center [337, 427] width 397 height 77
drag, startPoint x: 145, startPoint y: 403, endPoint x: 317, endPoint y: 424, distance: 172.6
click at [317, 424] on textarea "MANUFACTURED ON EQUIPMENT THAT ALSO PROCESSES PRODUCTS CONTAINING TREE NUTS, MI…" at bounding box center [337, 427] width 397 height 77
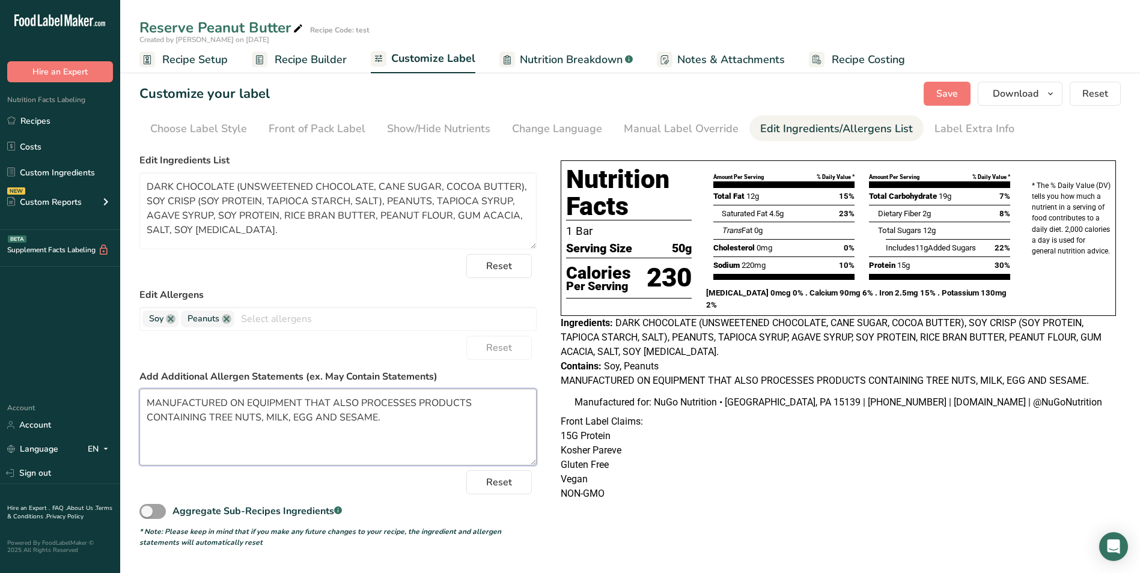
click at [317, 424] on textarea "MANUFACTURED ON EQUIPMENT THAT ALSO PROCESSES PRODUCTS CONTAINING TREE NUTS, MI…" at bounding box center [337, 427] width 397 height 77
click at [147, 400] on textarea "MANUFACTURED ON EQUIPMENT THAT ALSO PROCESSES PRODUCTS CONTAINING TREE NUTS, MI…" at bounding box center [337, 427] width 397 height 77
drag, startPoint x: 147, startPoint y: 400, endPoint x: 292, endPoint y: 420, distance: 146.3
click at [292, 420] on textarea "MANUFACTURED ON EQUIPMENT THAT ALSO PROCESSES PRODUCTS CONTAINING TREE NUTS, MI…" at bounding box center [337, 427] width 397 height 77
click at [39, 123] on link "Recipes" at bounding box center [60, 120] width 120 height 23
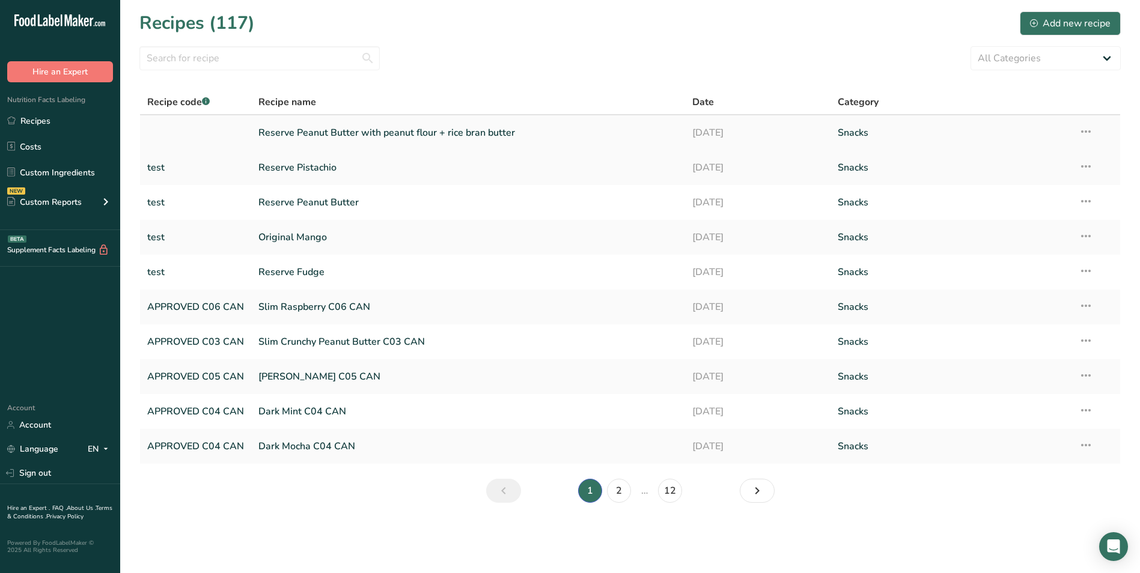
click at [480, 134] on link "Reserve Peanut Butter with peanut flour + rice bran butter" at bounding box center [468, 132] width 420 height 25
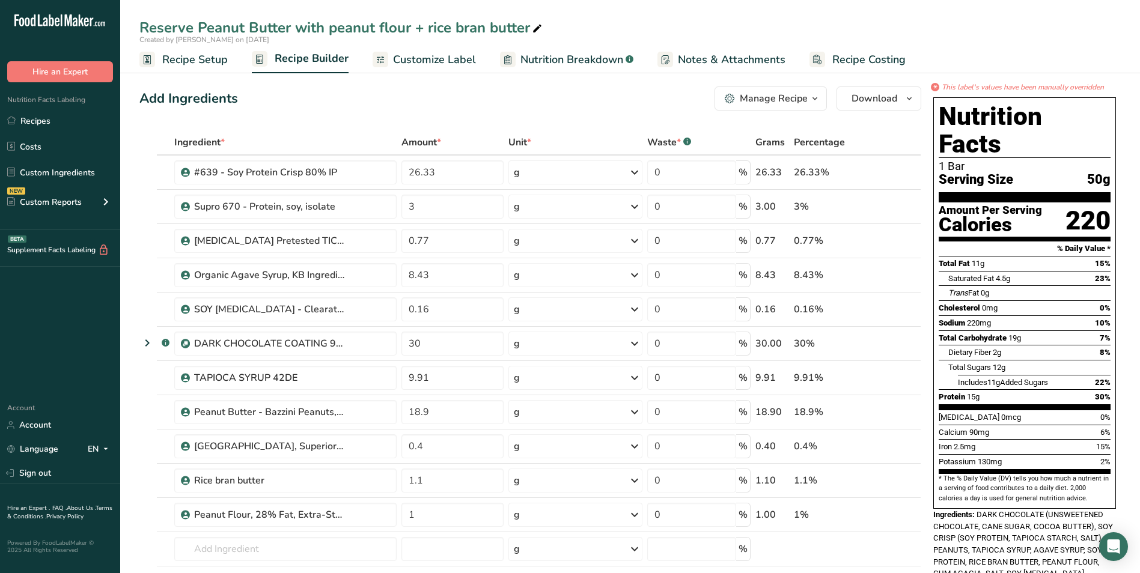
click at [453, 60] on span "Customize Label" at bounding box center [434, 60] width 83 height 16
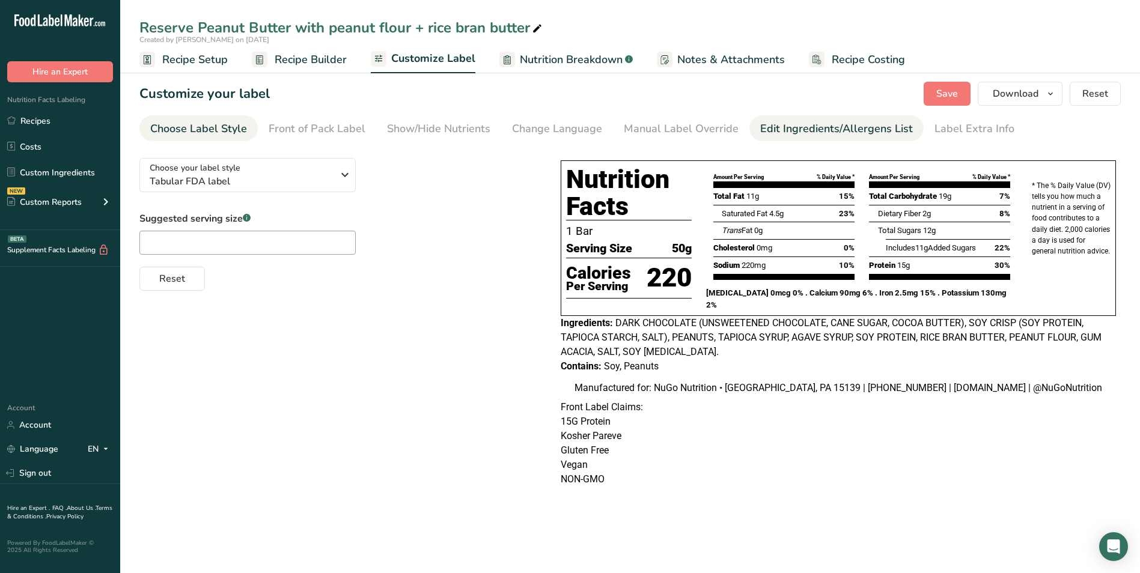
click at [821, 127] on div "Edit Ingredients/Allergens List" at bounding box center [836, 129] width 153 height 16
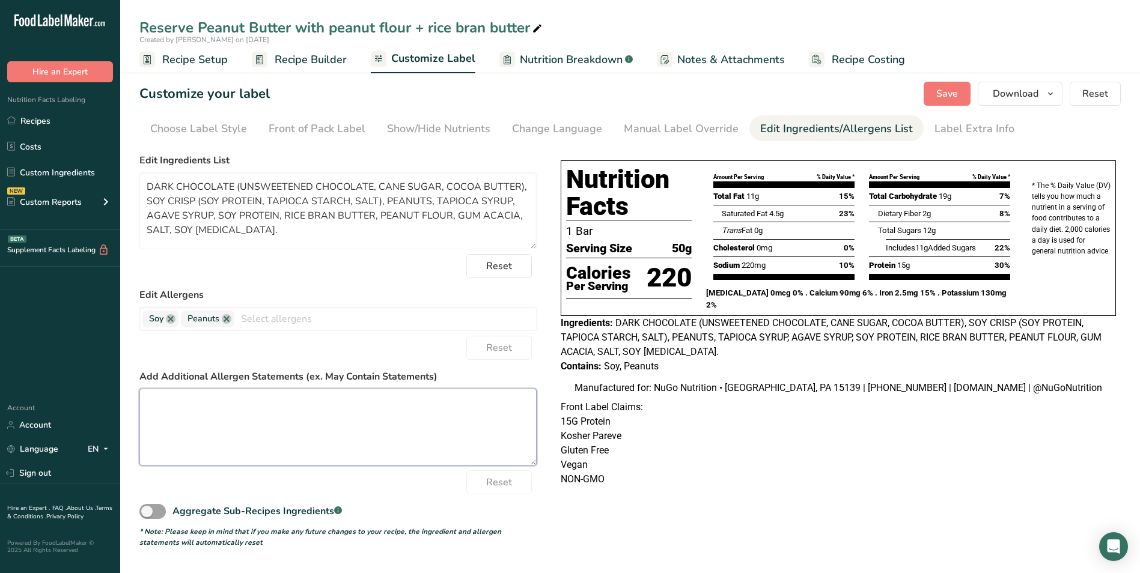
click at [204, 400] on textarea at bounding box center [337, 427] width 397 height 77
paste textarea "MANUFACTURED ON EQUIPMENT THAT ALSO PROCESSES PRODUCTS CONTAINING TREE NUTS, MI…"
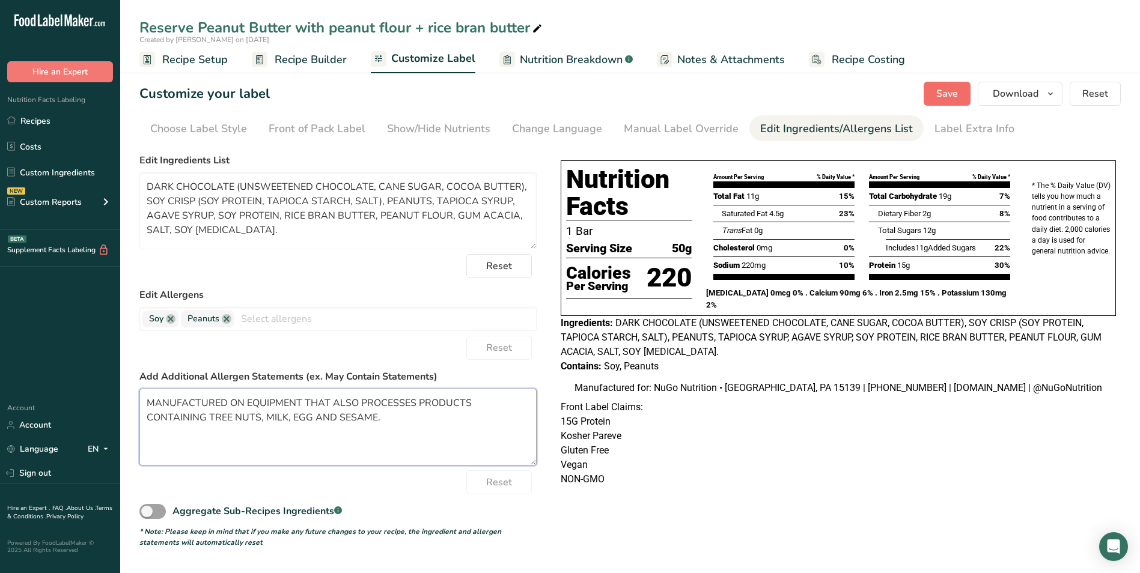
type textarea "MANUFACTURED ON EQUIPMENT THAT ALSO PROCESSES PRODUCTS CONTAINING TREE NUTS, MI…"
click at [950, 94] on span "Save" at bounding box center [947, 94] width 22 height 14
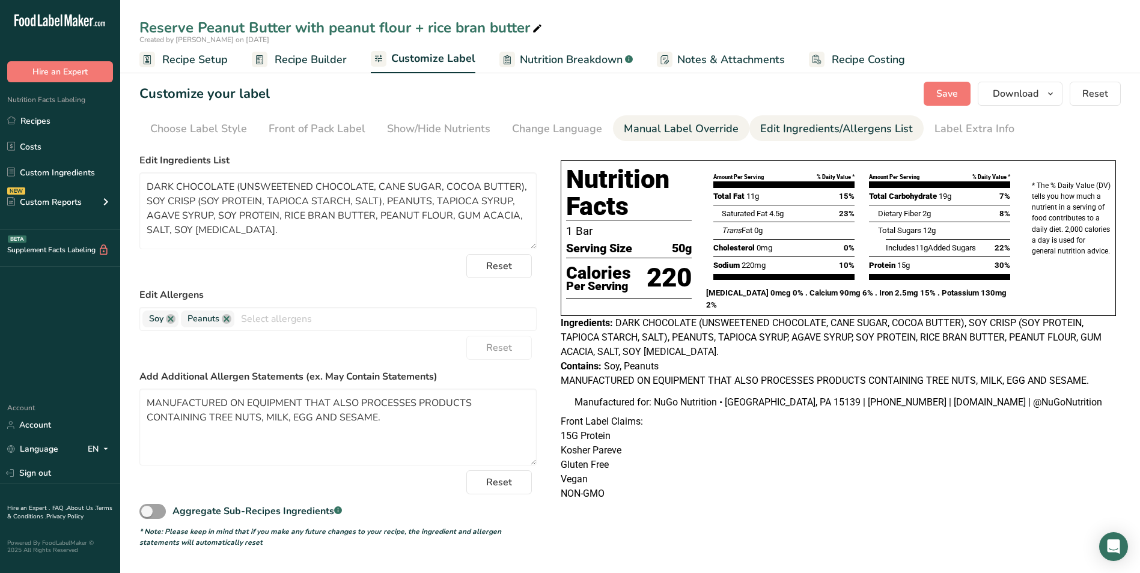
click at [665, 128] on div "Manual Label Override" at bounding box center [681, 129] width 115 height 16
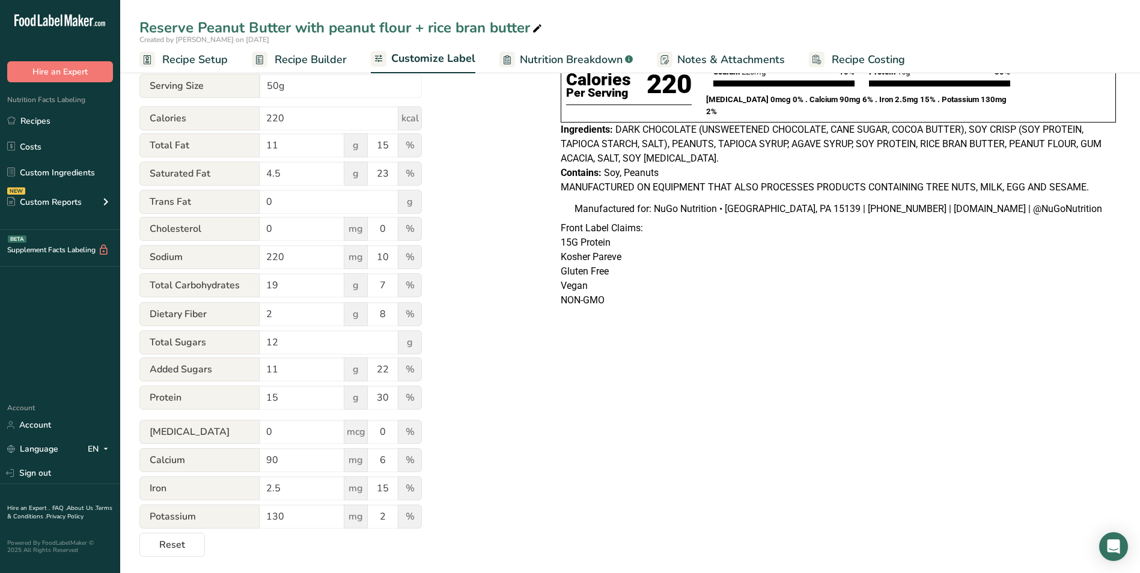
scroll to position [197, 0]
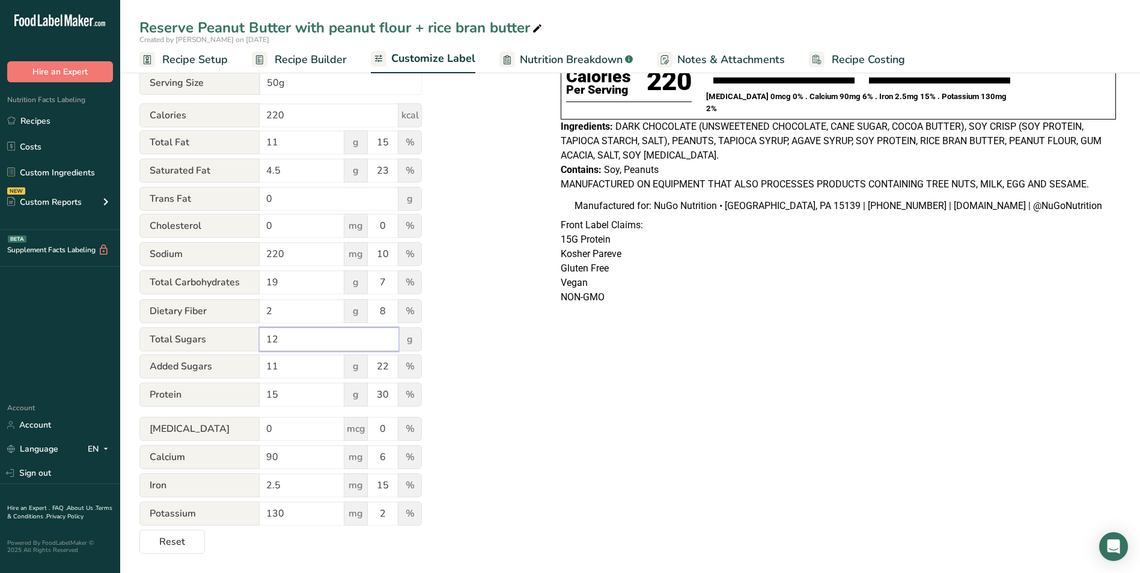
click at [275, 338] on input "12" at bounding box center [329, 340] width 139 height 24
type input "10"
click at [292, 364] on input "11" at bounding box center [302, 367] width 85 height 24
type input "1"
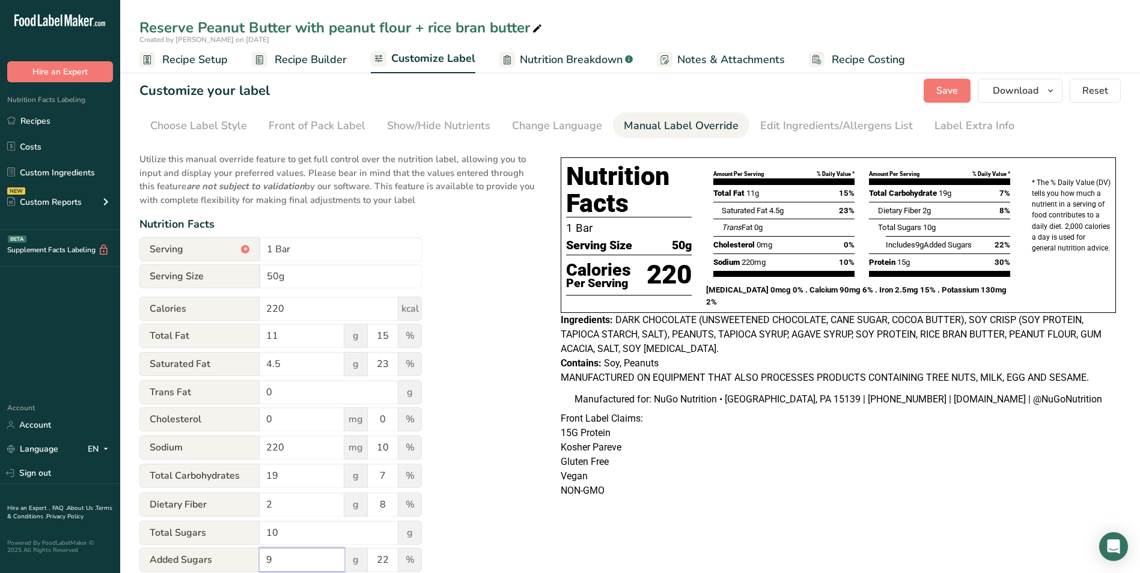
scroll to position [0, 0]
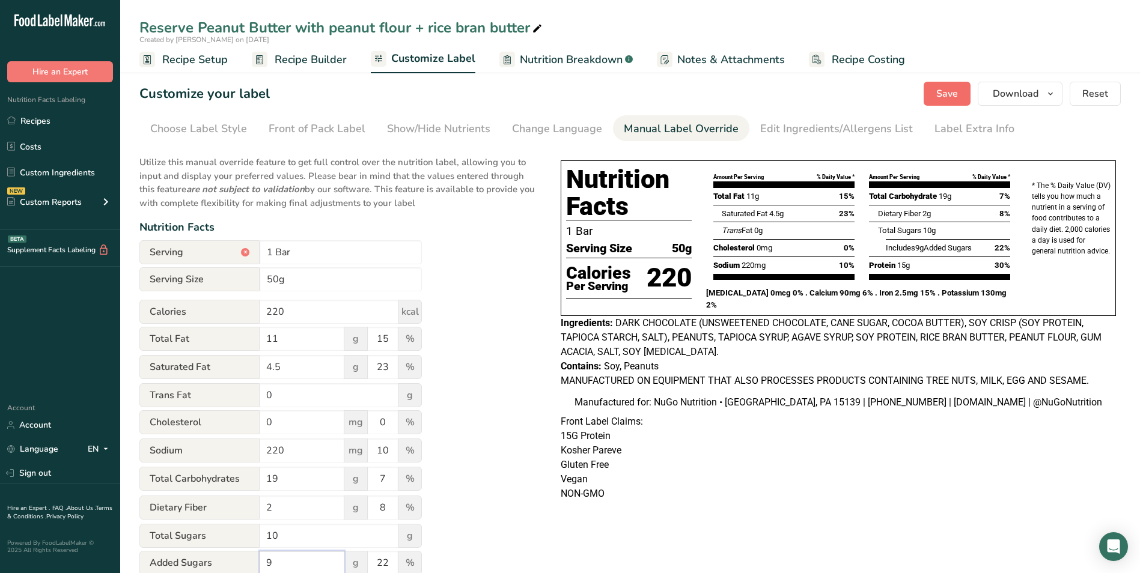
type input "9"
click at [944, 89] on span "Save" at bounding box center [947, 94] width 22 height 14
click at [44, 121] on link "Recipes" at bounding box center [60, 120] width 120 height 23
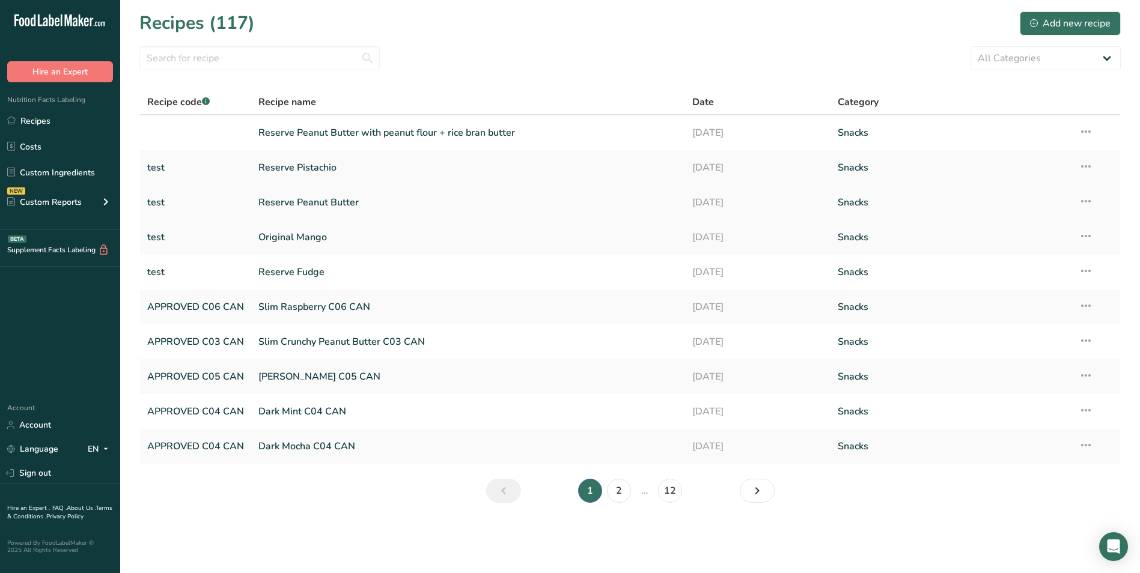
click at [304, 204] on link "Reserve Peanut Butter" at bounding box center [468, 202] width 420 height 25
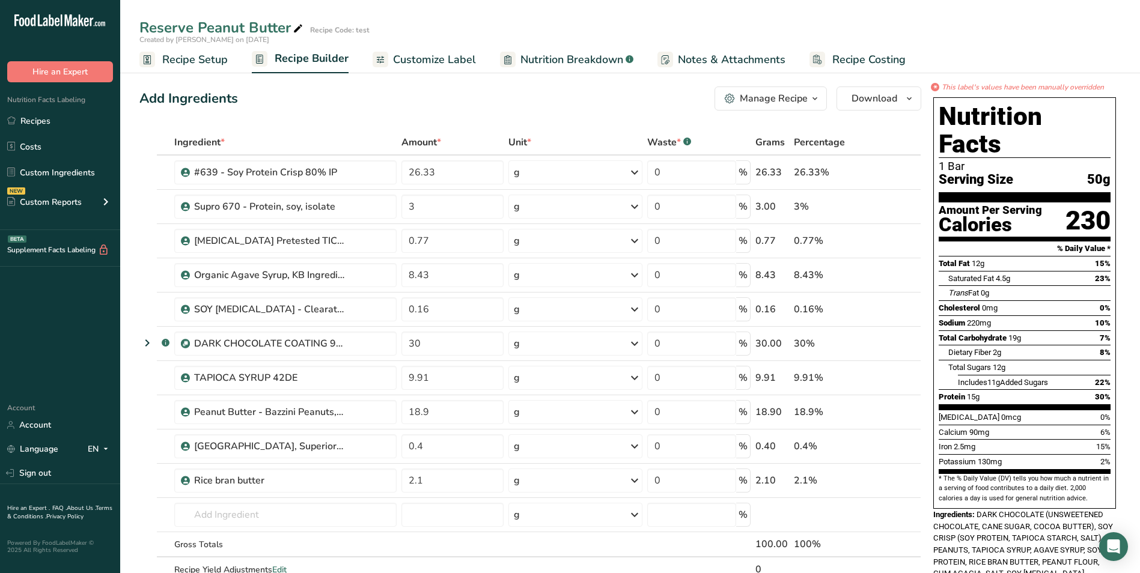
click at [435, 61] on span "Customize Label" at bounding box center [434, 60] width 83 height 16
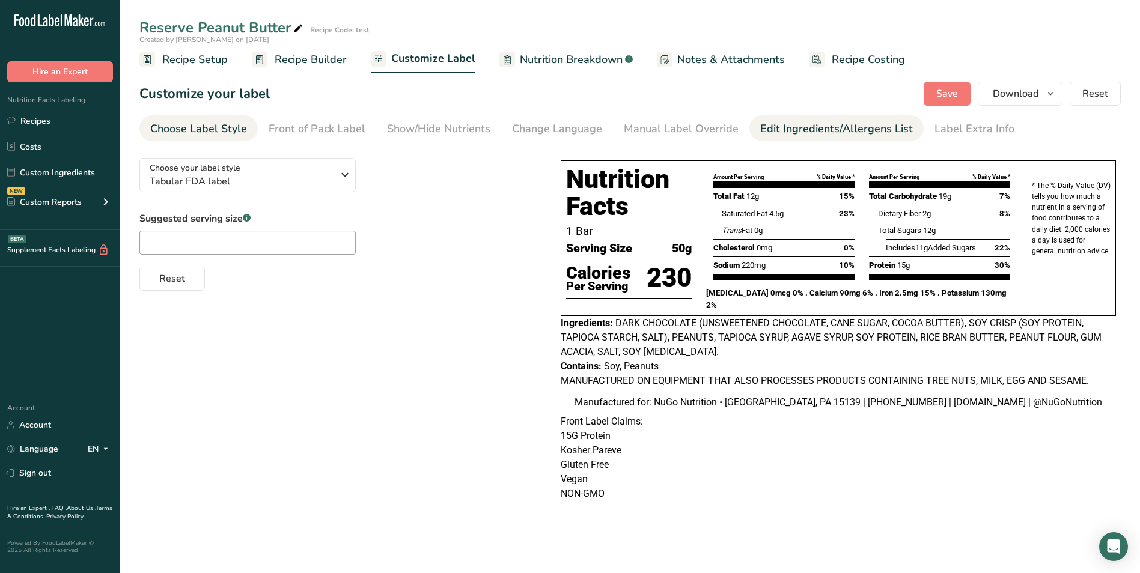
click at [793, 129] on div "Edit Ingredients/Allergens List" at bounding box center [836, 129] width 153 height 16
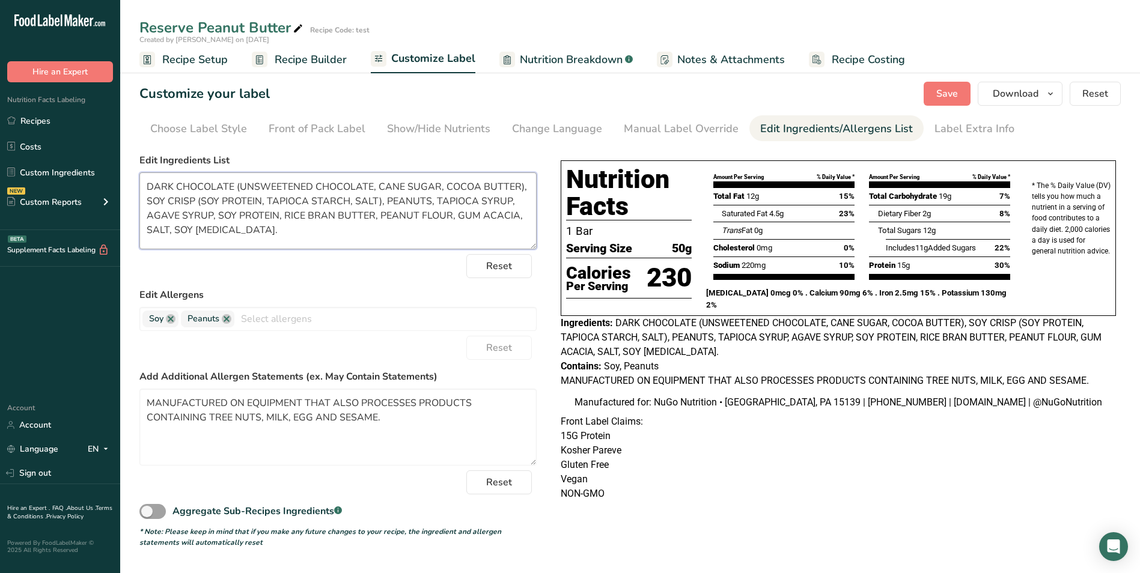
click at [454, 215] on textarea "DARK CHOCOLATE (UNSWEETENED CHOCOLATE, CANE SUGAR, COCOA BUTTER), SOY CRISP (SO…" at bounding box center [337, 210] width 397 height 77
type textarea "DARK CHOCOLATE (UNSWEETENED CHOCOLATE, CANE SUGAR, COCOA BUTTER), SOY CRISP (SO…"
click at [944, 93] on span "Save" at bounding box center [947, 94] width 22 height 14
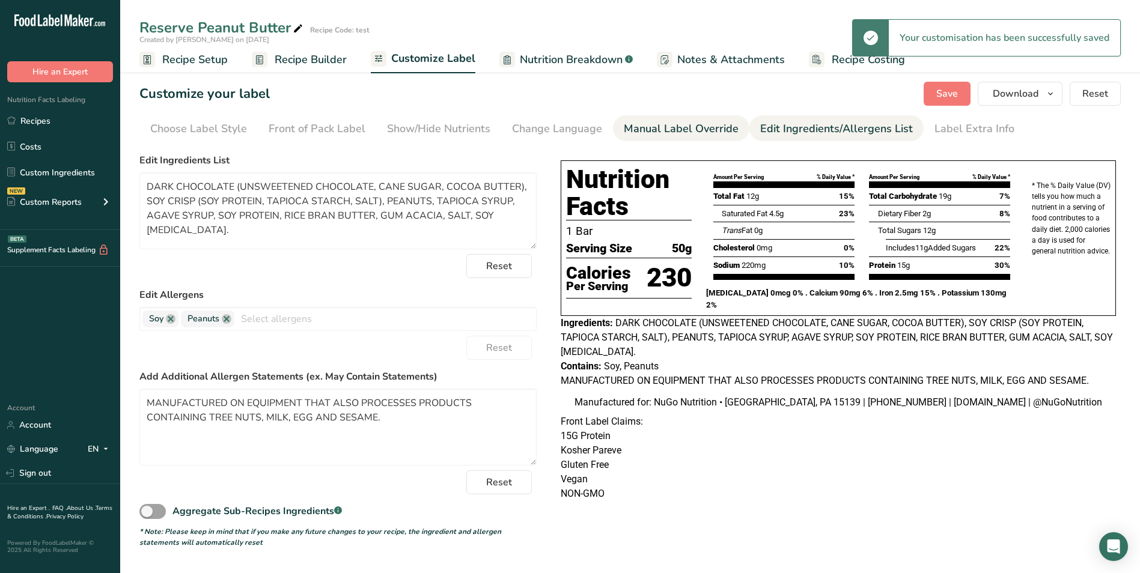
click at [664, 129] on div "Manual Label Override" at bounding box center [681, 129] width 115 height 16
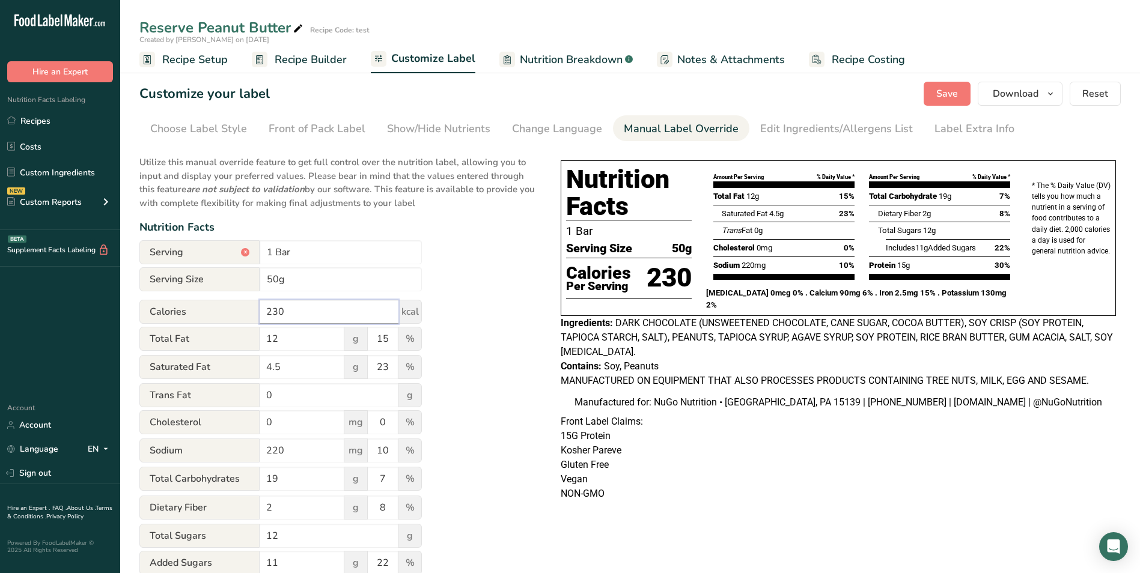
click at [279, 311] on input "230" at bounding box center [329, 312] width 139 height 24
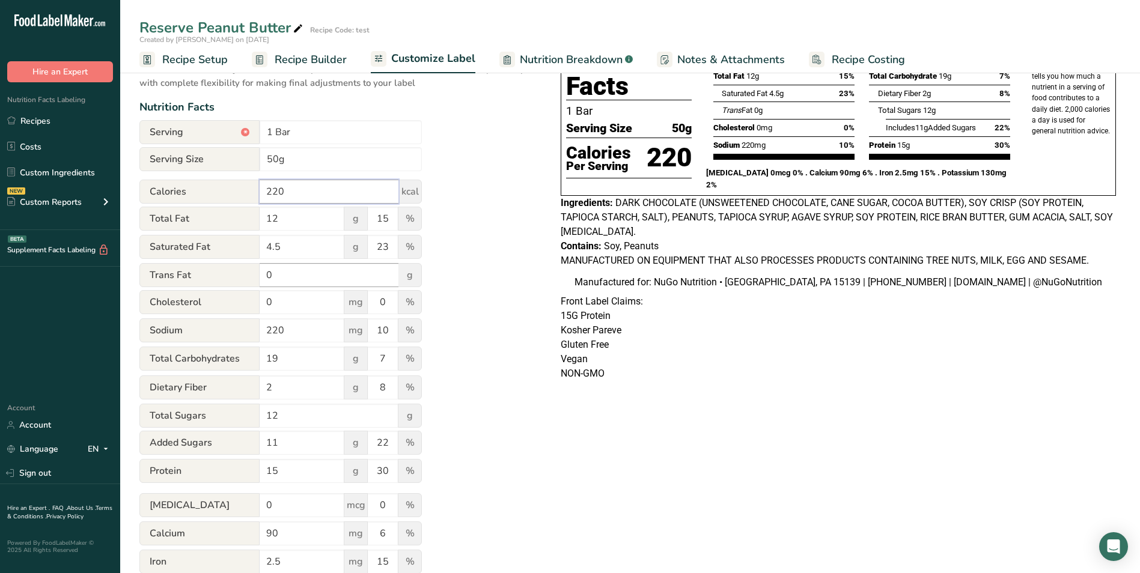
scroll to position [180, 0]
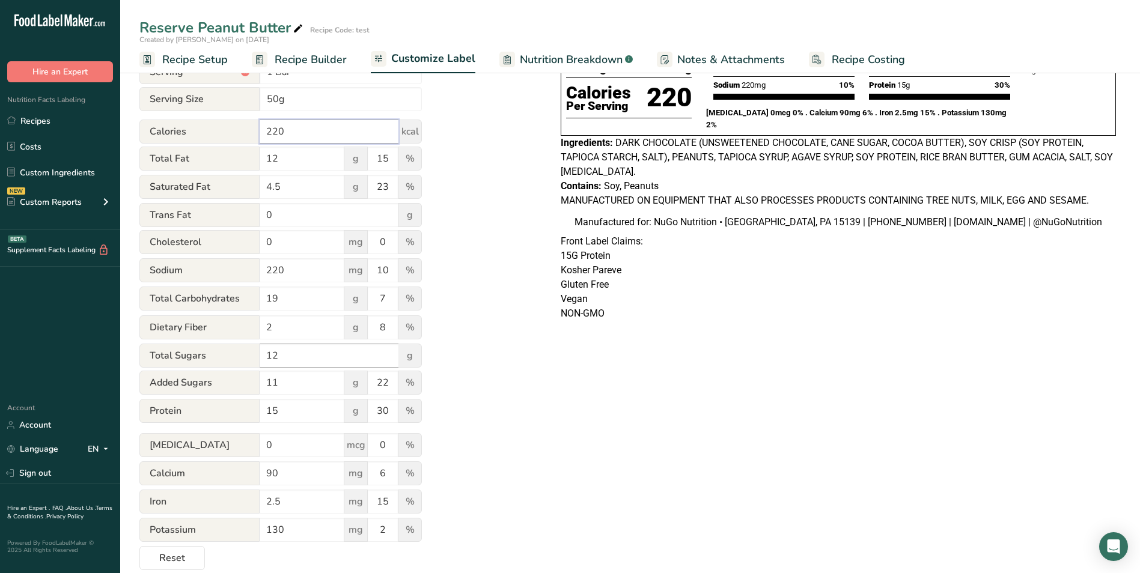
type input "220"
click at [285, 358] on input "12" at bounding box center [329, 356] width 139 height 24
type input "10"
click at [281, 380] on input "11" at bounding box center [302, 383] width 85 height 24
type input "1"
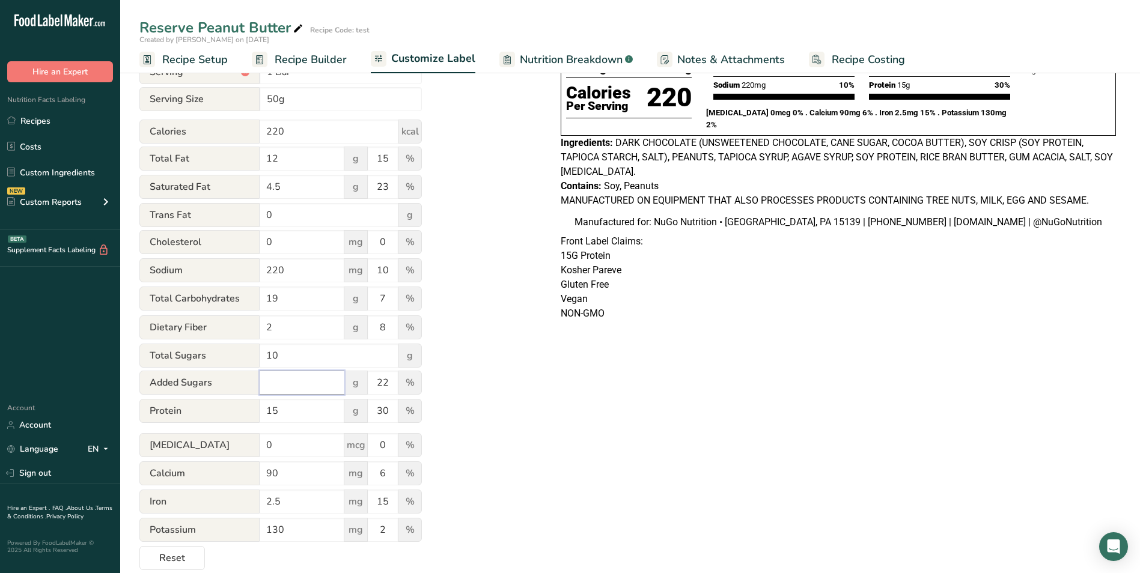
type input "8"
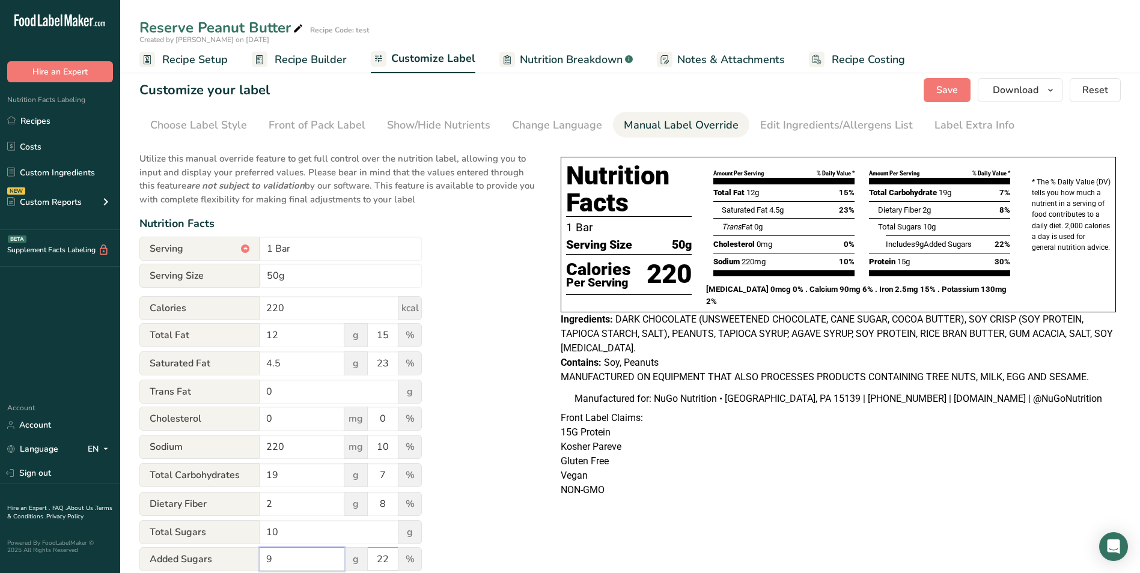
scroll to position [0, 0]
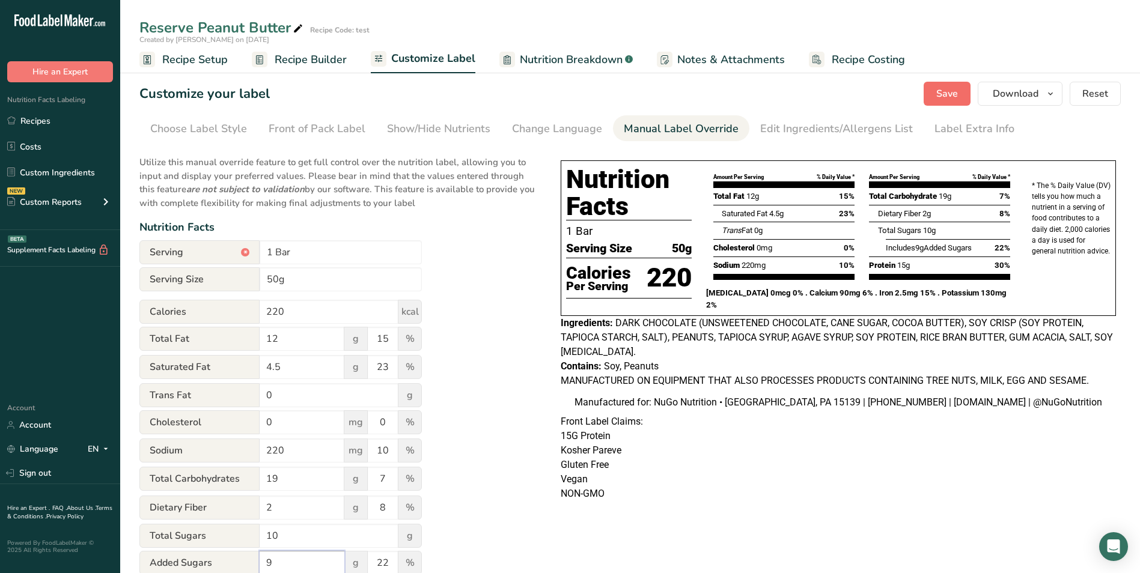
type input "9"
click at [958, 88] on span "Save" at bounding box center [947, 94] width 22 height 14
click at [587, 56] on span "Nutrition Breakdown" at bounding box center [571, 60] width 103 height 16
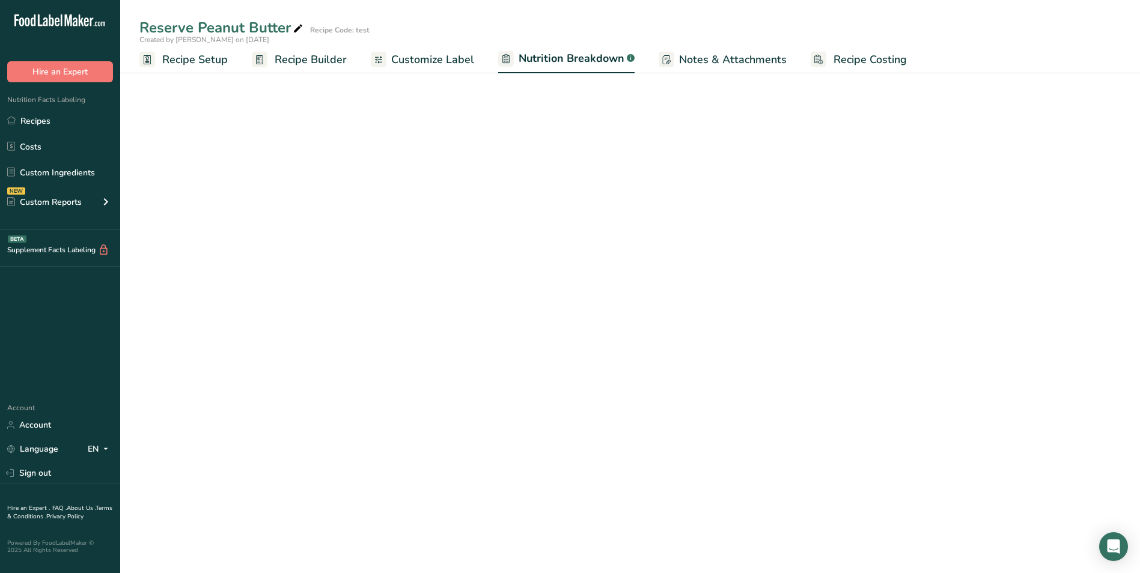
select select "Calories"
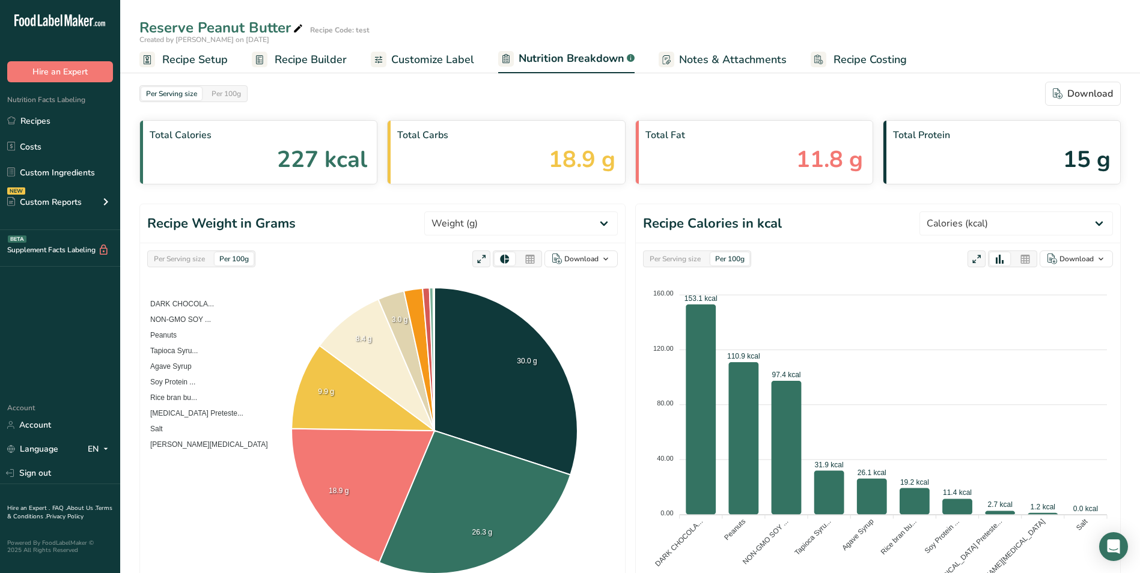
click at [434, 61] on span "Customize Label" at bounding box center [432, 60] width 83 height 16
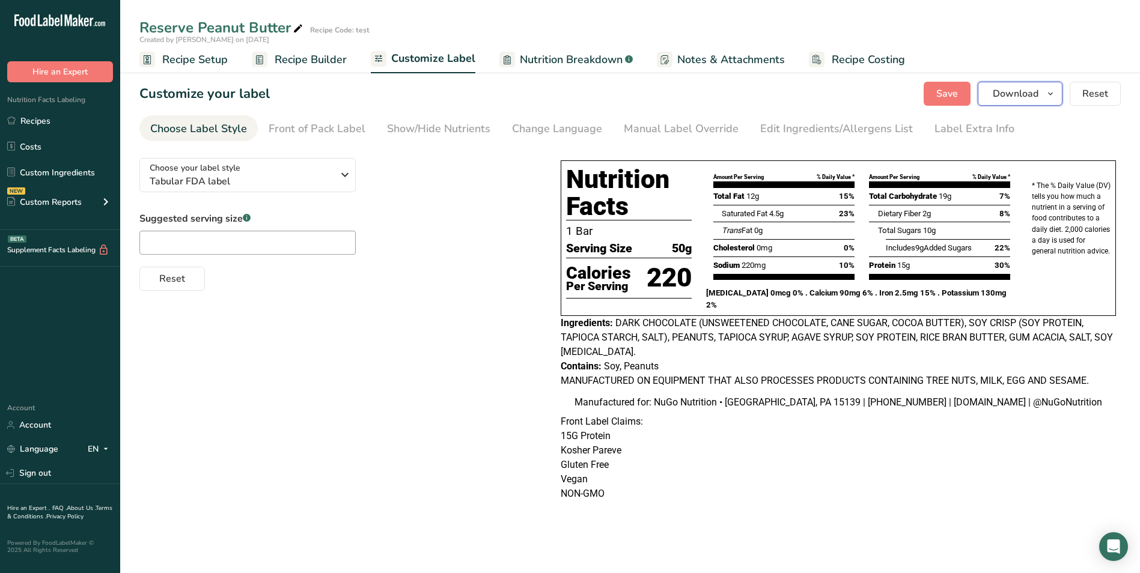
click at [1021, 96] on span "Download" at bounding box center [1016, 94] width 46 height 14
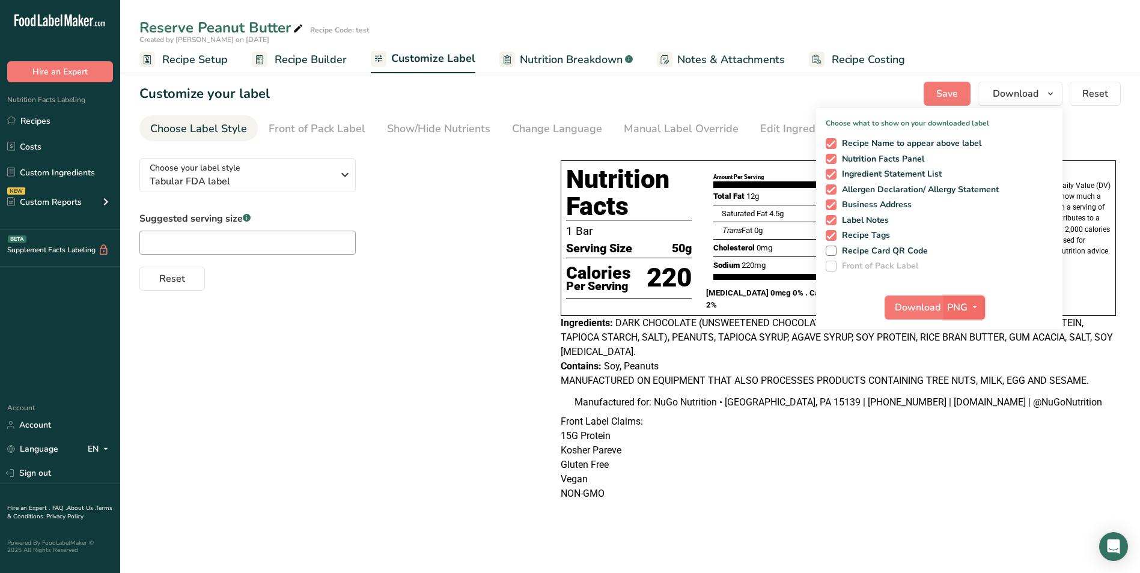
click at [969, 308] on span "button" at bounding box center [975, 308] width 14 height 14
click at [964, 392] on link "PDF" at bounding box center [966, 392] width 38 height 20
click at [919, 301] on span "Download" at bounding box center [919, 308] width 46 height 14
click at [38, 122] on link "Recipes" at bounding box center [60, 120] width 120 height 23
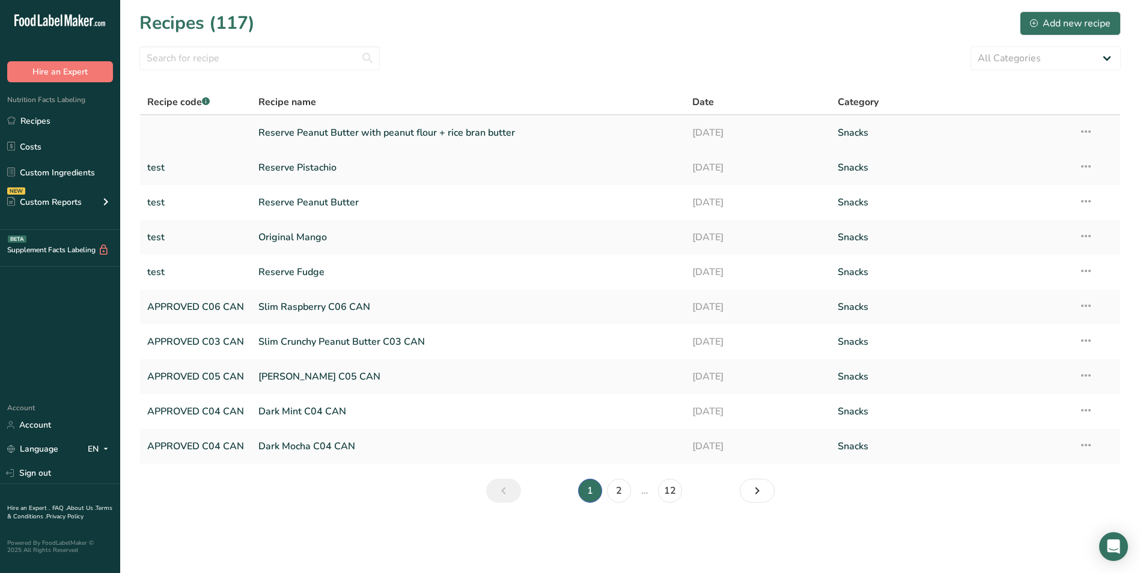
click at [311, 133] on link "Reserve Peanut Butter with peanut flour + rice bran butter" at bounding box center [468, 132] width 420 height 25
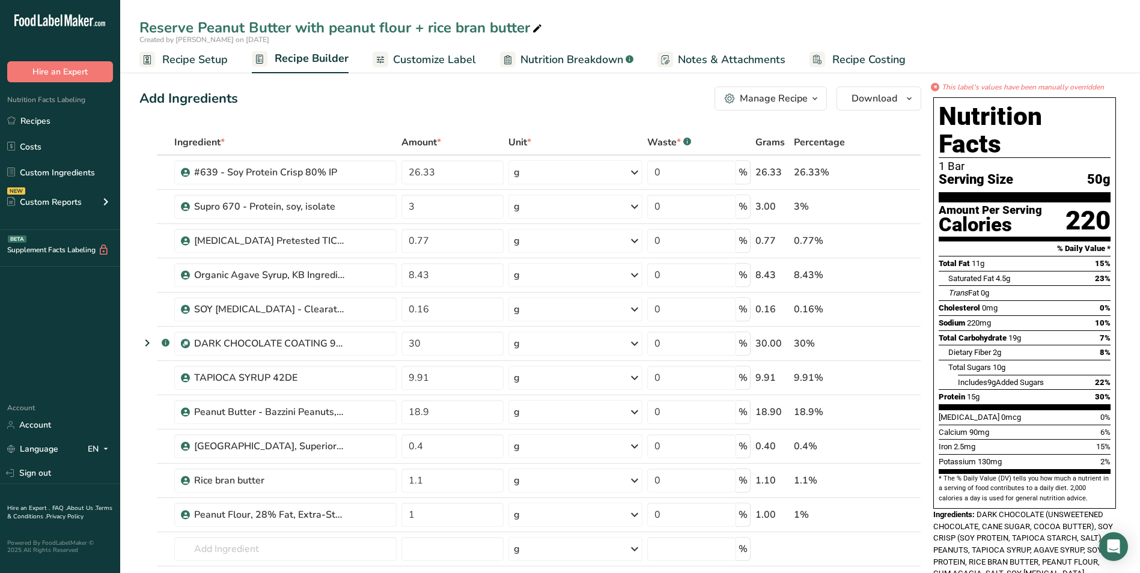
click at [457, 60] on span "Customize Label" at bounding box center [434, 60] width 83 height 16
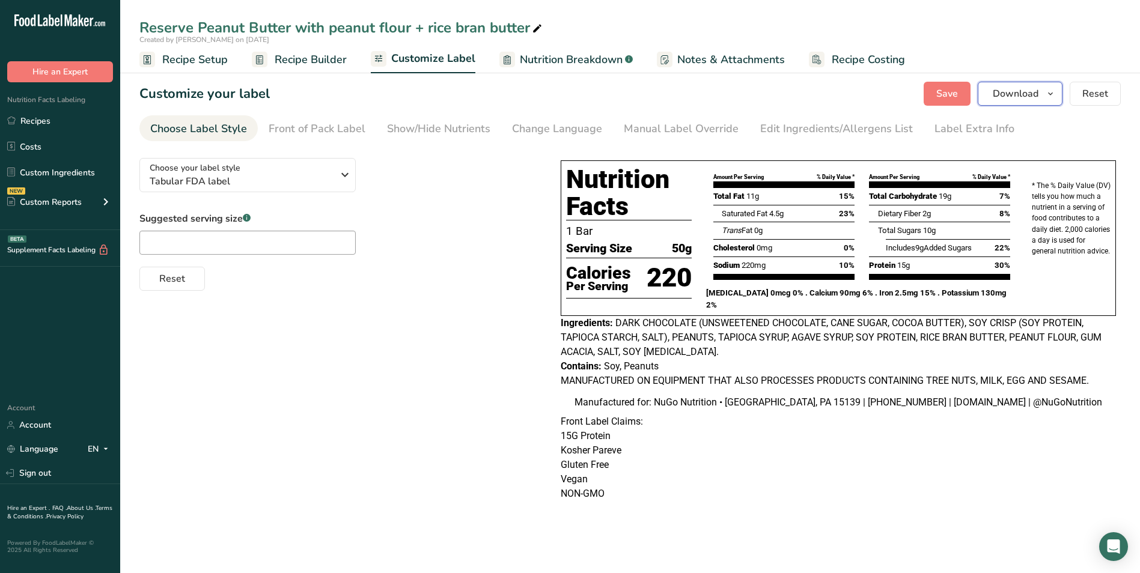
click at [1004, 99] on span "Download" at bounding box center [1016, 94] width 46 height 14
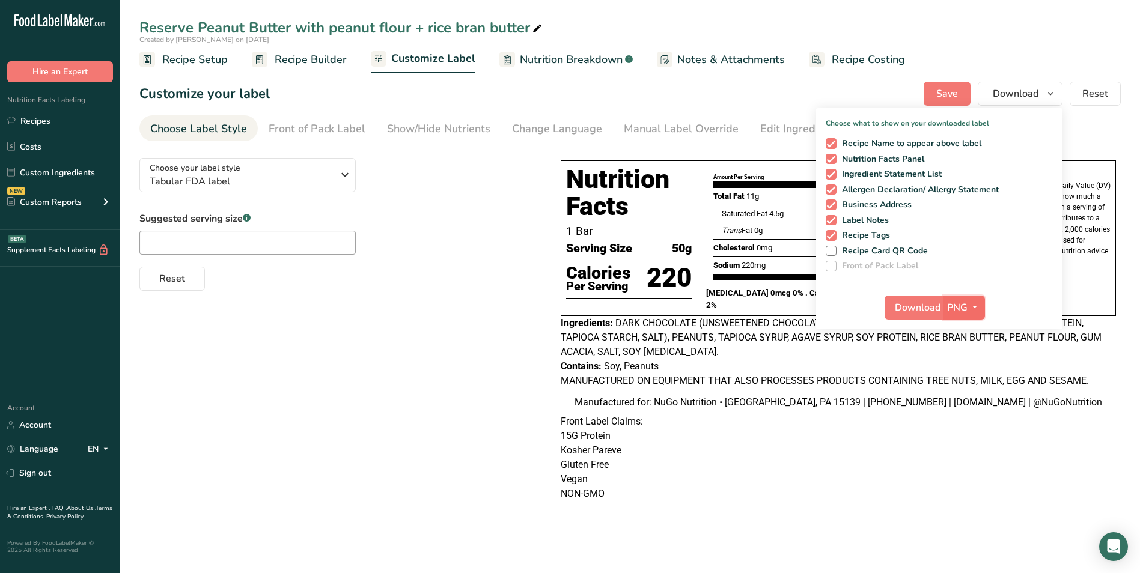
click at [953, 303] on span "PNG" at bounding box center [957, 308] width 20 height 14
click at [965, 389] on link "PDF" at bounding box center [966, 392] width 38 height 20
click at [920, 306] on span "Download" at bounding box center [919, 308] width 46 height 14
drag, startPoint x: 948, startPoint y: 541, endPoint x: 945, endPoint y: 527, distance: 14.7
click at [948, 530] on div "Nutrition Facts 1 Bar Serving Size 50g Calories Per Serving 220 Amount Per Serv…" at bounding box center [838, 339] width 565 height 382
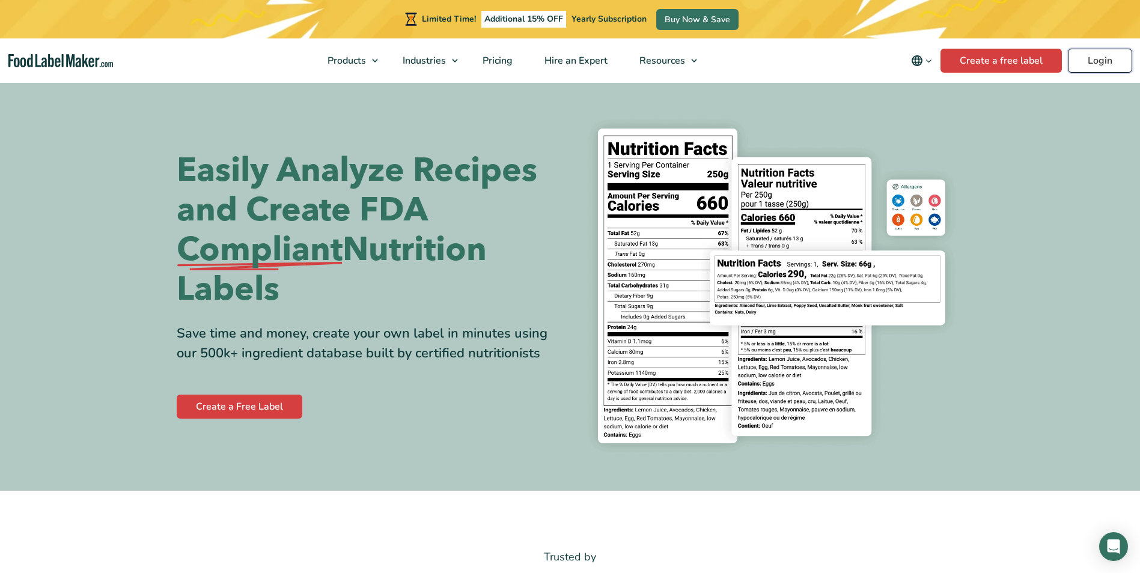
click at [1105, 60] on link "Login" at bounding box center [1100, 61] width 64 height 24
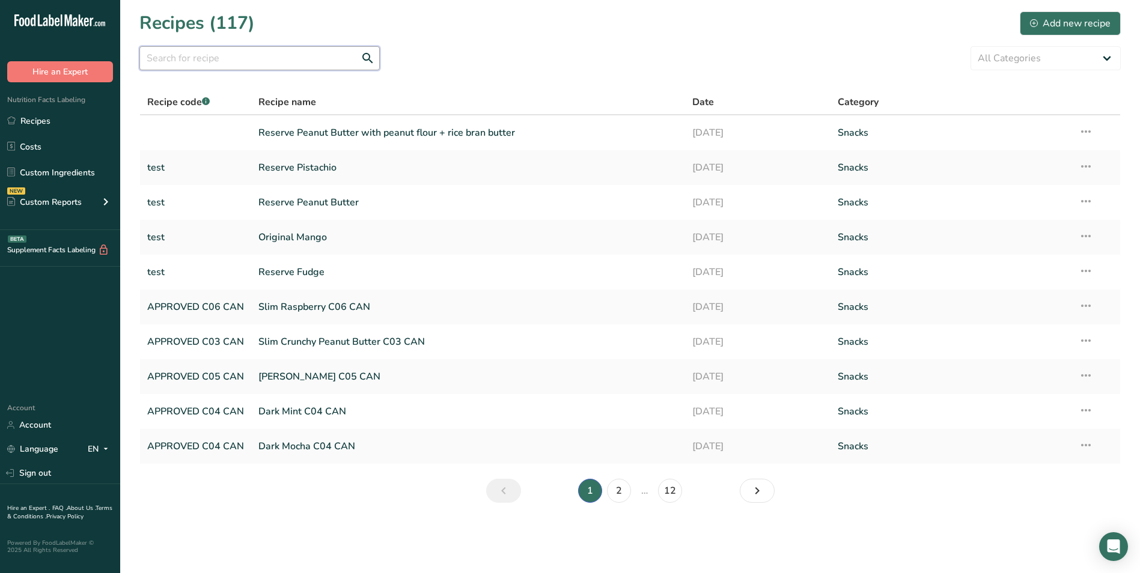
click at [241, 57] on input "text" at bounding box center [259, 58] width 240 height 24
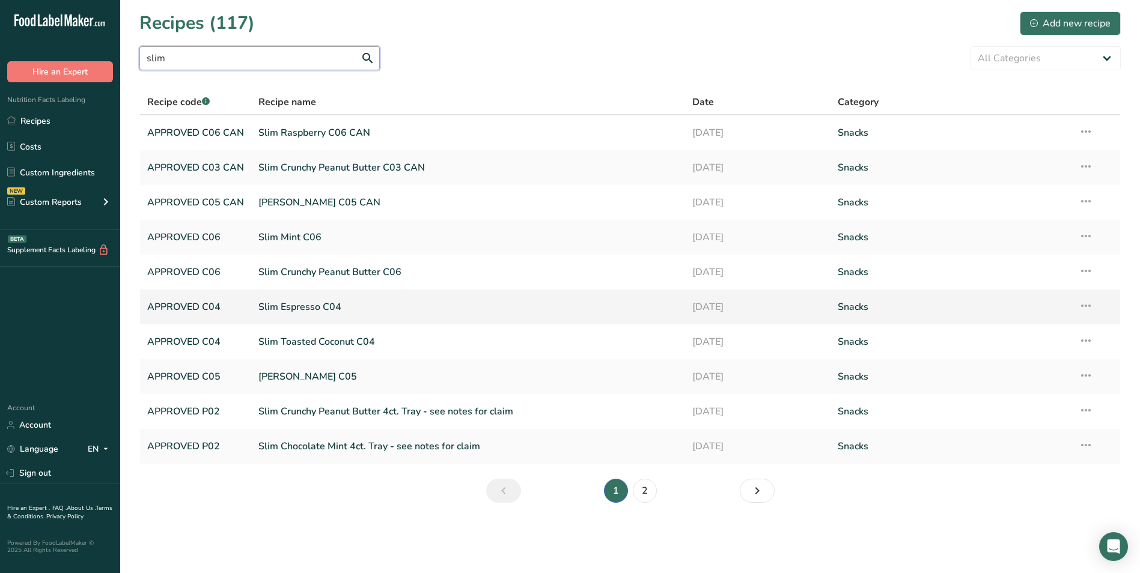
type input "slim"
click at [289, 307] on link "Slim Espresso C04" at bounding box center [468, 307] width 420 height 25
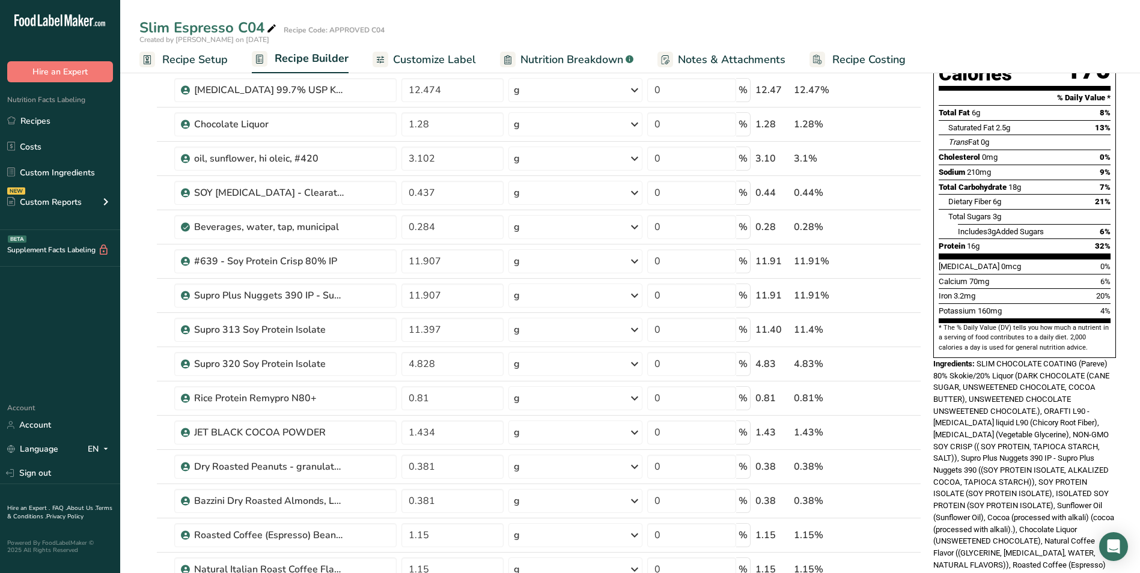
scroll to position [180, 0]
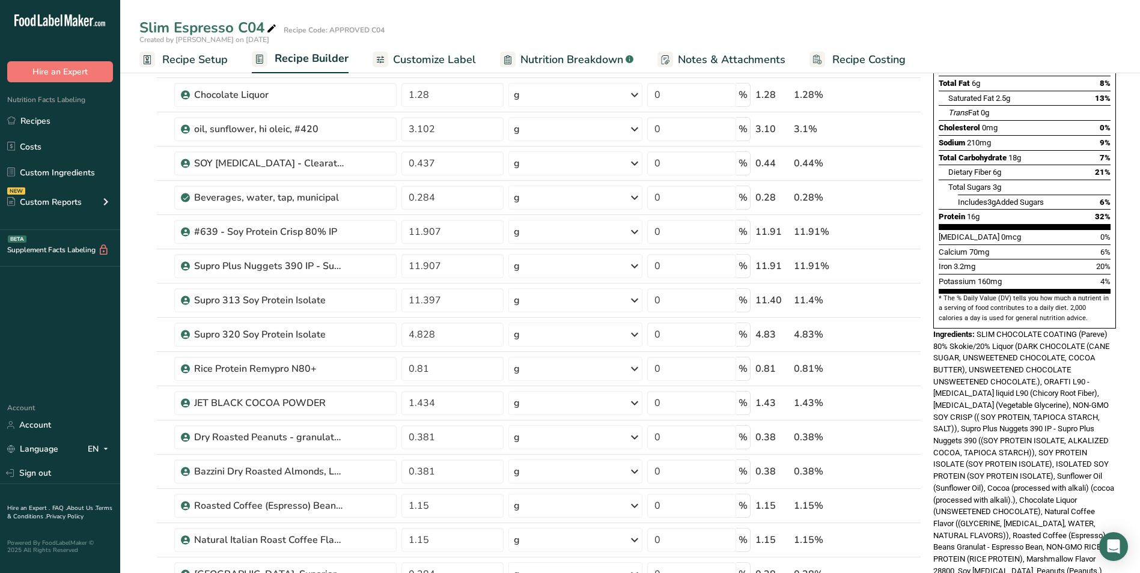
click at [446, 58] on span "Customize Label" at bounding box center [434, 60] width 83 height 16
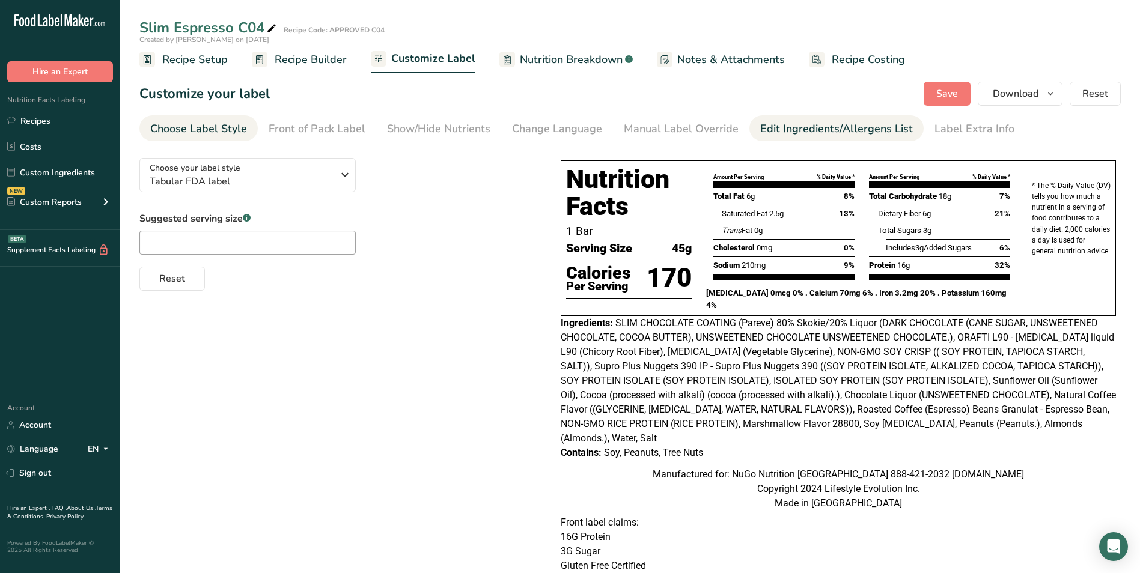
click at [760, 129] on div "Edit Ingredients/Allergens List" at bounding box center [836, 129] width 153 height 16
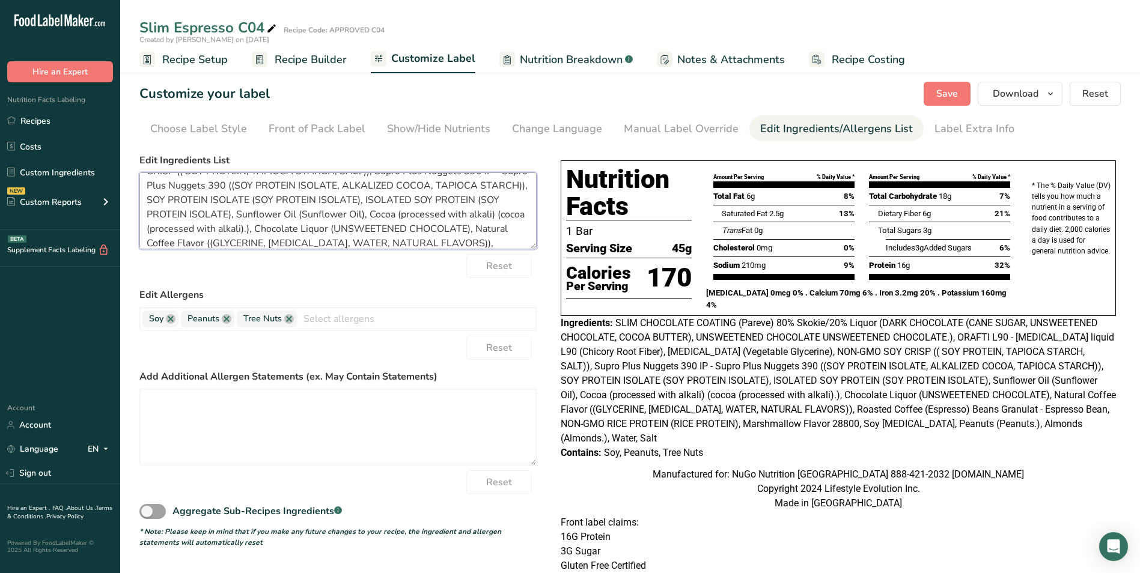
scroll to position [125, 0]
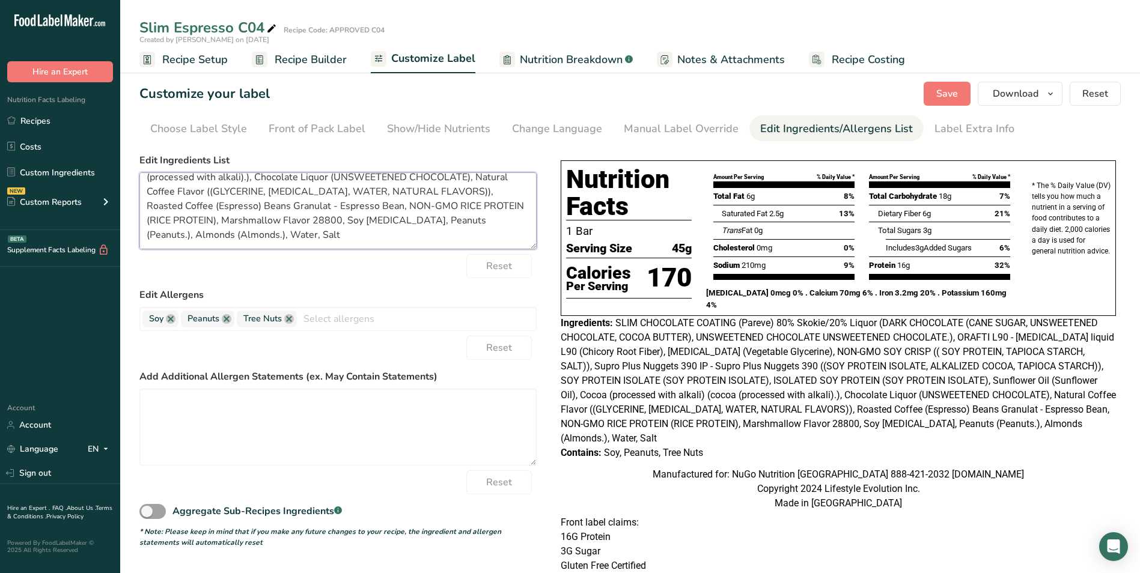
click at [478, 265] on form "Edit Ingredients List SLIM CHOCOLATE COATING (Pareve) 80% Skokie/20% Liquor (DA…" at bounding box center [337, 350] width 397 height 395
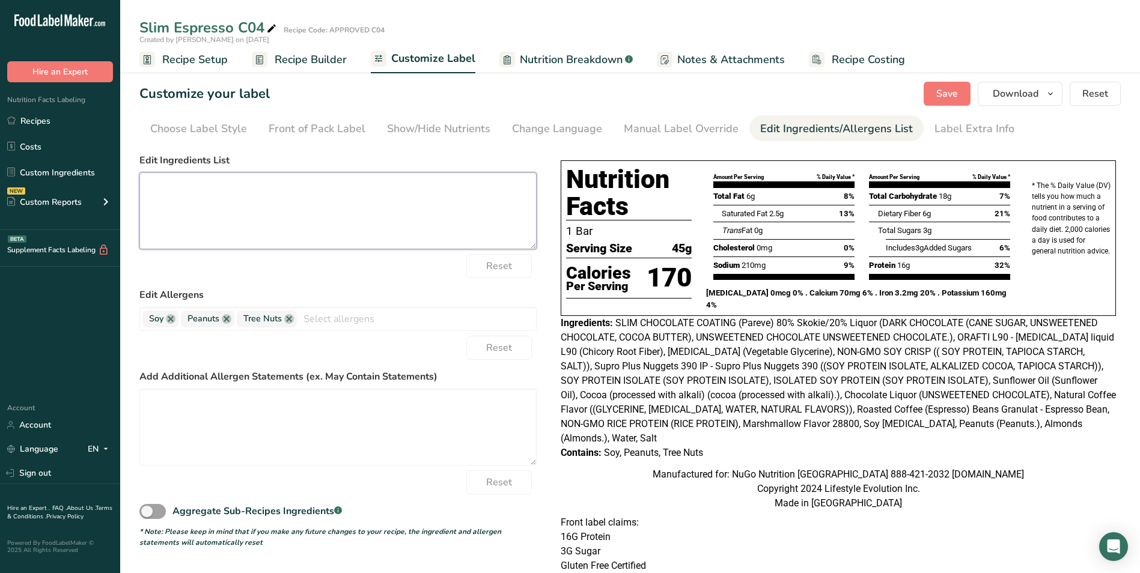
scroll to position [0, 0]
paste textarea "PROTEIN BLEND [SOY CRISP (SOY PROTEIN, ALKALIZED COCOA, TAPIOCA, SALT), SOY PRO…"
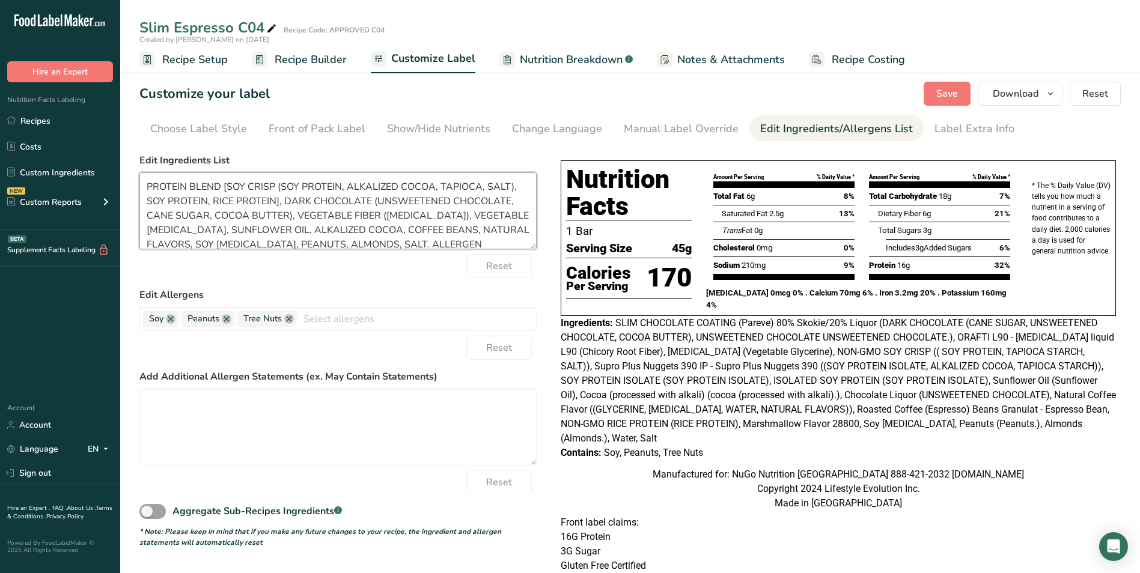
scroll to position [46, 0]
drag, startPoint x: 330, startPoint y: 212, endPoint x: 511, endPoint y: 235, distance: 182.3
click at [511, 235] on textarea "PROTEIN BLEND [SOY CRISP (SOY PROTEIN, ALKALIZED COCOA, TAPIOCA, SALT), SOY PRO…" at bounding box center [337, 210] width 397 height 77
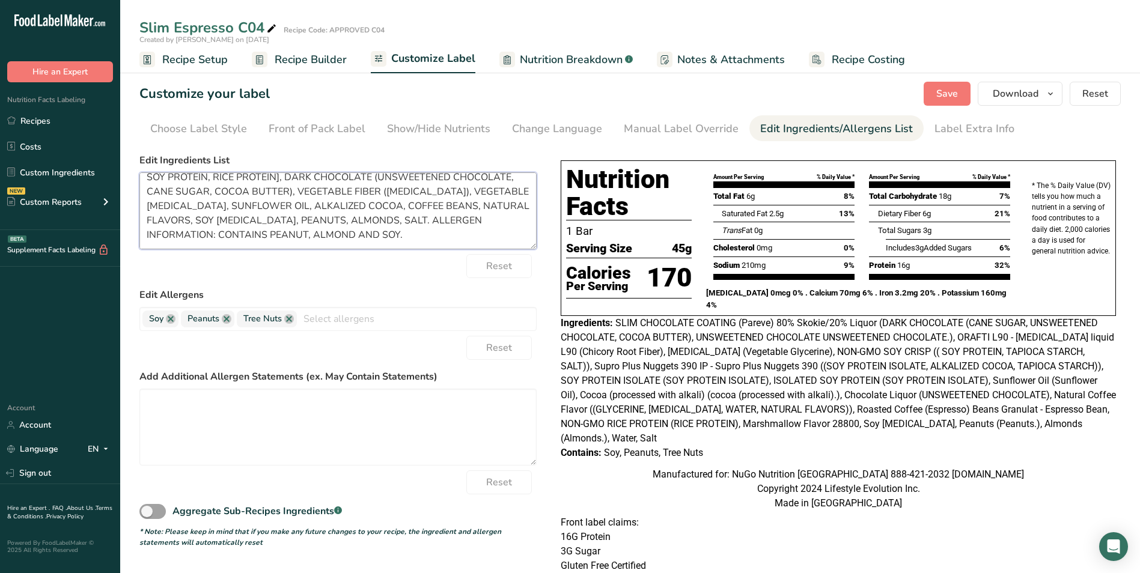
scroll to position [24, 0]
type textarea "PROTEIN BLEND [SOY CRISP (SOY PROTEIN, ALKALIZED COCOA, TAPIOCA, SALT), SOY PRO…"
click at [161, 395] on textarea at bounding box center [337, 427] width 397 height 77
paste textarea "MANUFACTURED ON EQUIPMENT THAT ALSO PROCESSES PRODUCTS CONTAING OTHER TREE NUTS…"
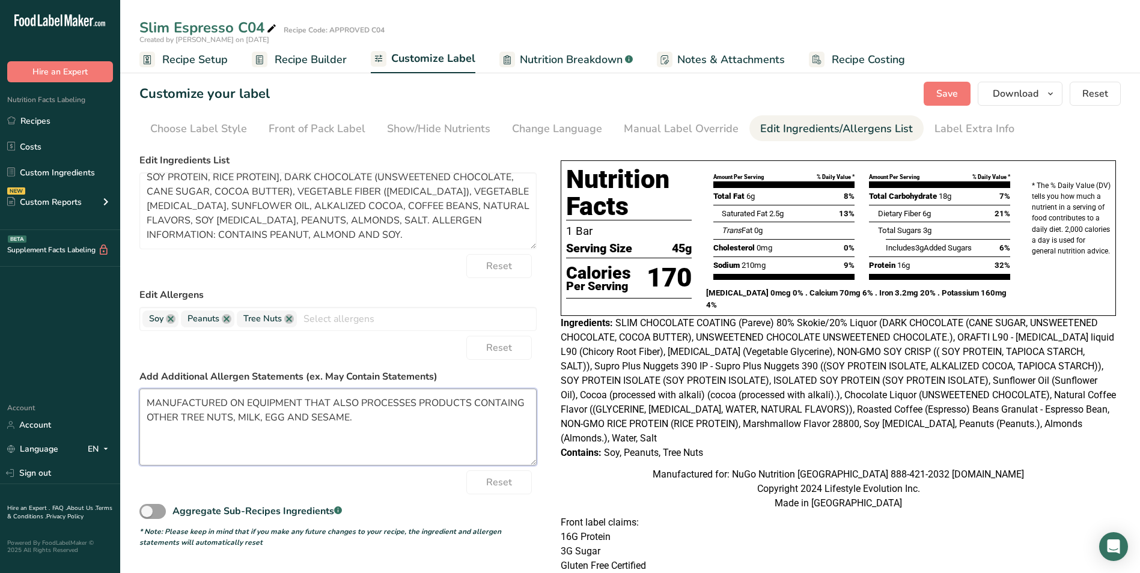
click at [147, 401] on textarea "MANUFACTURED ON EQUIPMENT THAT ALSO PROCESSES PRODUCTS CONTAING OTHER TREE NUTS…" at bounding box center [337, 427] width 397 height 77
click at [513, 403] on textarea "MANUFACTURED ON EQUIPMENT THAT ALSO PROCESSES PRODUCTS CONTAING OTHER TREE NUTS…" at bounding box center [337, 427] width 397 height 77
type textarea "MANUFACTURED ON EQUIPMENT THAT ALSO PROCESSES PRODUCTS CONTAINING OTHER TREE NU…"
drag, startPoint x: 389, startPoint y: 221, endPoint x: 426, endPoint y: 233, distance: 38.0
click at [426, 233] on textarea "PROTEIN BLEND [SOY CRISP (SOY PROTEIN, ALKALIZED COCOA, TAPIOCA, SALT), SOY PRO…" at bounding box center [337, 210] width 397 height 77
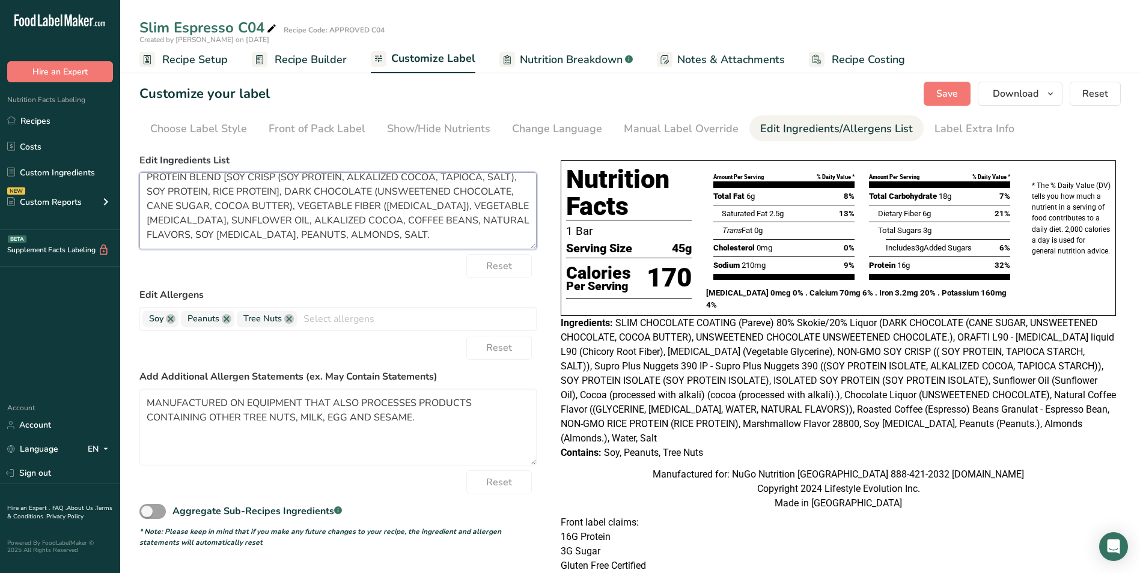
scroll to position [0, 0]
type textarea "PROTEIN BLEND [SOY CRISP (SOY PROTEIN, ALKALIZED COCOA, TAPIOCA, SALT), SOY PRO…"
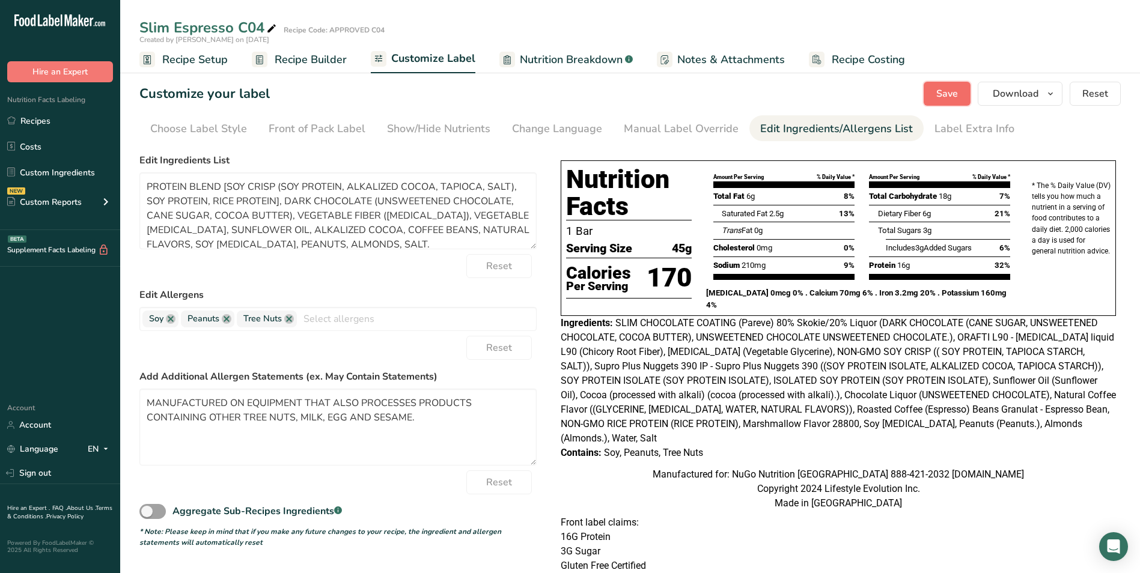
click at [939, 88] on span "Save" at bounding box center [947, 94] width 22 height 14
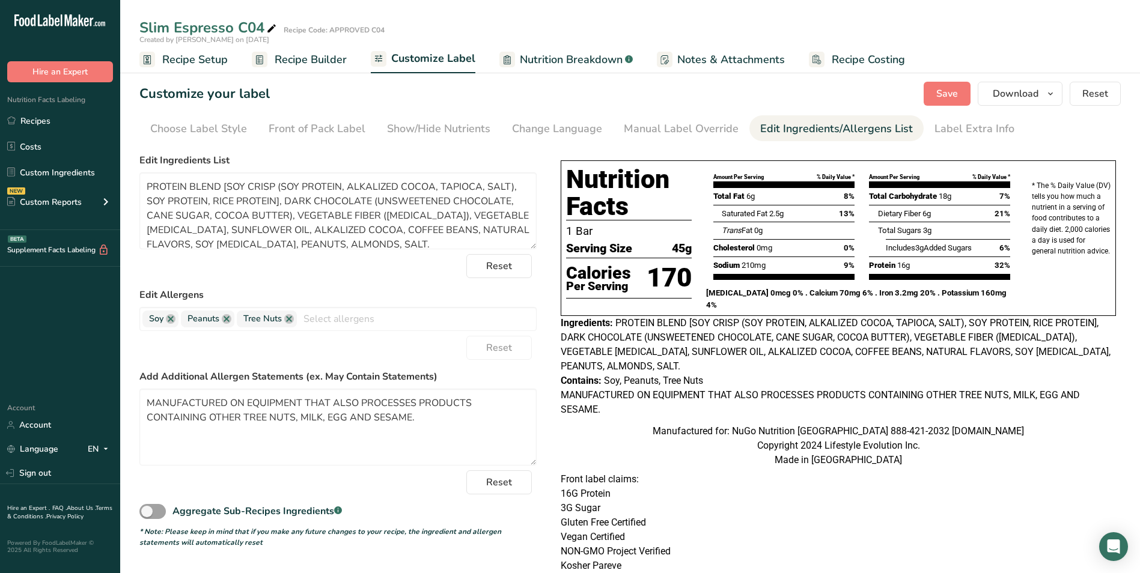
click at [282, 60] on span "Recipe Builder" at bounding box center [311, 60] width 72 height 16
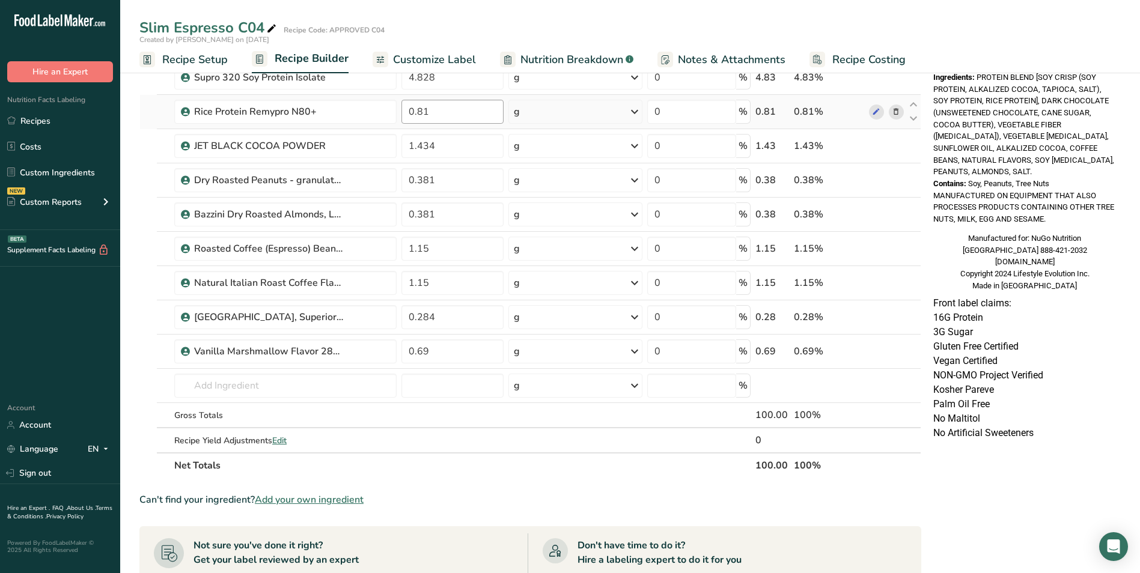
scroll to position [421, 0]
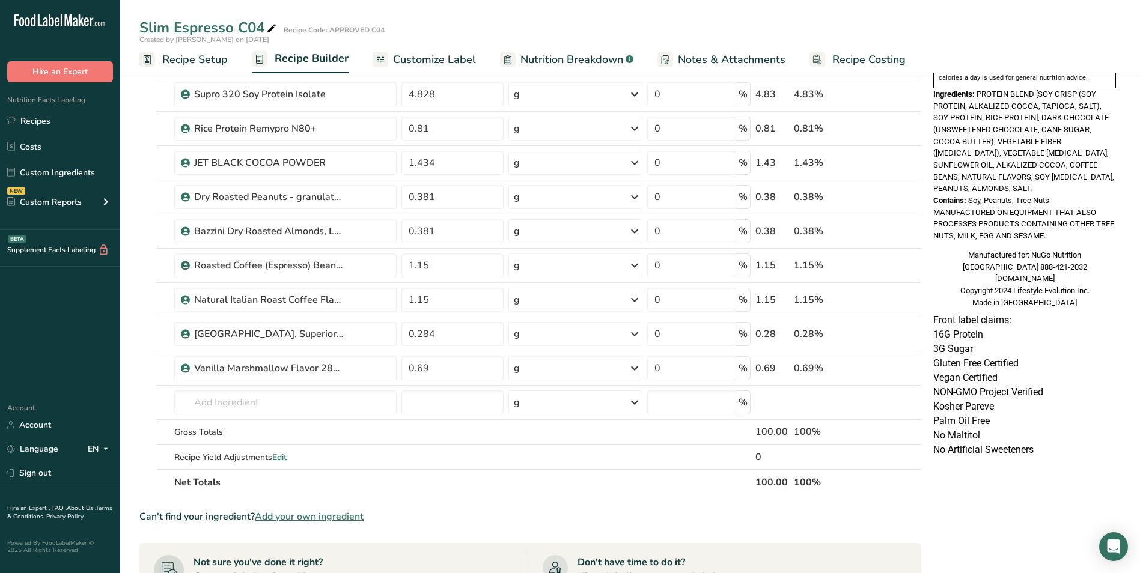
click at [432, 58] on span "Customize Label" at bounding box center [434, 60] width 83 height 16
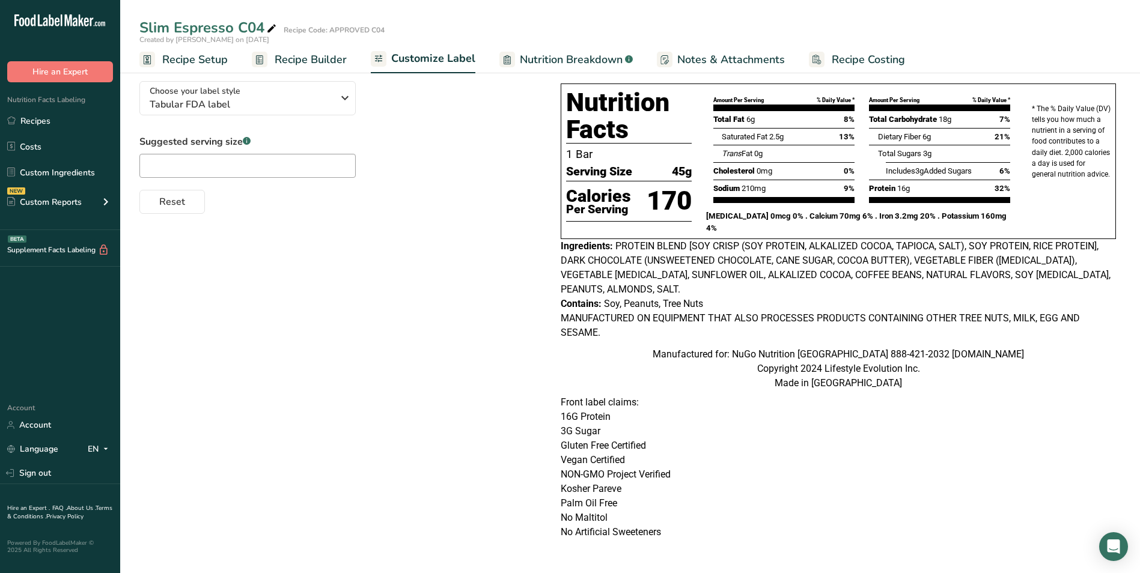
scroll to position [89, 0]
click at [747, 57] on span "Notes & Attachments" at bounding box center [731, 60] width 108 height 16
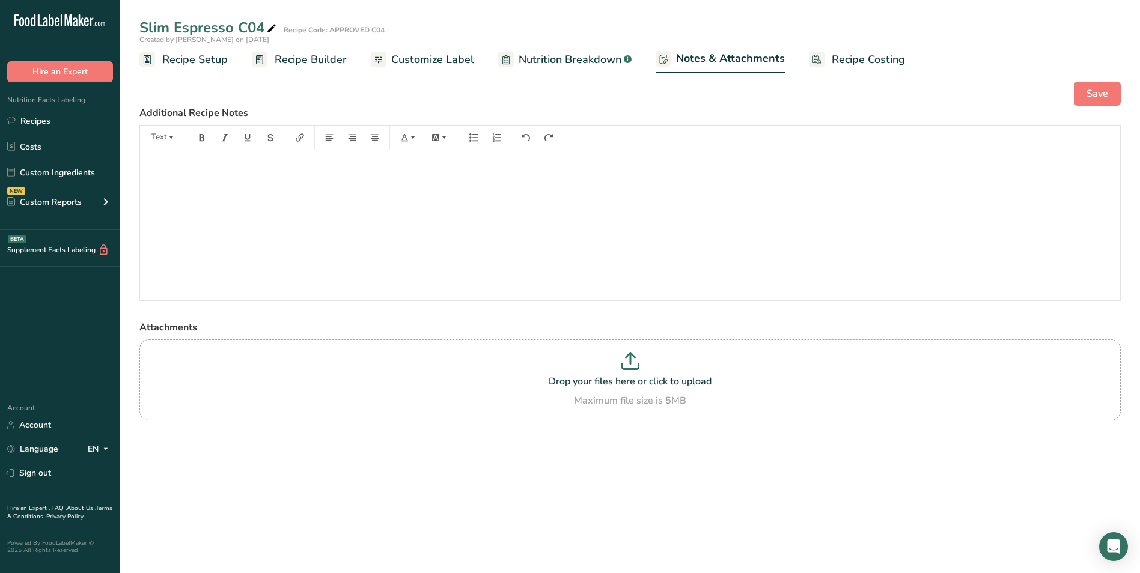
click at [467, 62] on span "Customize Label" at bounding box center [432, 60] width 83 height 16
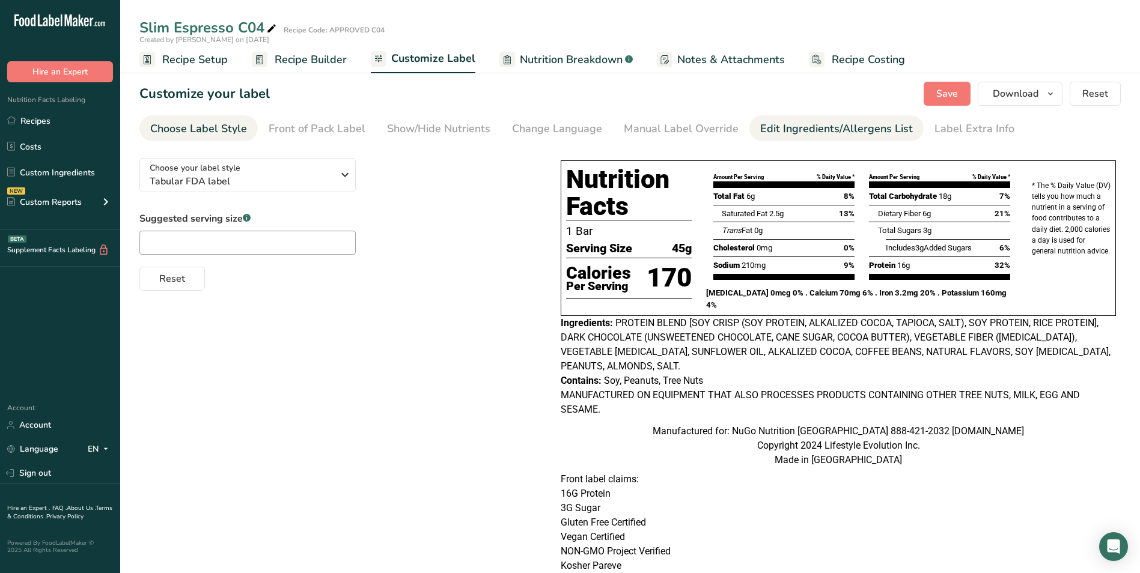
click at [794, 130] on div "Edit Ingredients/Allergens List" at bounding box center [836, 129] width 153 height 16
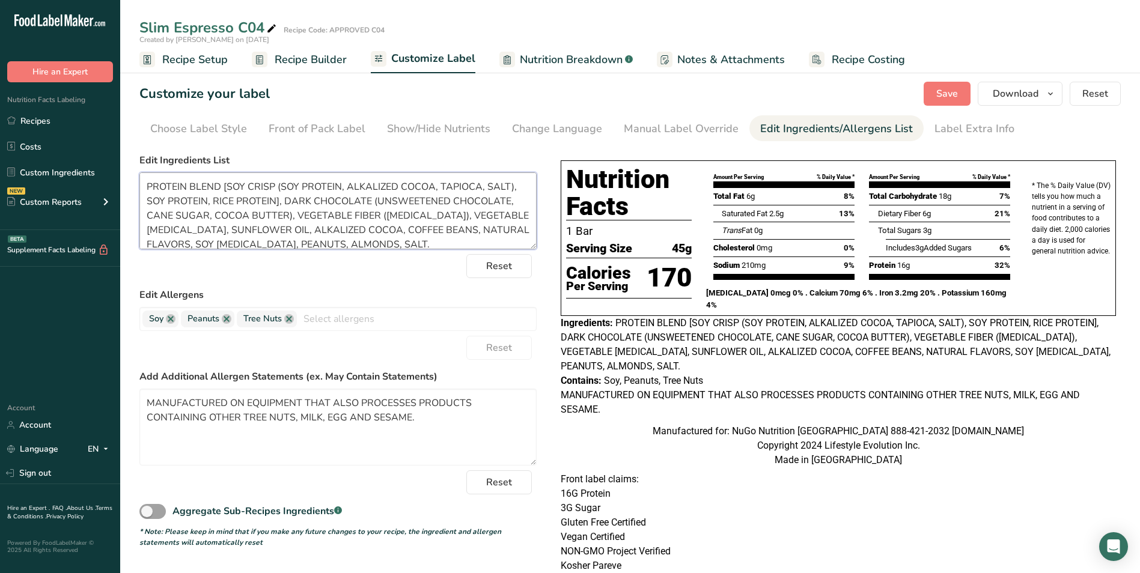
click at [445, 230] on textarea "PROTEIN BLEND [SOY CRISP (SOY PROTEIN, ALKALIZED COCOA, TAPIOCA, SALT), SOY PRO…" at bounding box center [337, 210] width 397 height 77
click at [467, 231] on textarea "PROTEIN BLEND [SOY CRISP (SOY PROTEIN, ALKALIZED COCOA, TAPIOCA, SALT), SOY PRO…" at bounding box center [337, 210] width 397 height 77
type textarea "PROTEIN BLEND [SOY CRISP (SOY PROTEIN, ALKALIZED COCOA, TAPIOCA, SALT), SOY PRO…"
click at [949, 90] on span "Save" at bounding box center [947, 94] width 22 height 14
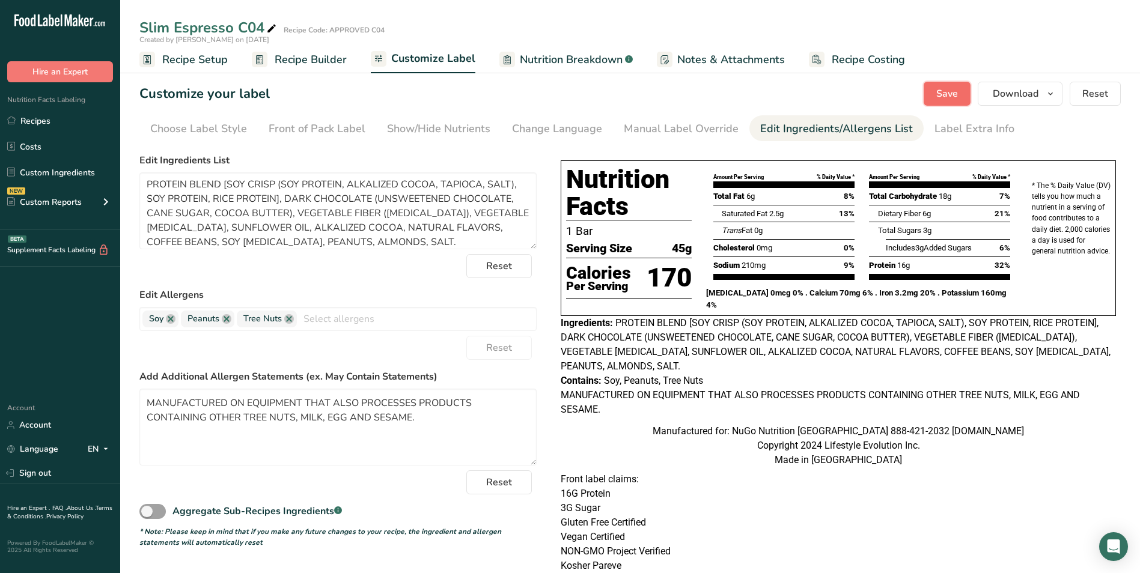
click at [945, 96] on span "Save" at bounding box center [947, 94] width 22 height 14
